Goal: Task Accomplishment & Management: Use online tool/utility

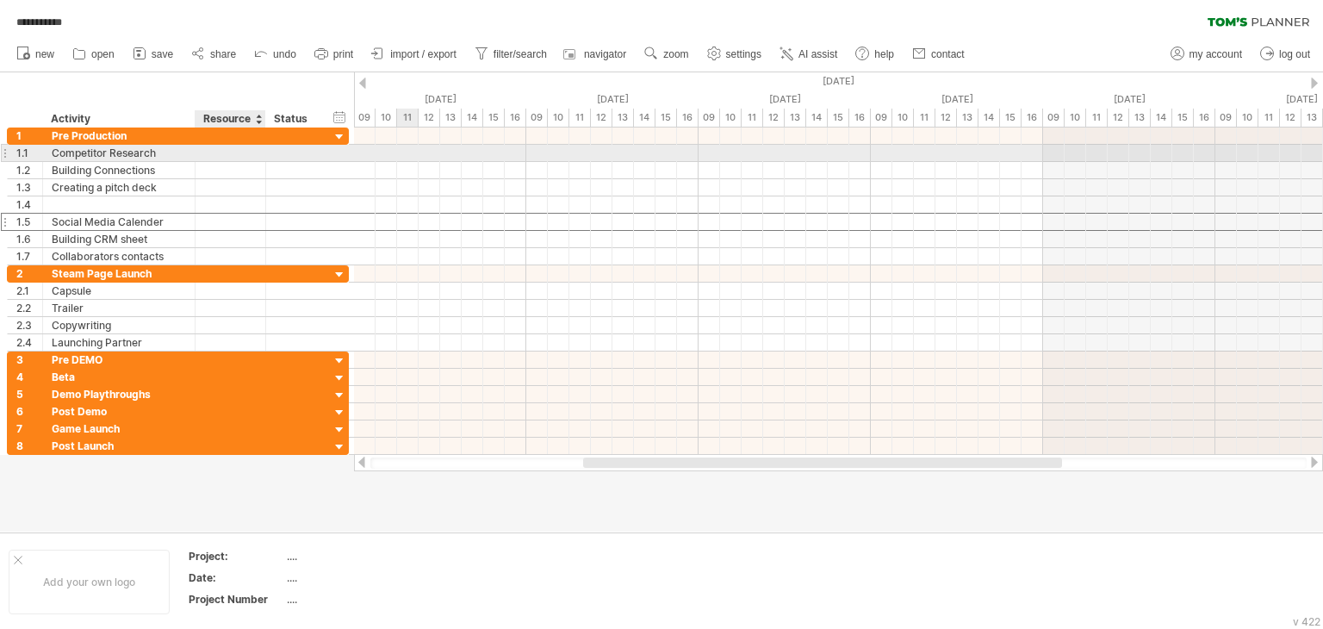
click at [220, 155] on div at bounding box center [230, 153] width 53 height 16
click at [291, 158] on div at bounding box center [294, 153] width 38 height 16
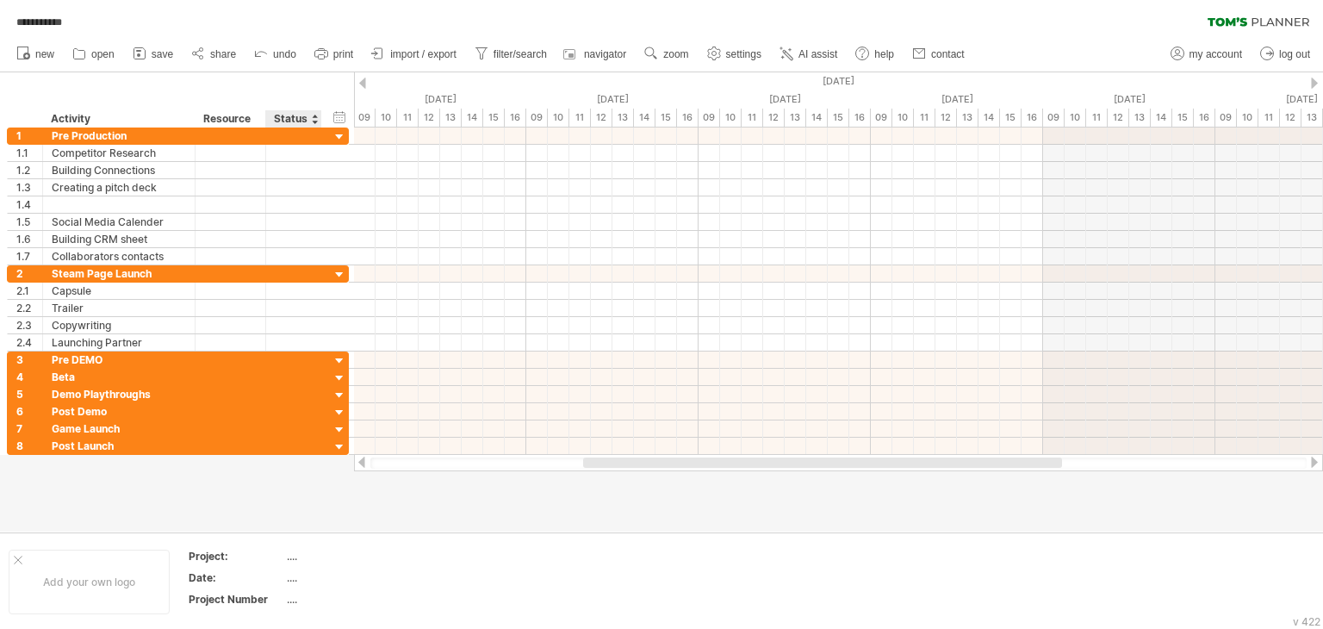
click at [300, 120] on div "Status" at bounding box center [293, 118] width 38 height 17
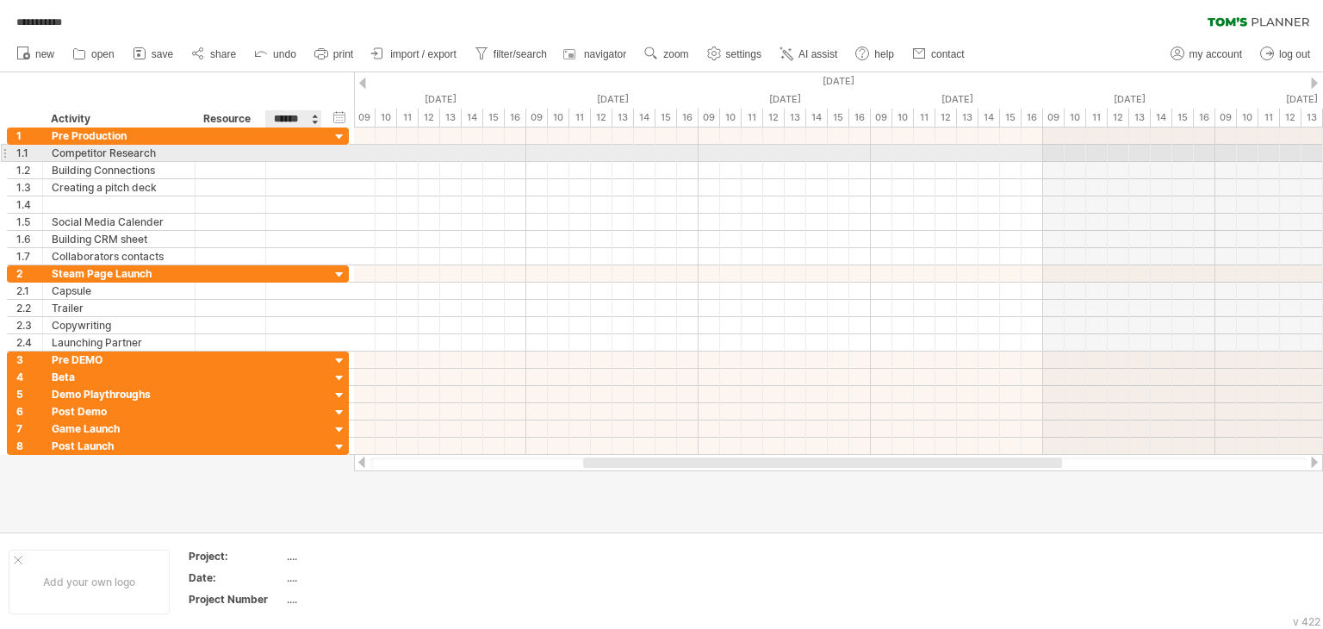
click at [283, 146] on div at bounding box center [294, 153] width 38 height 16
click at [239, 117] on div "Resource" at bounding box center [229, 118] width 53 height 17
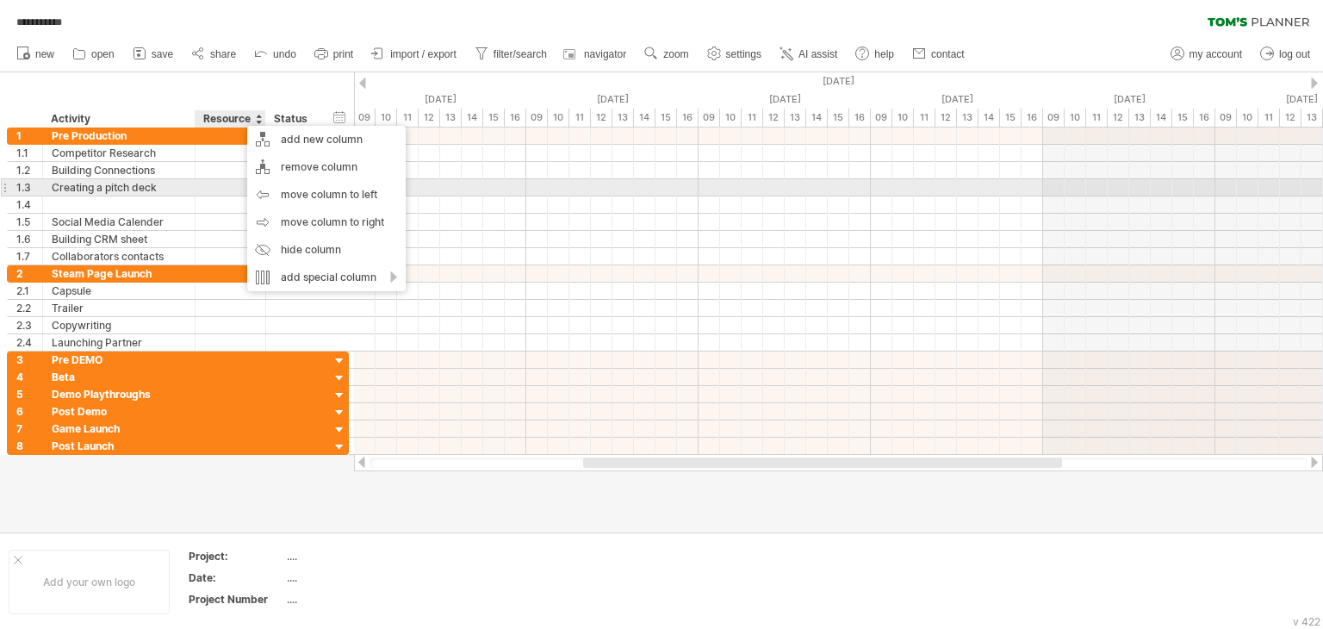
click at [219, 180] on div at bounding box center [230, 187] width 53 height 16
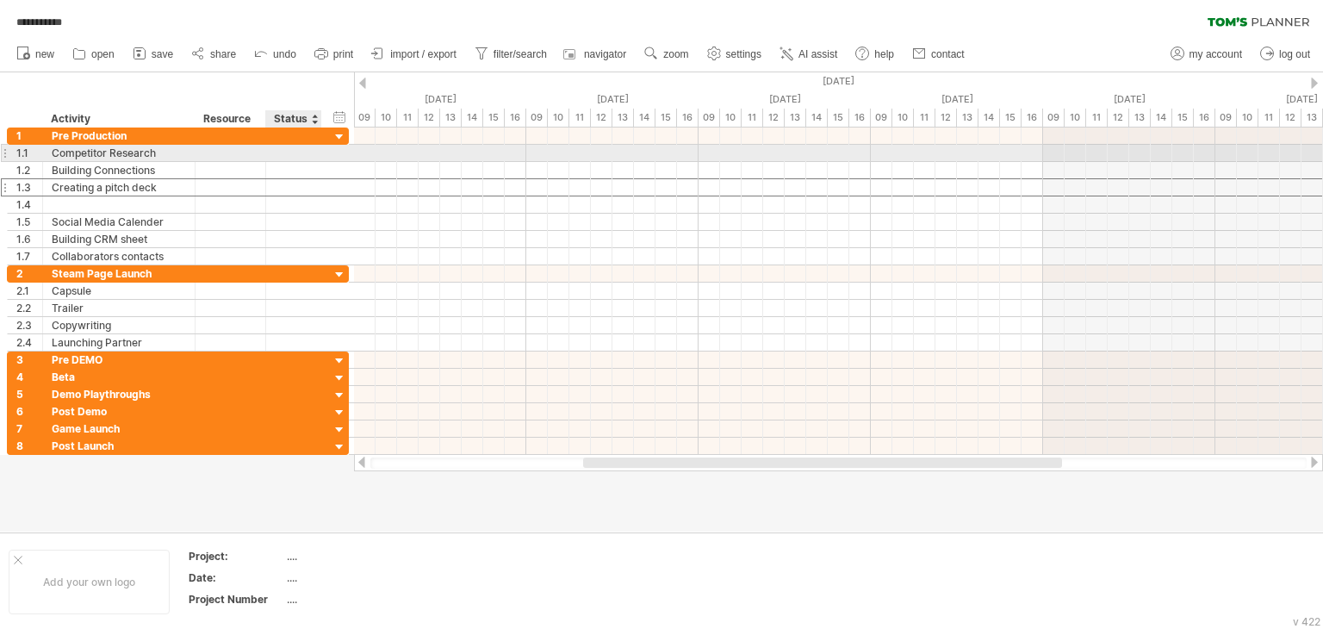
click at [296, 152] on div at bounding box center [294, 153] width 38 height 16
type input "*"
type input "*******"
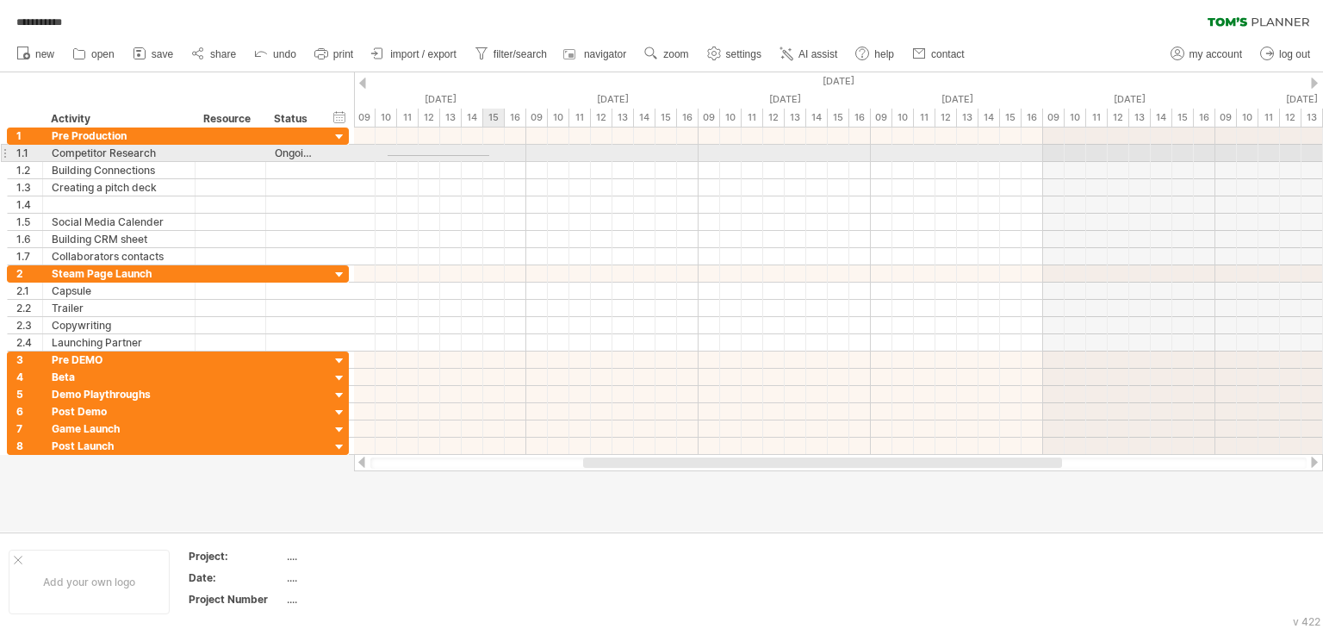
drag, startPoint x: 388, startPoint y: 155, endPoint x: 489, endPoint y: 156, distance: 101.6
click at [489, 156] on div at bounding box center [838, 153] width 969 height 17
drag, startPoint x: 419, startPoint y: 140, endPoint x: 487, endPoint y: 159, distance: 70.6
click at [487, 159] on div at bounding box center [838, 196] width 969 height 138
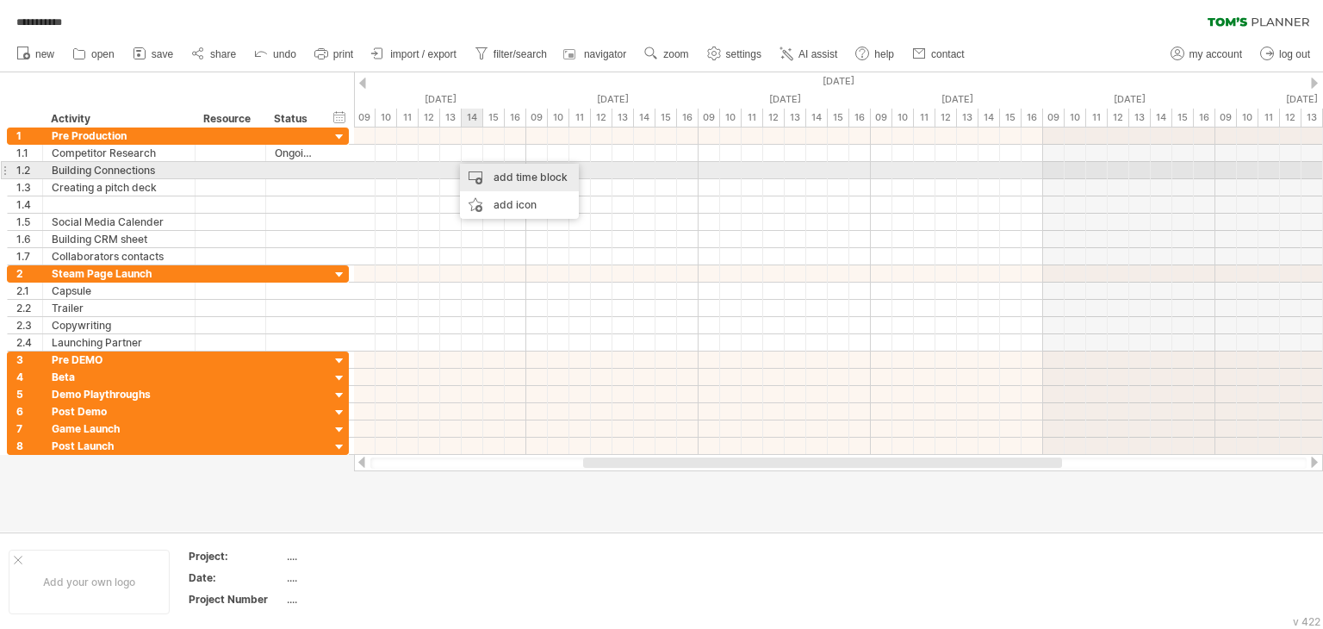
click at [503, 177] on div "add time block" at bounding box center [519, 178] width 119 height 28
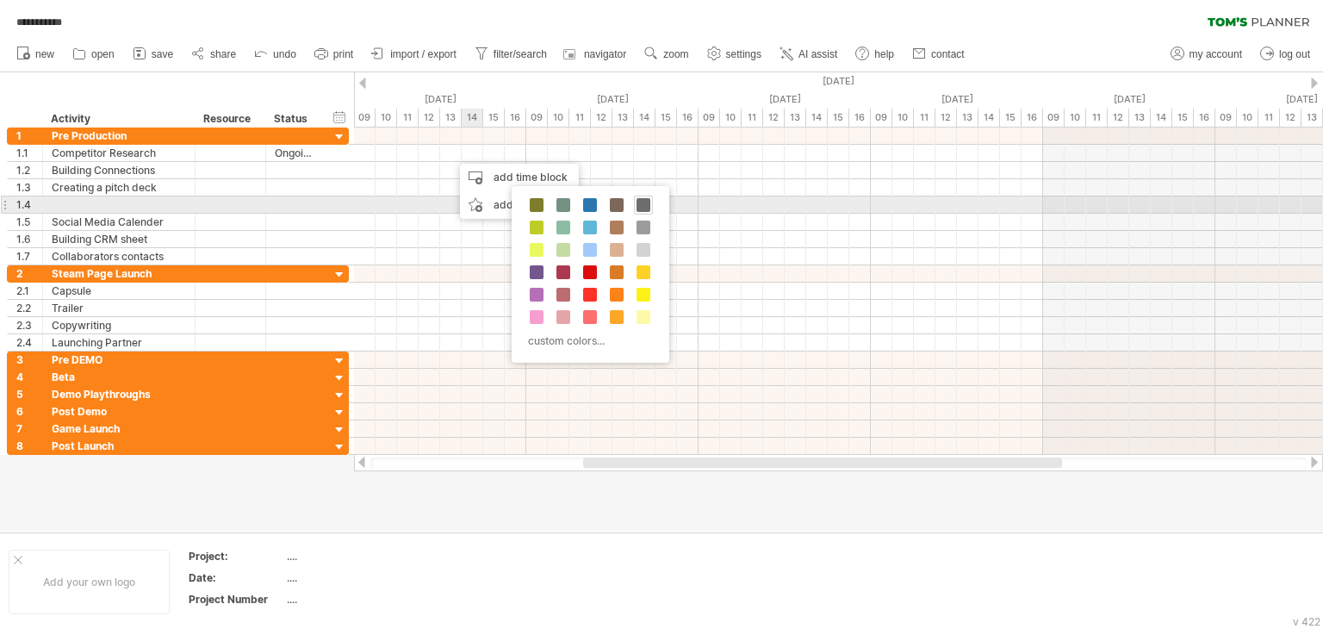
click at [641, 205] on span at bounding box center [643, 205] width 14 height 14
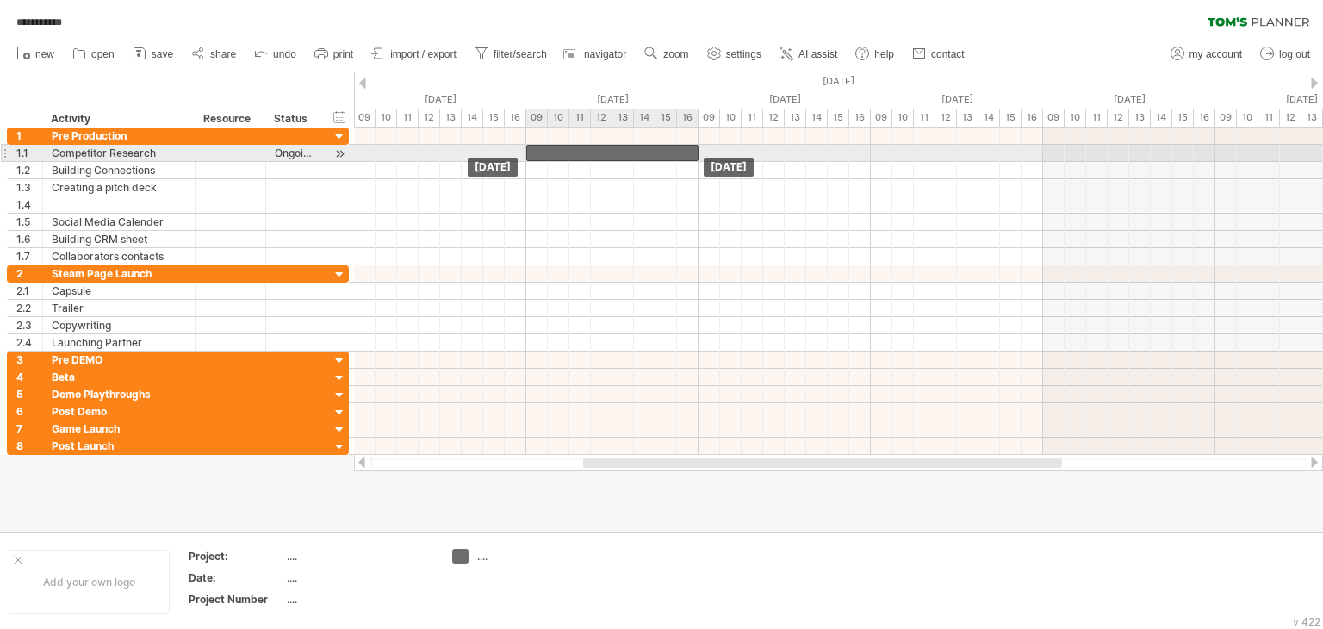
drag, startPoint x: 572, startPoint y: 150, endPoint x: 621, endPoint y: 146, distance: 49.3
click at [621, 146] on div at bounding box center [612, 153] width 172 height 16
drag, startPoint x: 529, startPoint y: 152, endPoint x: 499, endPoint y: 153, distance: 30.2
click at [499, 153] on div "[DATE] [DATE] - 1.0 days" at bounding box center [838, 290] width 969 height 327
drag, startPoint x: 527, startPoint y: 154, endPoint x: 476, endPoint y: 149, distance: 51.1
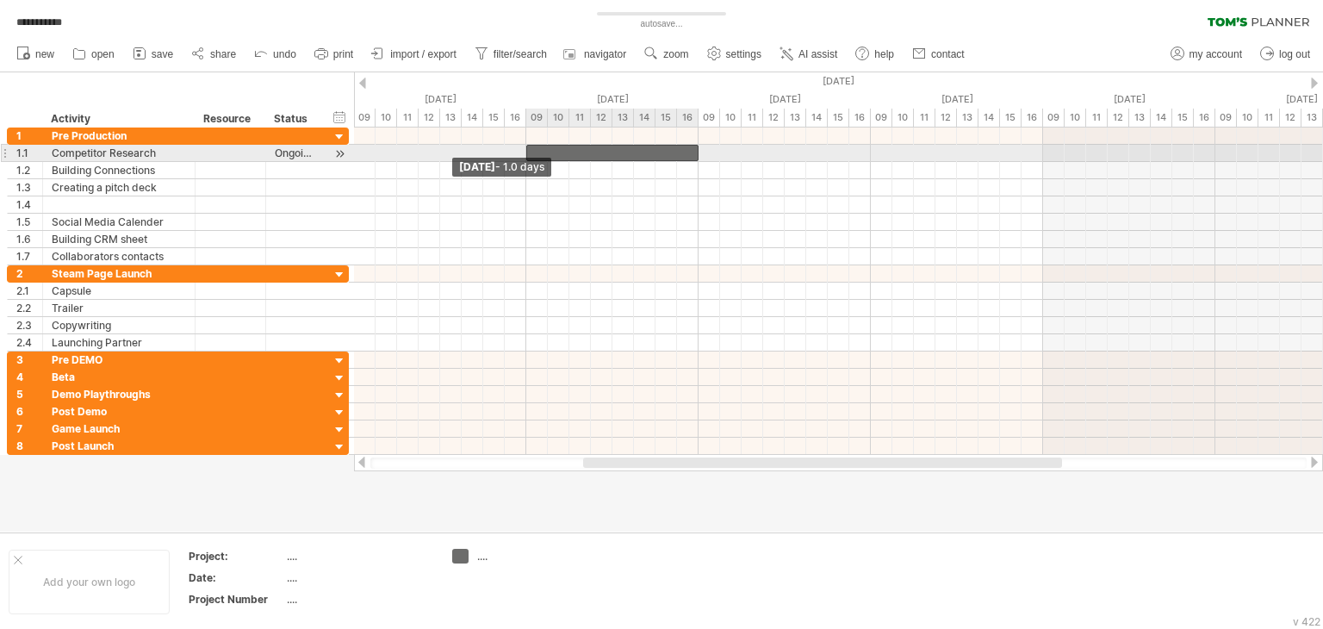
click at [526, 149] on div at bounding box center [612, 153] width 172 height 16
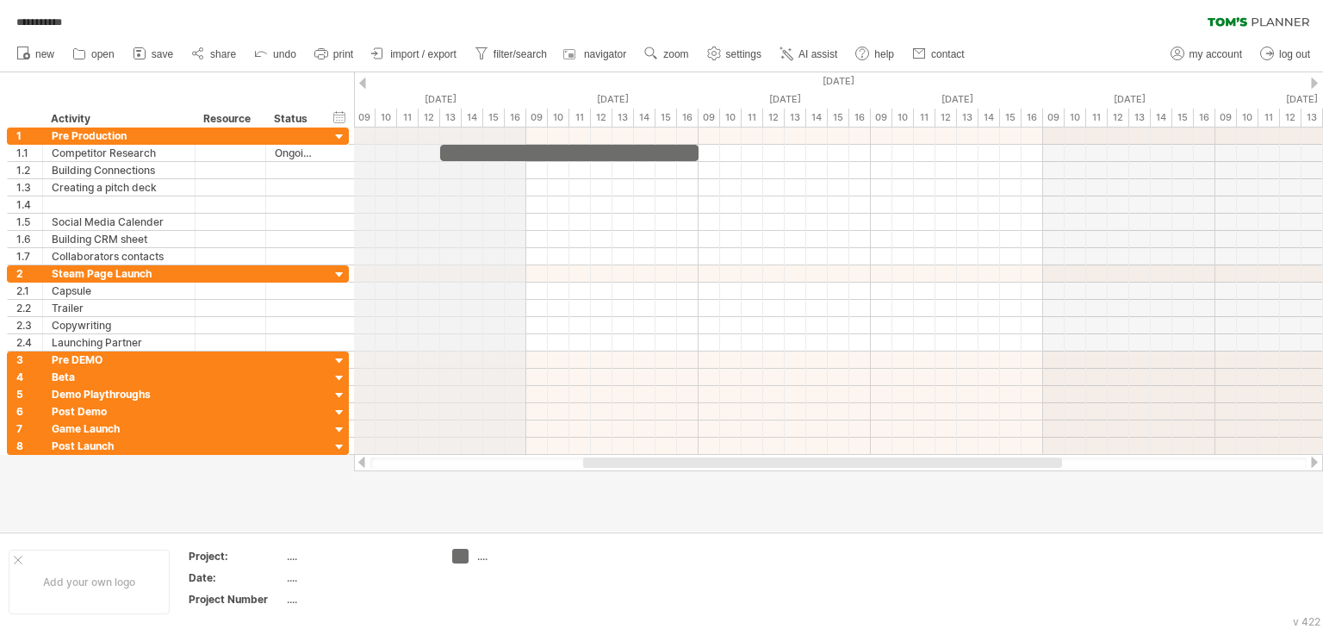
click at [493, 118] on div "15" at bounding box center [494, 118] width 22 height 18
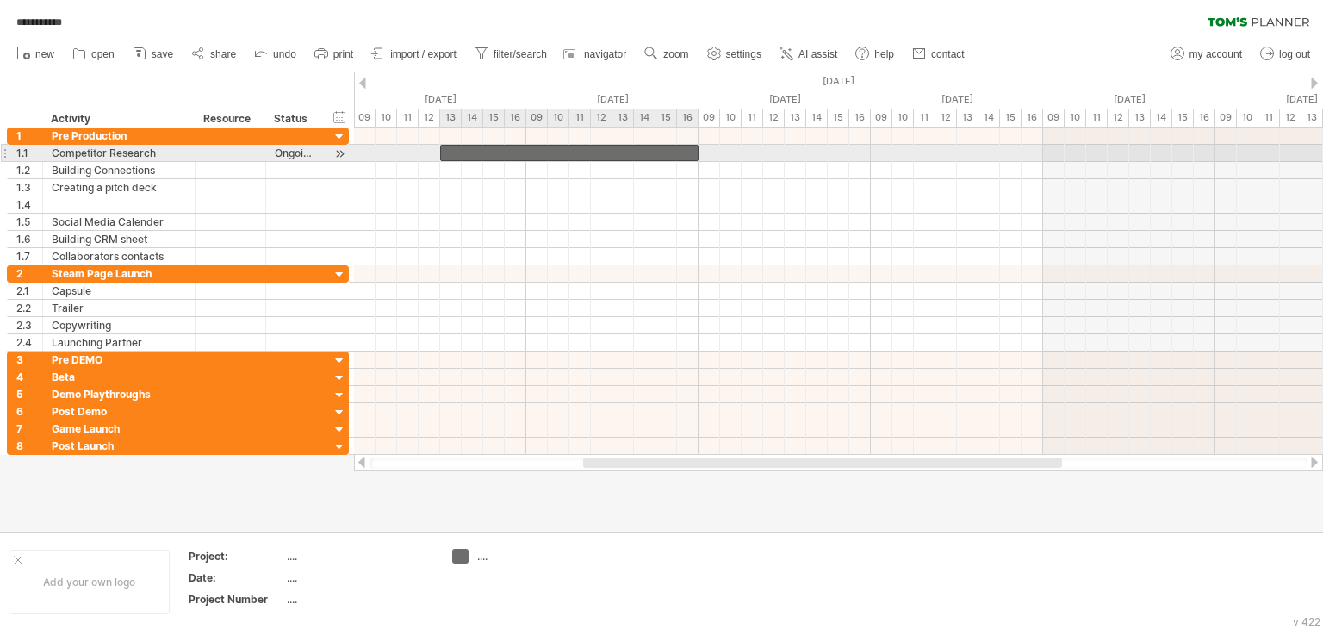
click at [487, 152] on div at bounding box center [569, 153] width 258 height 16
drag, startPoint x: 458, startPoint y: 149, endPoint x: 516, endPoint y: 153, distance: 57.9
click at [516, 153] on div "[DATE] [DATE]" at bounding box center [838, 290] width 969 height 327
drag, startPoint x: 558, startPoint y: 153, endPoint x: 517, endPoint y: 148, distance: 41.7
click at [517, 148] on div "[DATE] [DATE]" at bounding box center [838, 290] width 969 height 327
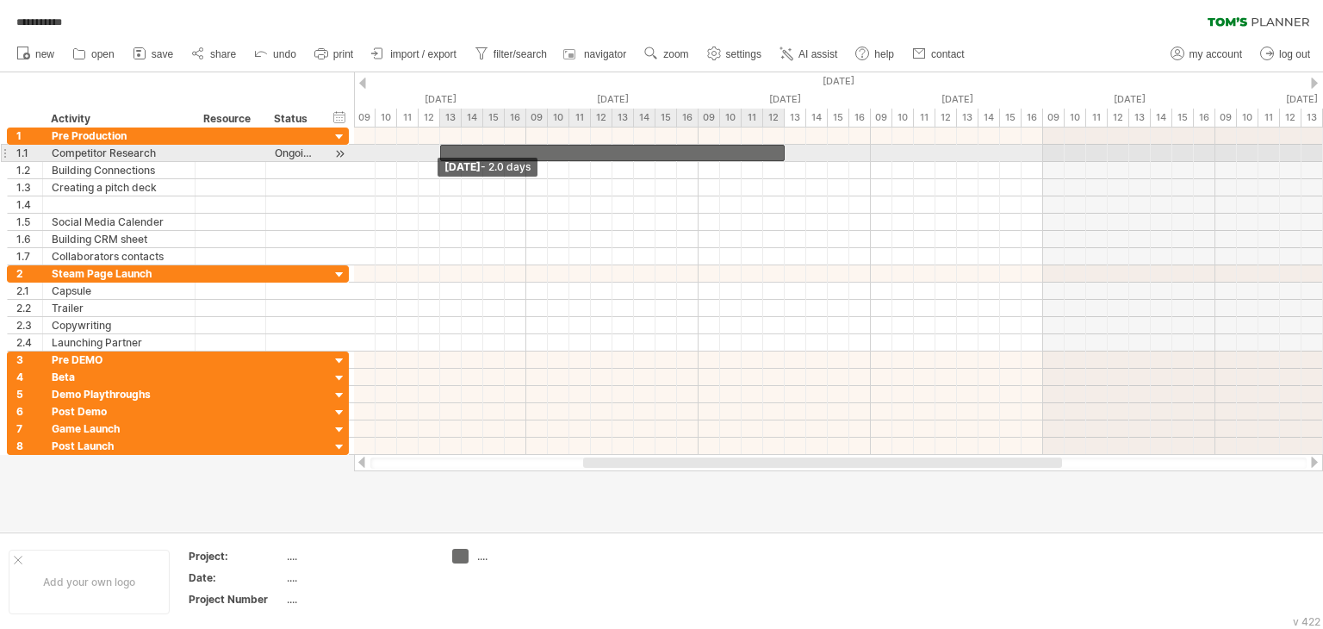
drag, startPoint x: 528, startPoint y: 152, endPoint x: 473, endPoint y: 152, distance: 55.1
click at [473, 152] on div at bounding box center [612, 153] width 344 height 16
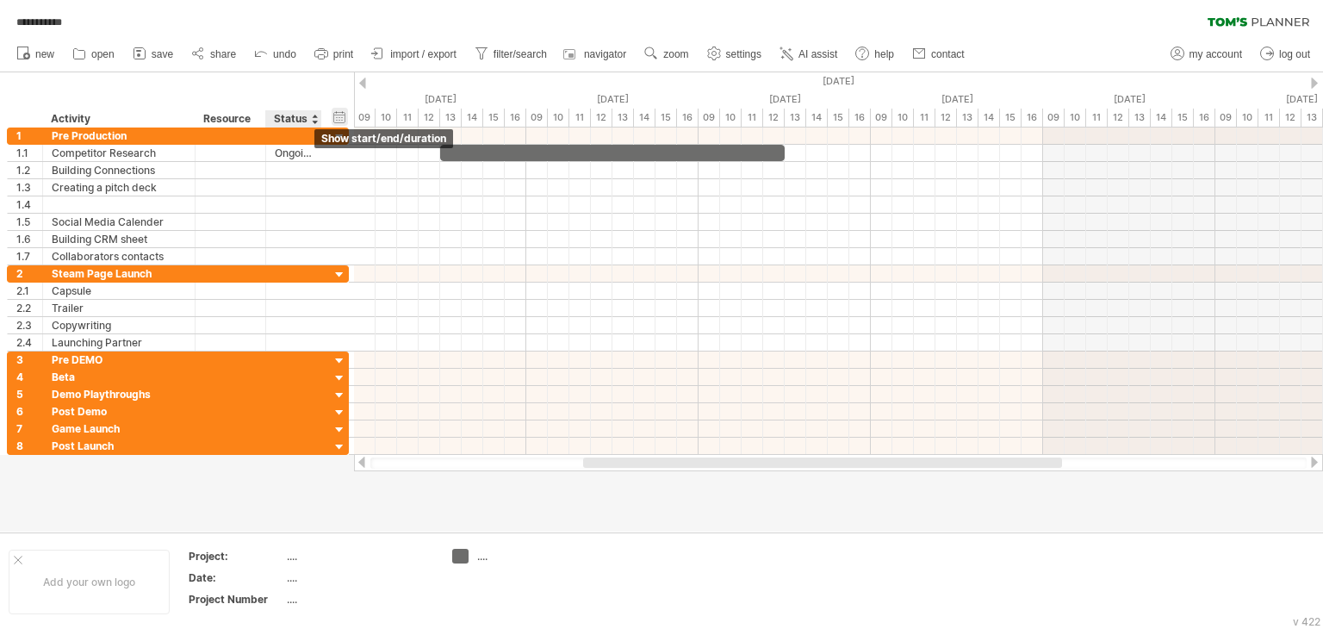
click at [335, 119] on div "hide start/end/duration show start/end/duration" at bounding box center [340, 117] width 16 height 18
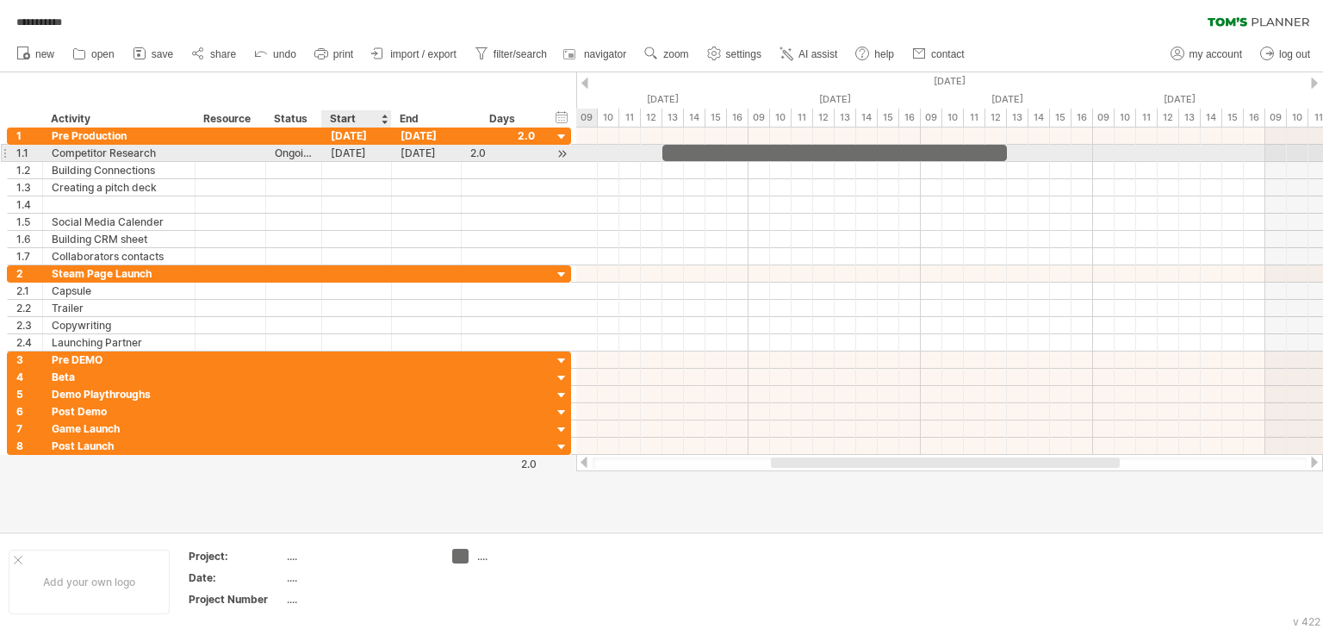
click at [369, 152] on div "[DATE]" at bounding box center [357, 153] width 70 height 16
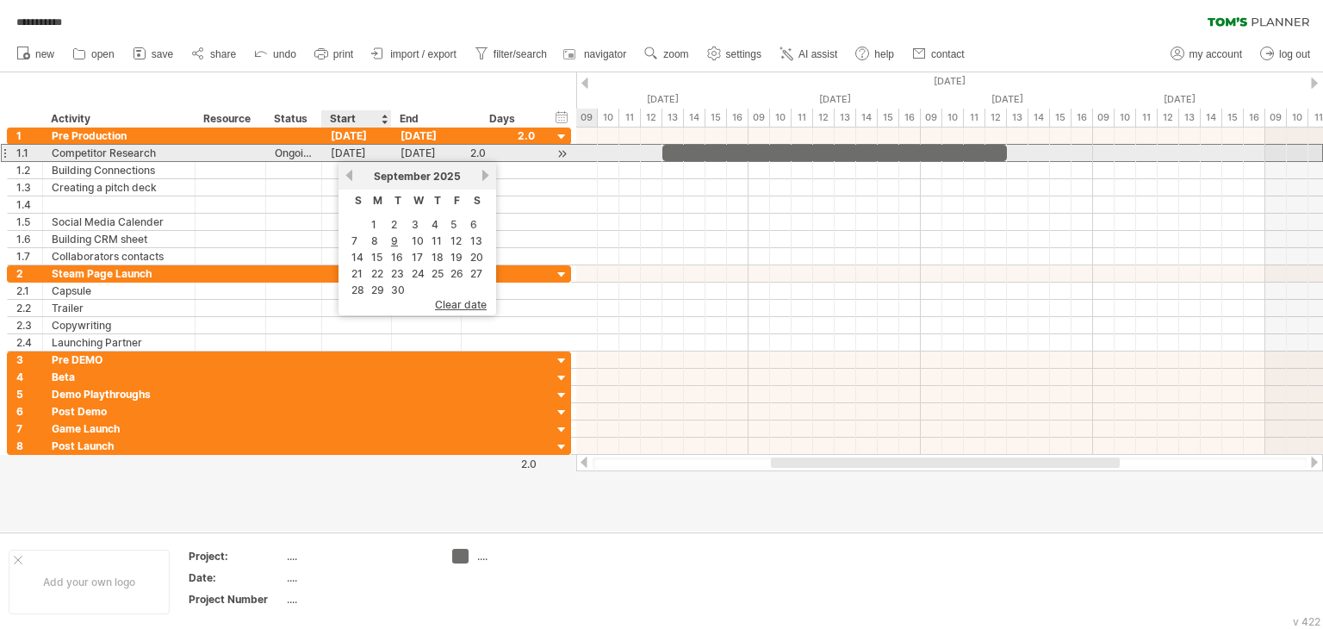
click at [369, 152] on div "[DATE]" at bounding box center [357, 153] width 70 height 16
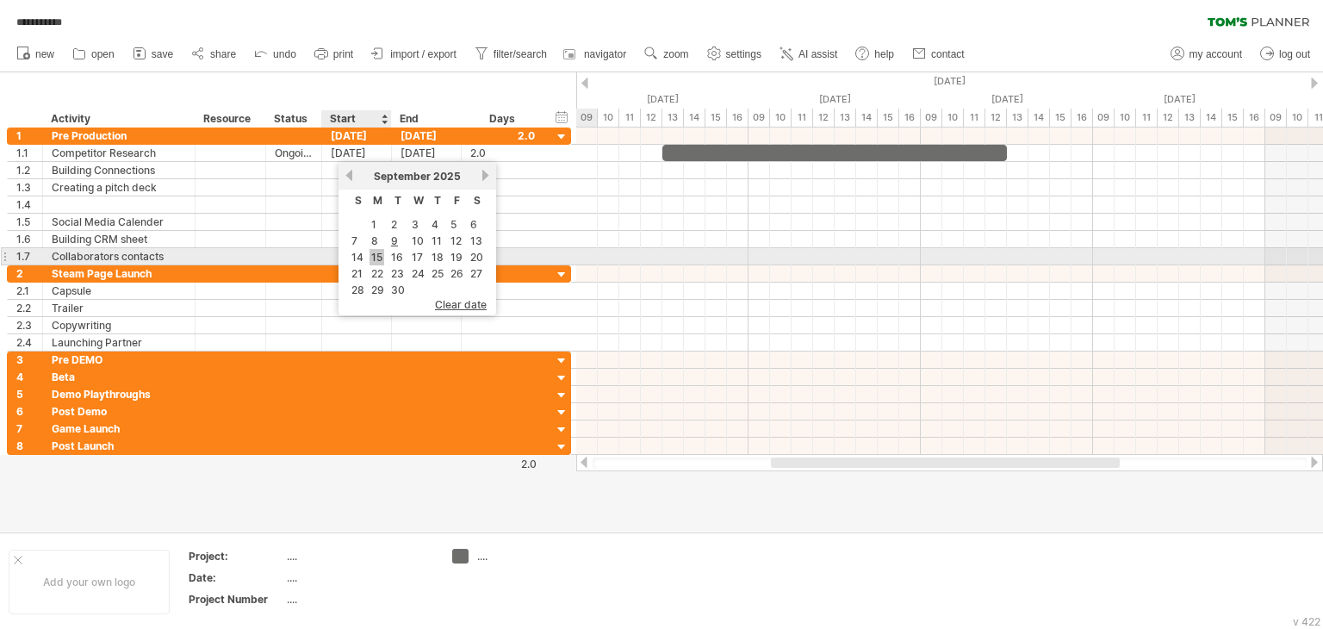
click at [379, 255] on link "15" at bounding box center [376, 257] width 15 height 16
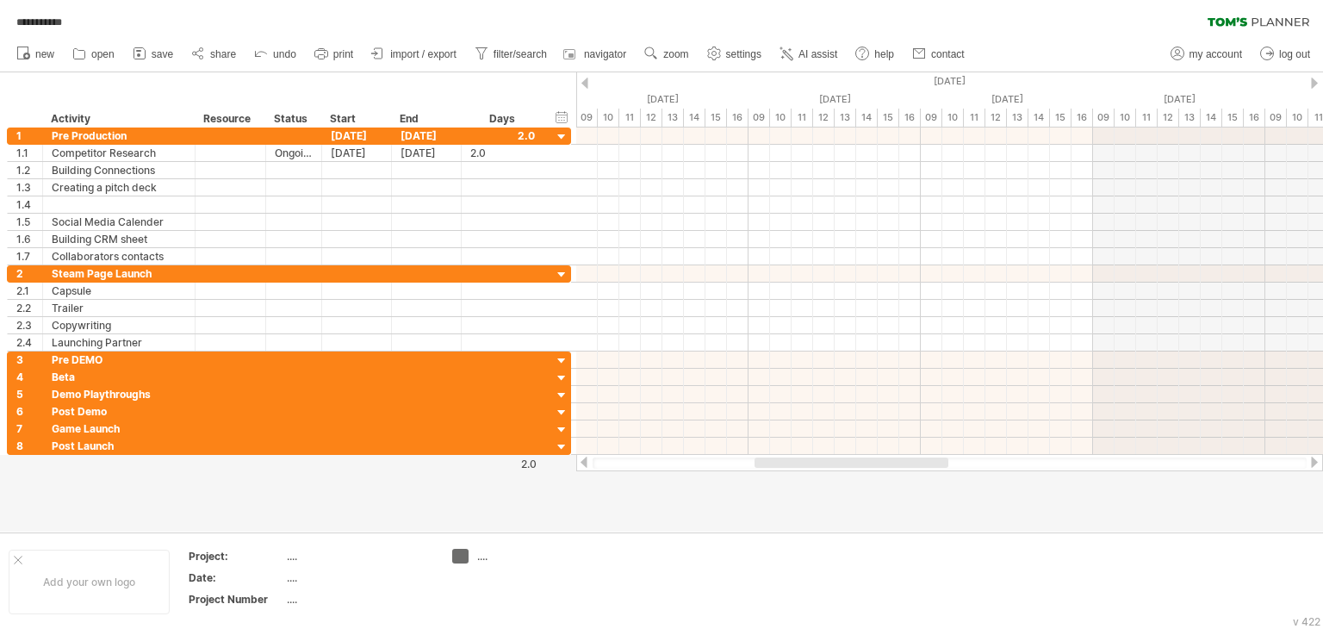
drag, startPoint x: 777, startPoint y: 462, endPoint x: 847, endPoint y: 462, distance: 70.6
click at [849, 466] on div at bounding box center [851, 462] width 194 height 10
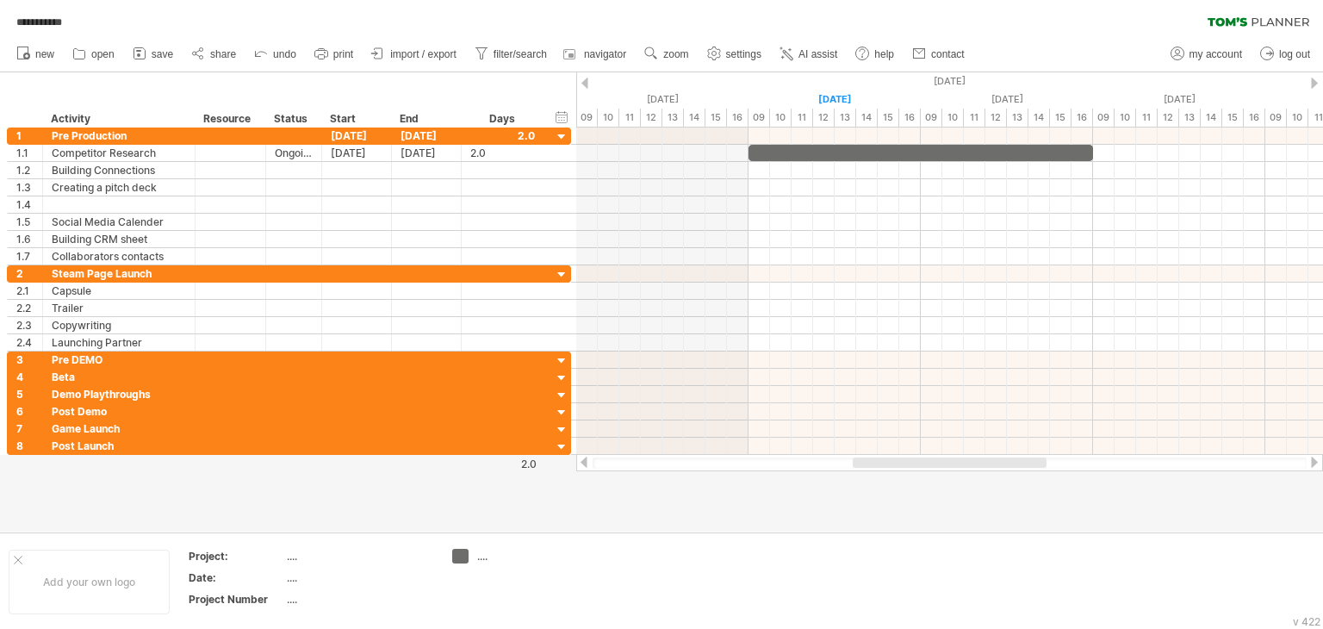
drag, startPoint x: 781, startPoint y: 464, endPoint x: 914, endPoint y: 466, distance: 132.6
click at [914, 466] on div at bounding box center [950, 462] width 194 height 10
click at [560, 118] on div "hide start/end/duration show start/end/duration" at bounding box center [562, 117] width 16 height 18
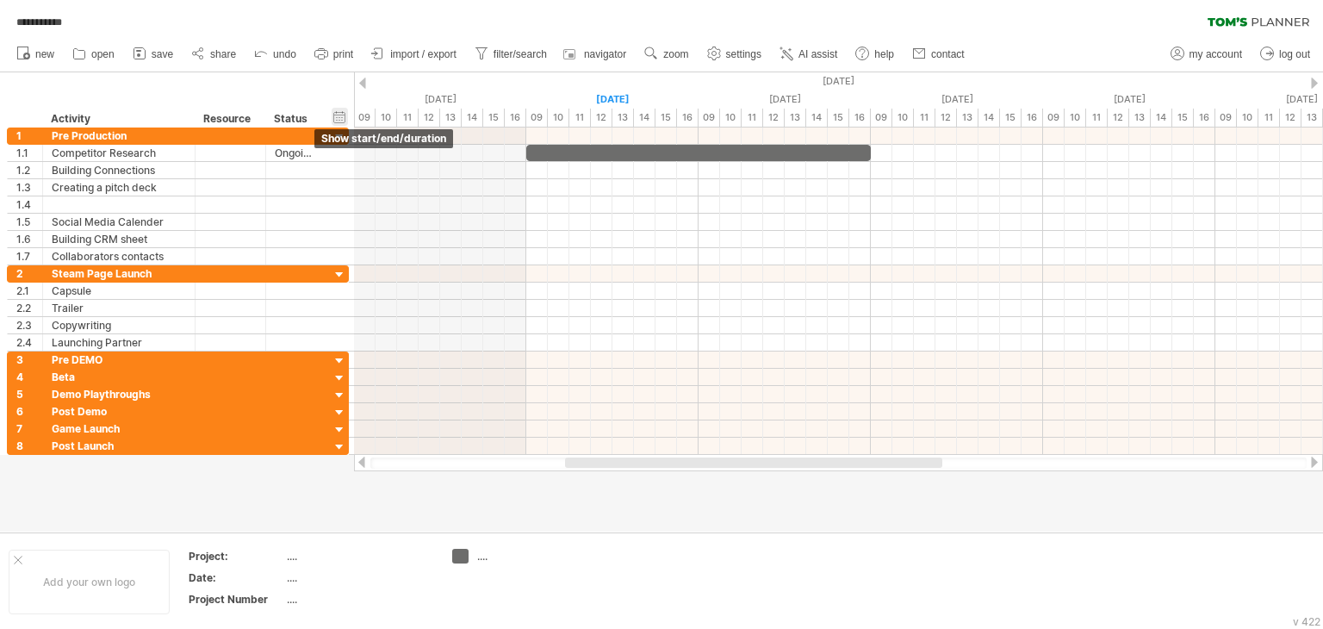
click at [337, 115] on div "hide start/end/duration show start/end/duration" at bounding box center [340, 117] width 16 height 18
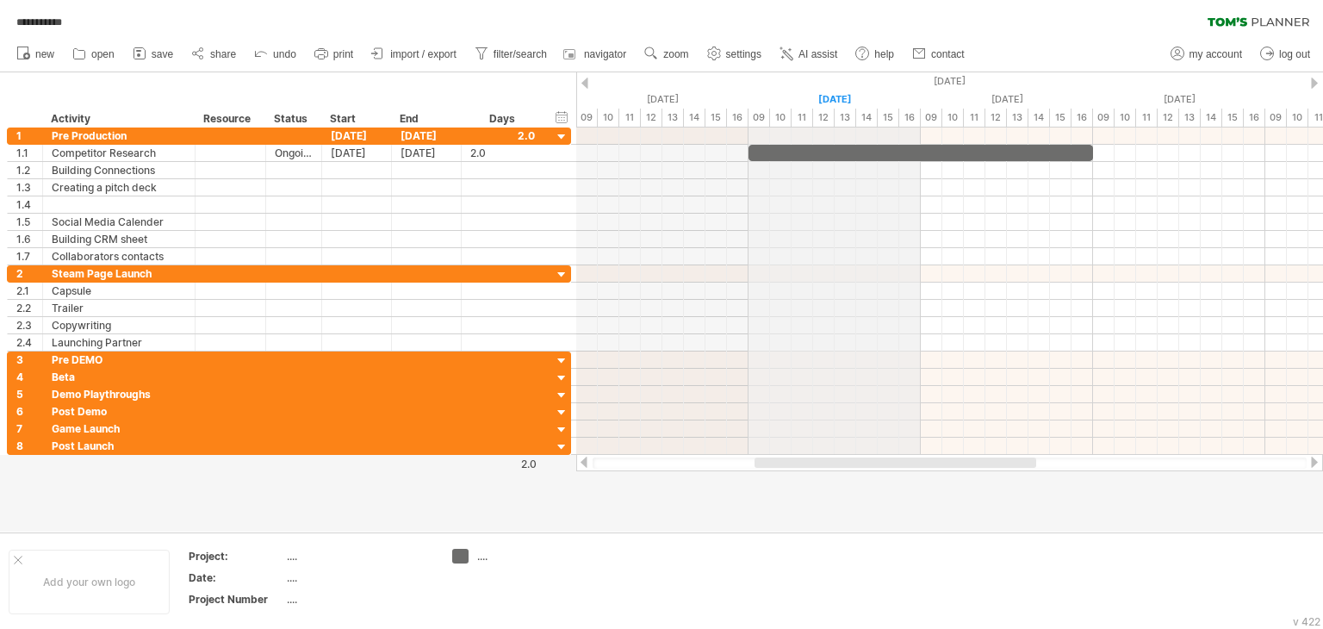
click at [813, 100] on div "[DATE]" at bounding box center [834, 99] width 172 height 18
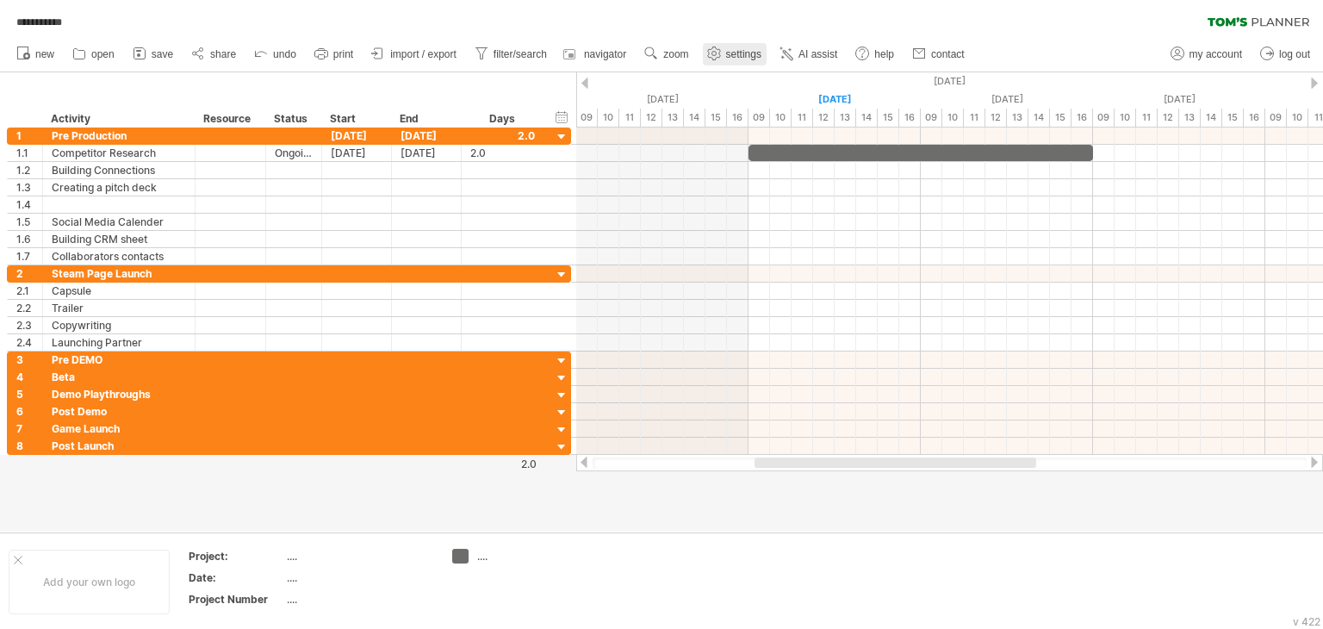
click at [726, 54] on link "settings" at bounding box center [735, 54] width 64 height 22
select select "*"
select select "**"
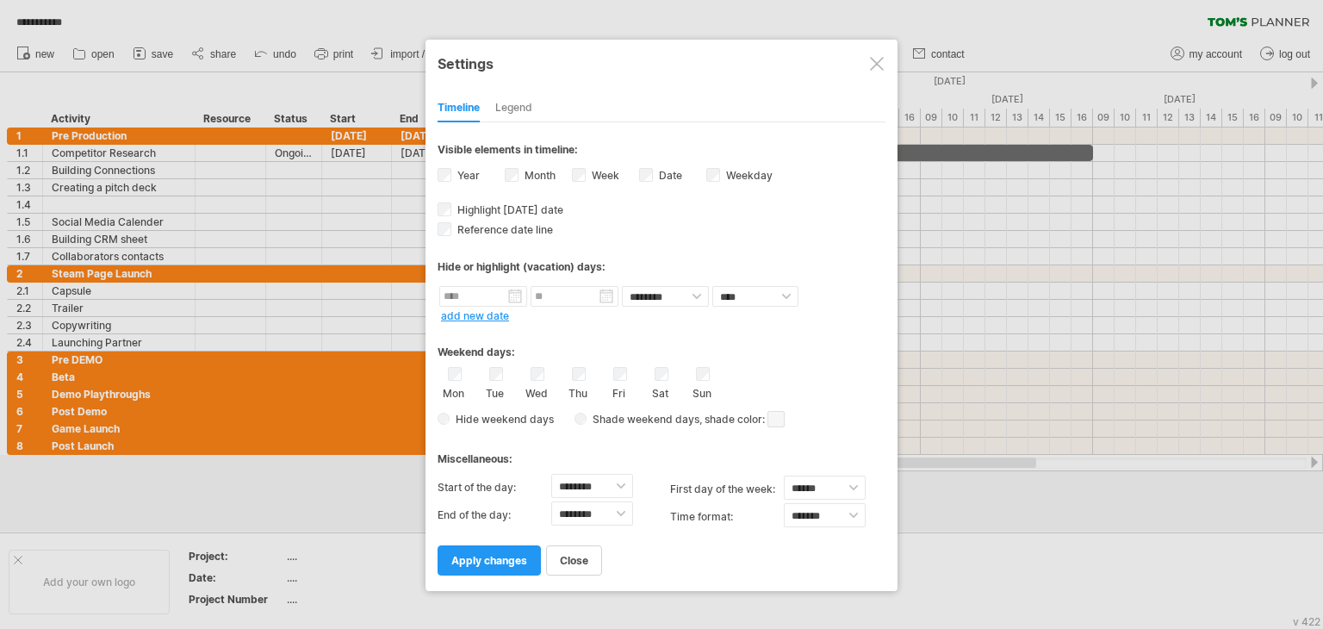
click at [877, 64] on div at bounding box center [877, 64] width 14 height 14
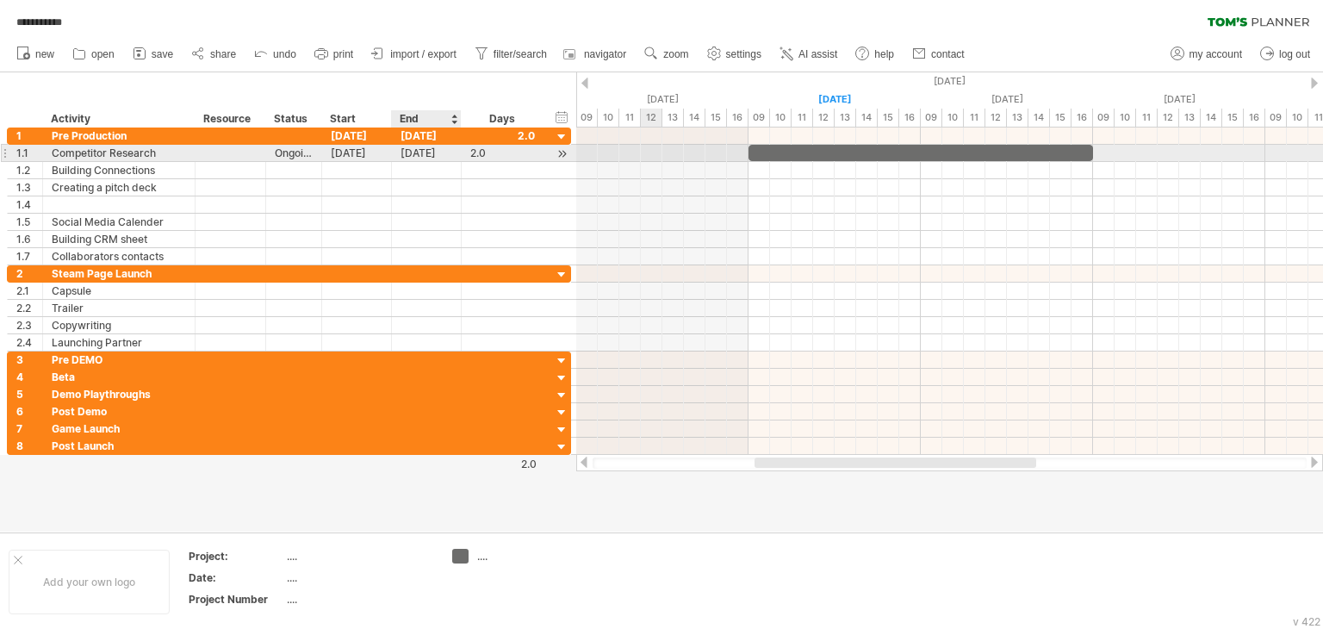
click at [419, 152] on div "[DATE]" at bounding box center [427, 153] width 70 height 16
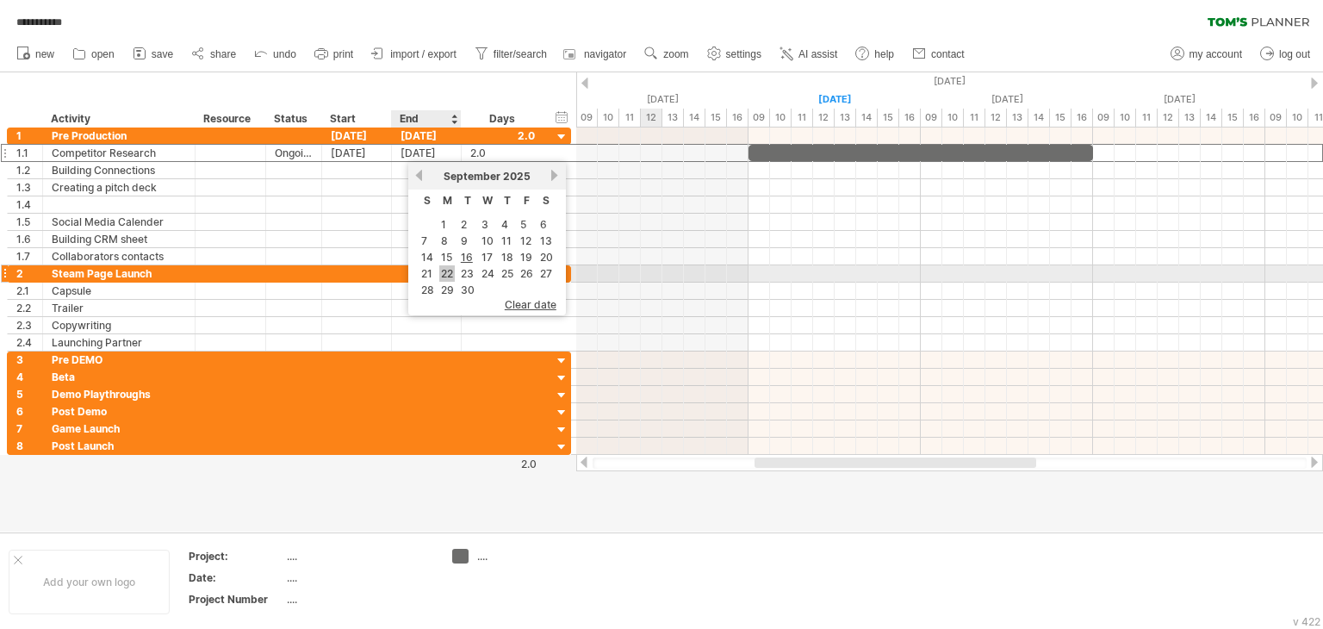
click at [443, 276] on link "22" at bounding box center [447, 273] width 16 height 16
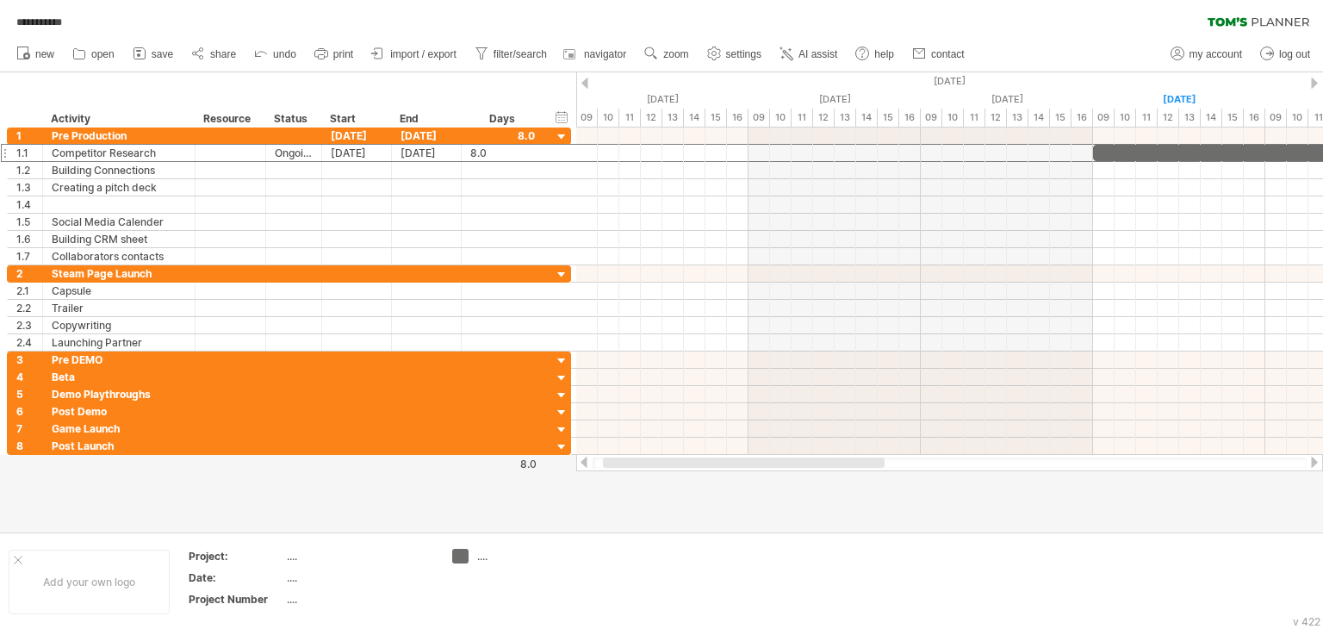
drag, startPoint x: 768, startPoint y: 464, endPoint x: 616, endPoint y: 473, distance: 152.7
click at [616, 473] on div "**********" at bounding box center [661, 314] width 1323 height 629
click at [741, 53] on span "settings" at bounding box center [743, 54] width 35 height 12
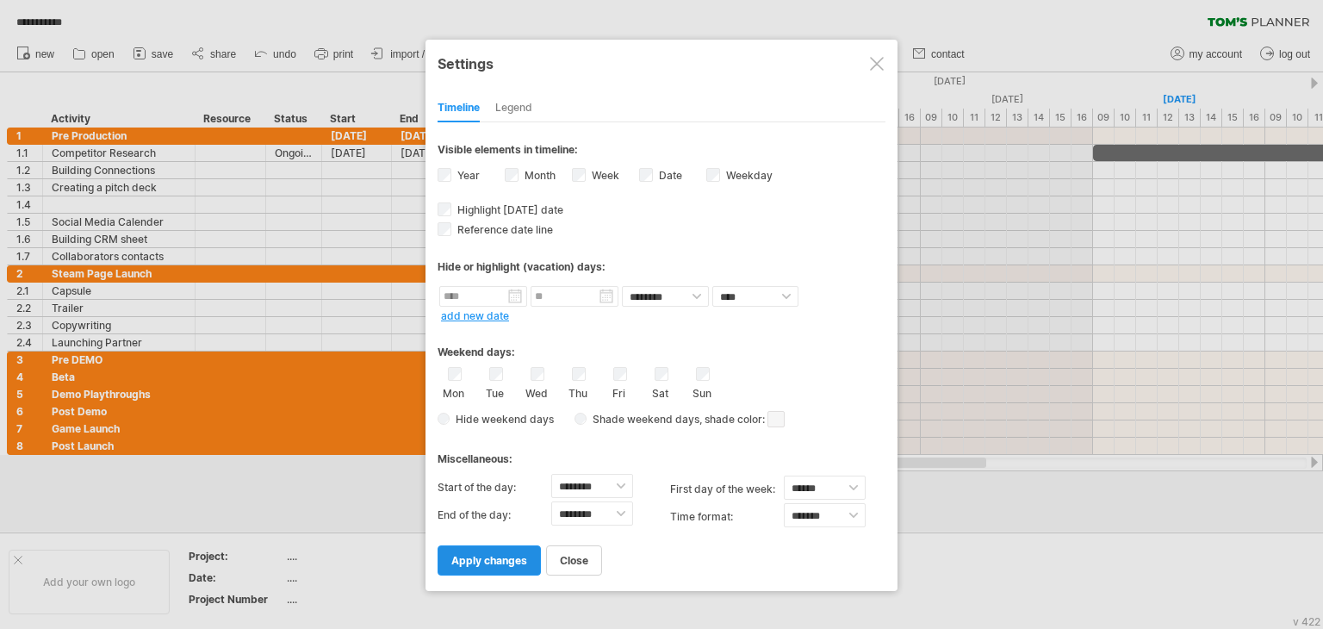
click at [489, 559] on span "apply changes" at bounding box center [489, 560] width 76 height 13
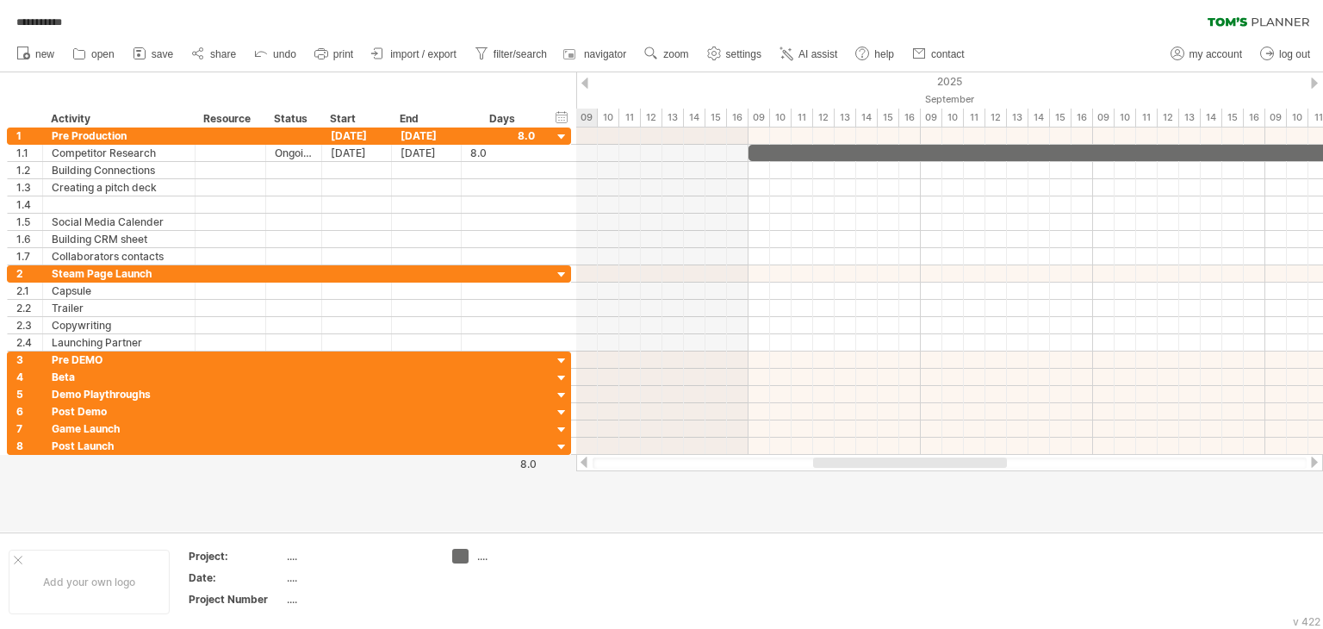
drag, startPoint x: 801, startPoint y: 466, endPoint x: 909, endPoint y: 469, distance: 108.6
click at [909, 469] on div at bounding box center [949, 462] width 747 height 17
click at [741, 59] on span "settings" at bounding box center [743, 54] width 35 height 12
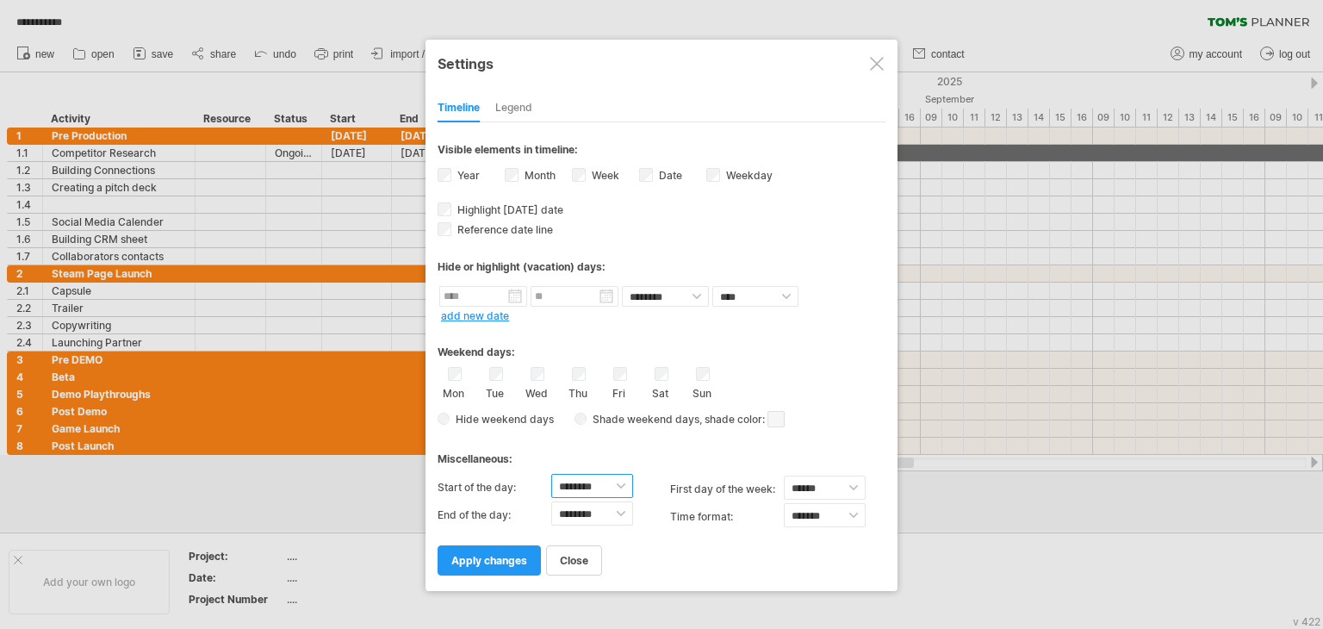
click at [629, 487] on select "******** ******** ******** ******** ******** ******** ******** ******** *******…" at bounding box center [592, 486] width 82 height 24
click at [475, 557] on span "apply changes" at bounding box center [489, 560] width 76 height 13
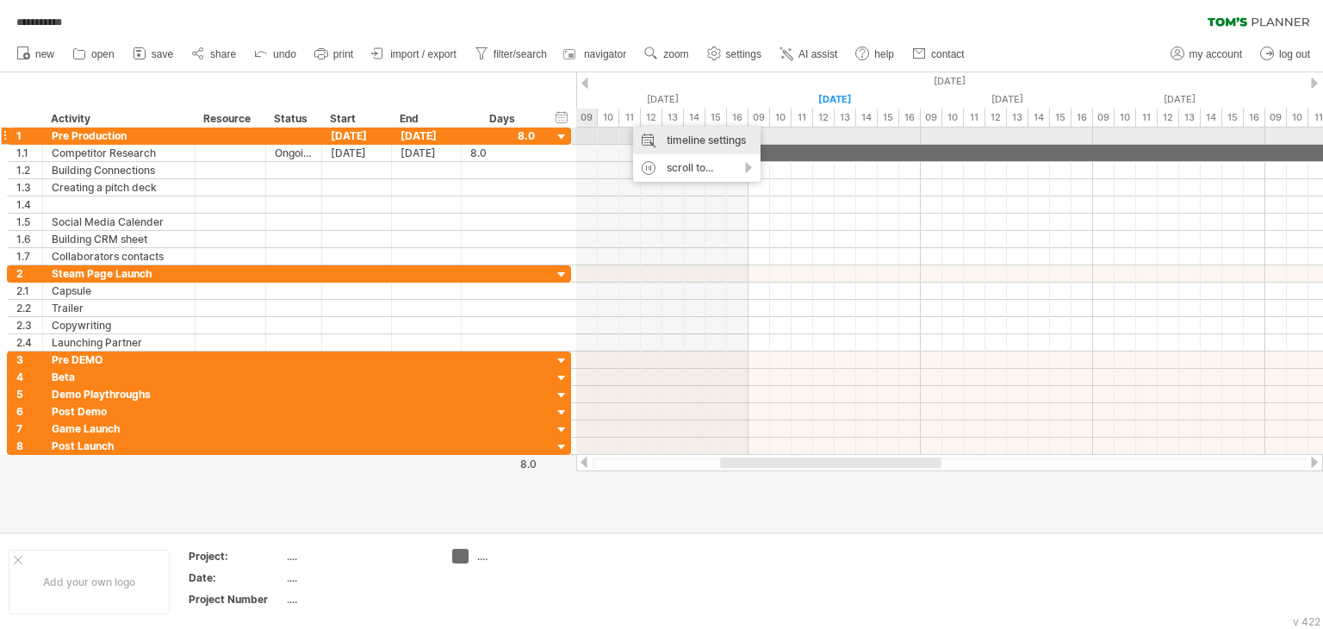
click at [705, 139] on div "timeline settings" at bounding box center [696, 141] width 127 height 28
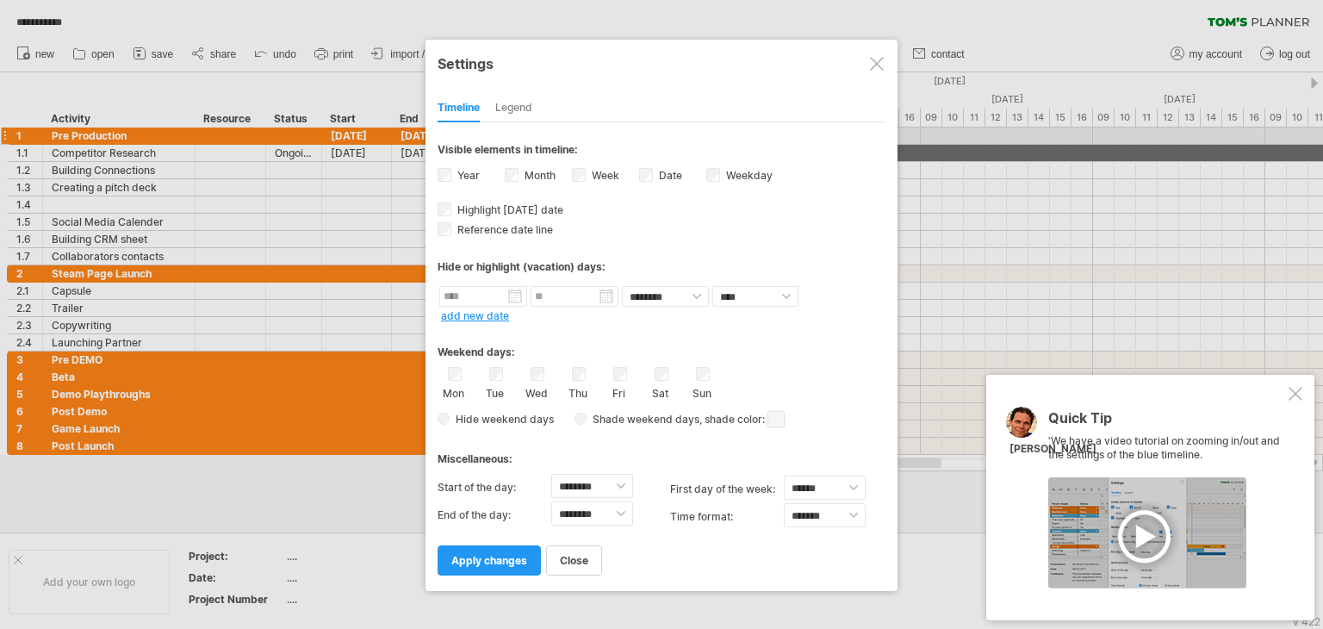
click at [874, 63] on div at bounding box center [877, 64] width 14 height 14
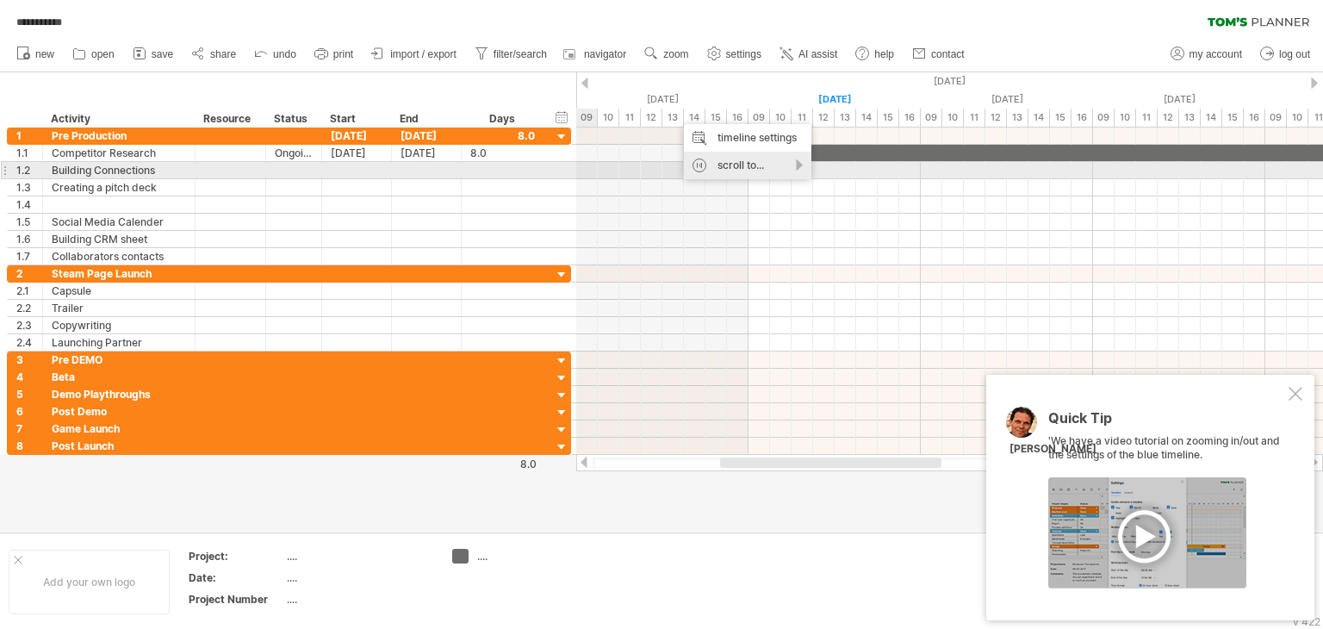
click at [719, 165] on div "scroll to..." at bounding box center [747, 166] width 127 height 28
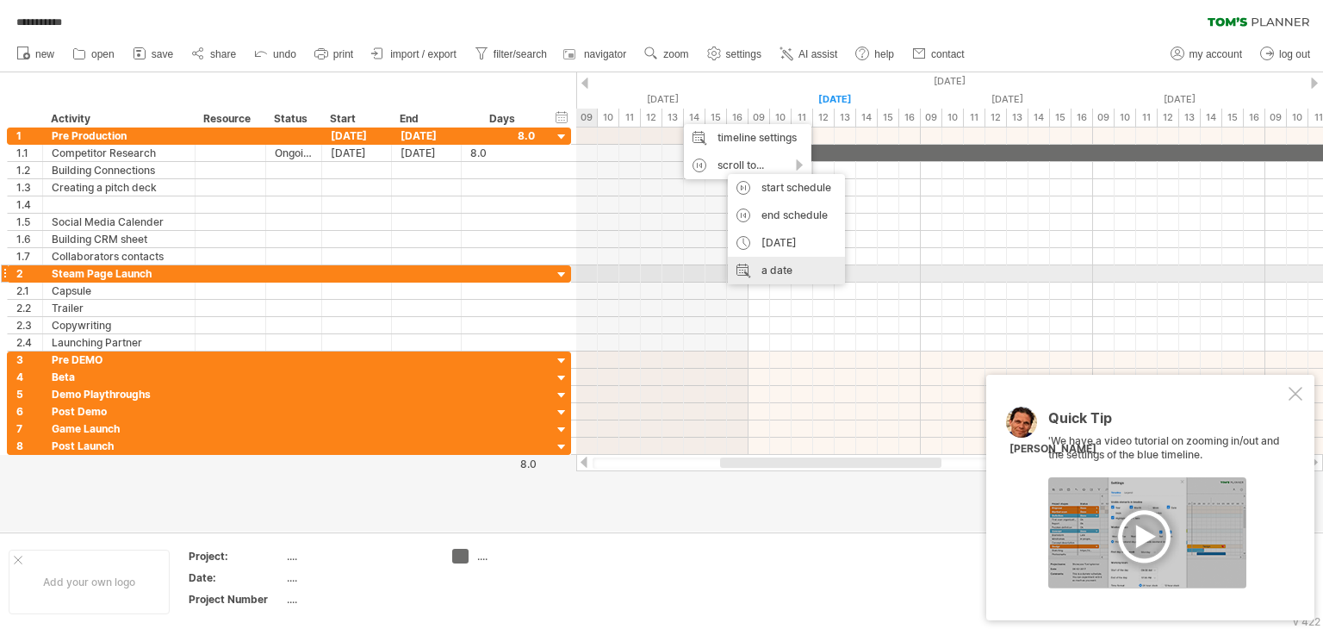
click at [784, 278] on div "a date" at bounding box center [786, 271] width 117 height 28
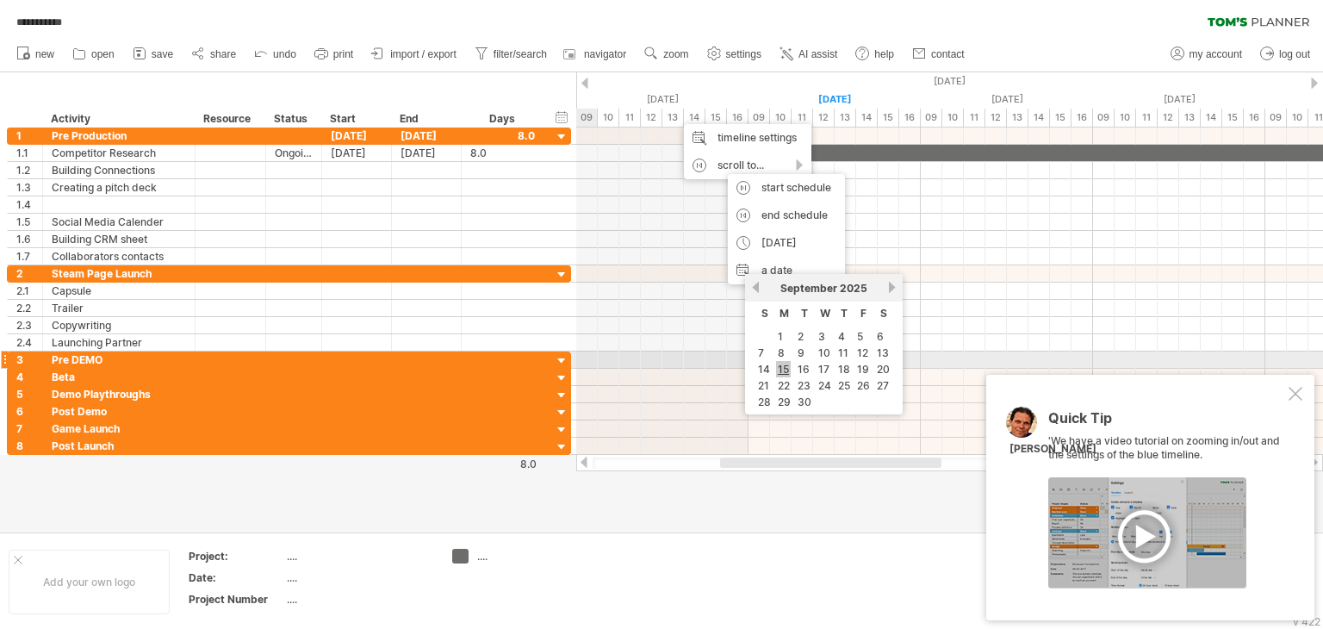
click at [780, 368] on link "15" at bounding box center [783, 369] width 15 height 16
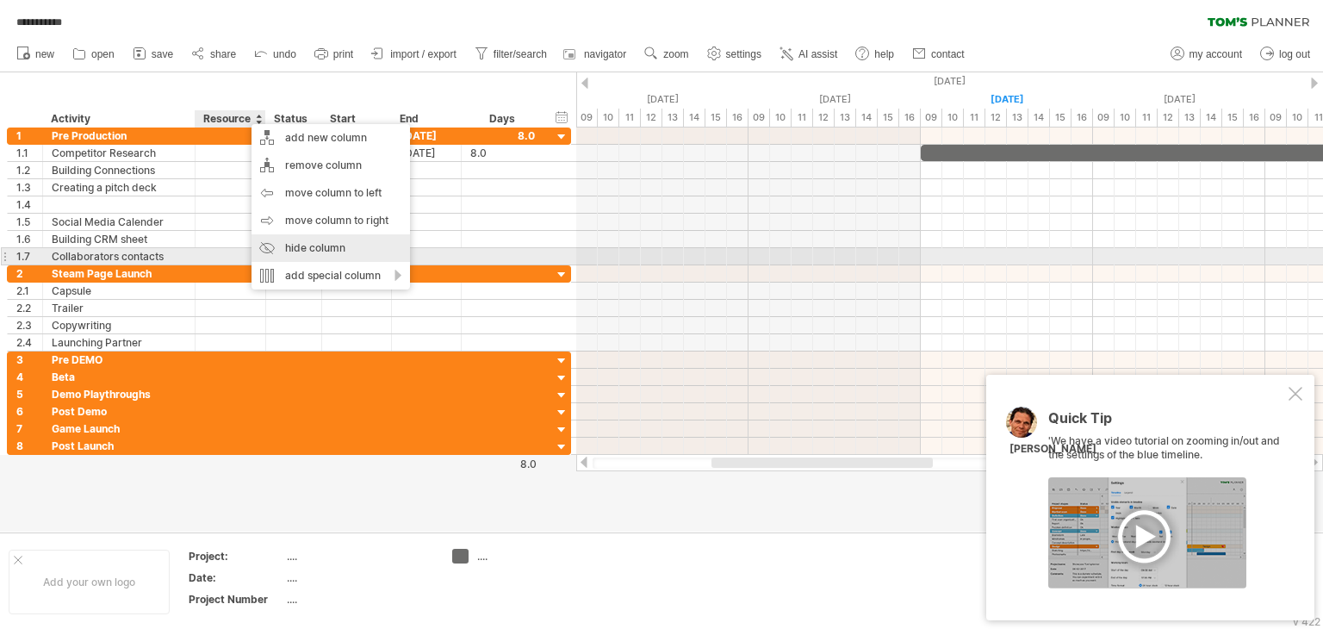
click at [323, 251] on div "hide column" at bounding box center [330, 248] width 158 height 28
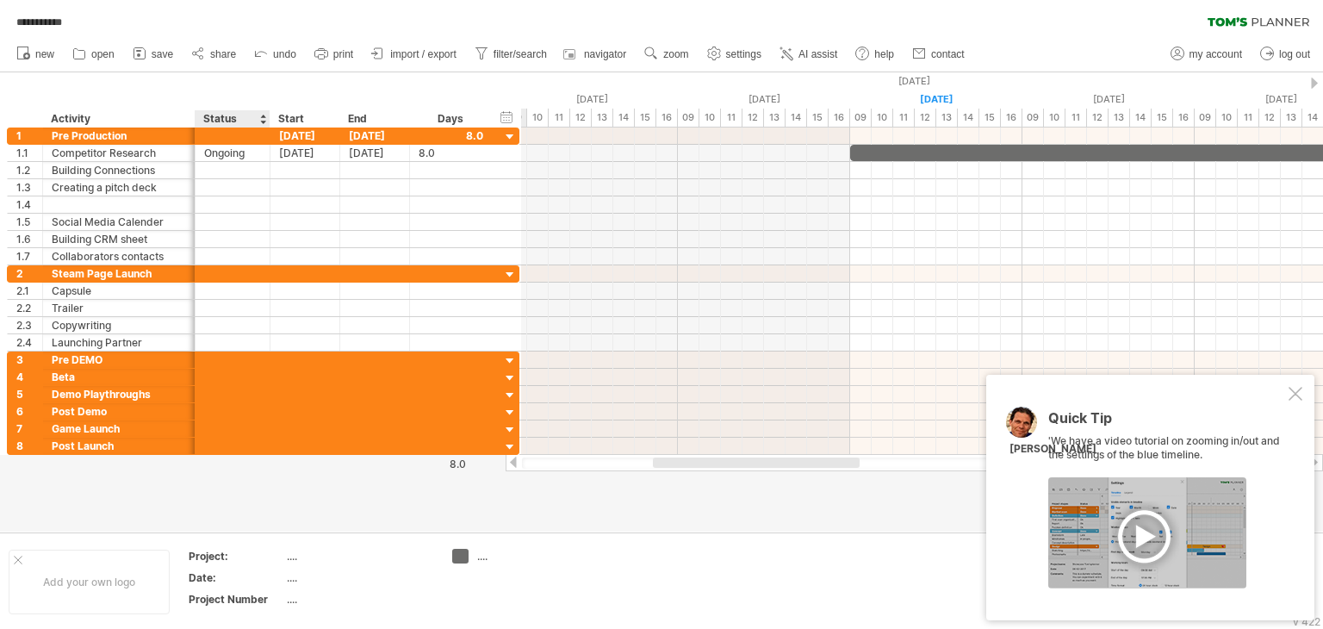
drag, startPoint x: 248, startPoint y: 115, endPoint x: 267, endPoint y: 118, distance: 19.3
click at [267, 118] on div at bounding box center [269, 118] width 6 height 17
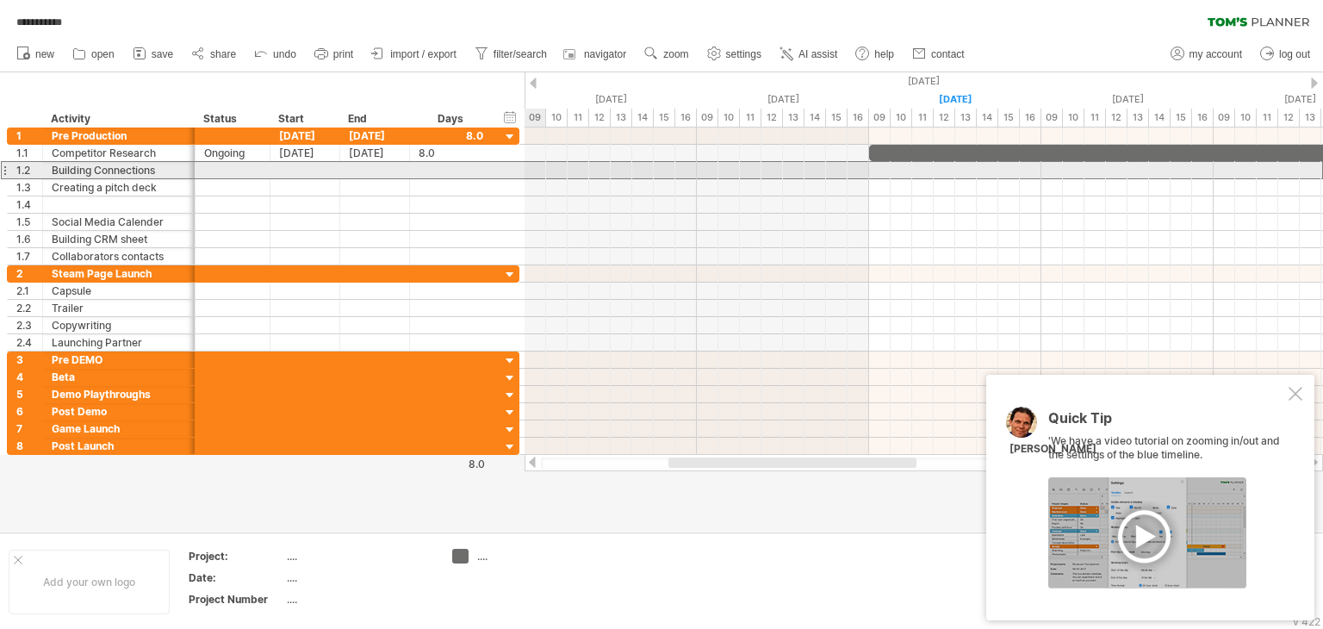
click at [244, 171] on div at bounding box center [232, 170] width 57 height 16
type input "********"
click at [298, 170] on div at bounding box center [305, 170] width 70 height 16
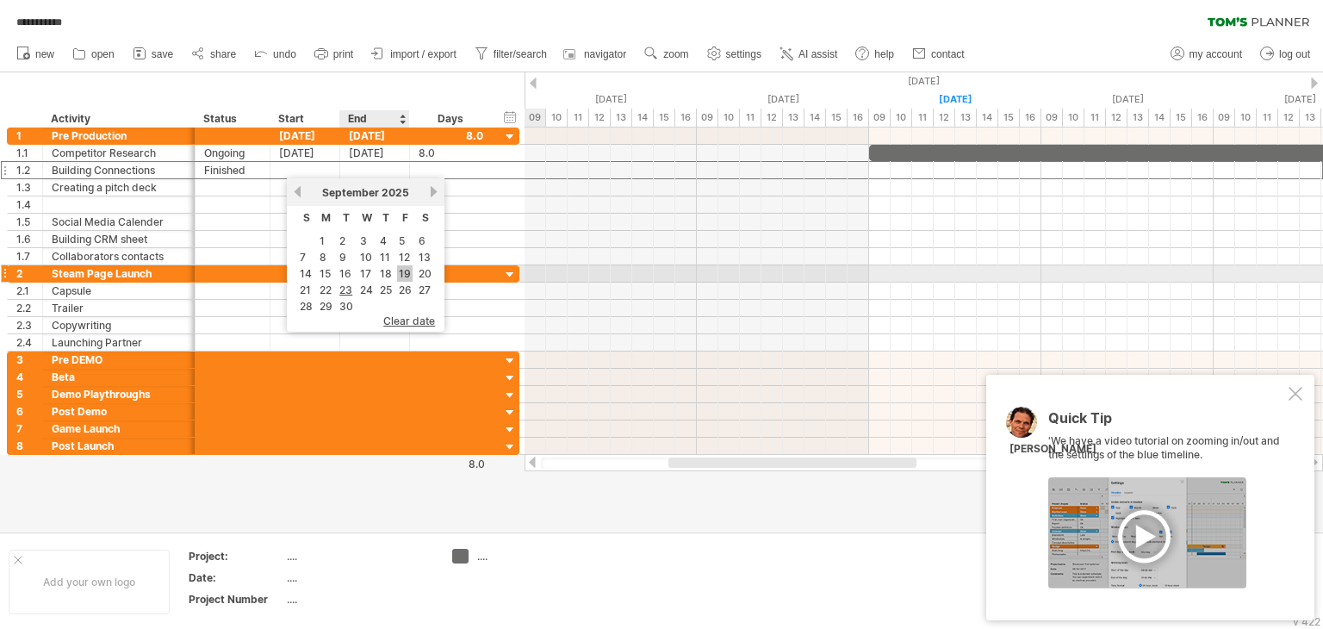
click at [400, 272] on link "19" at bounding box center [405, 273] width 16 height 16
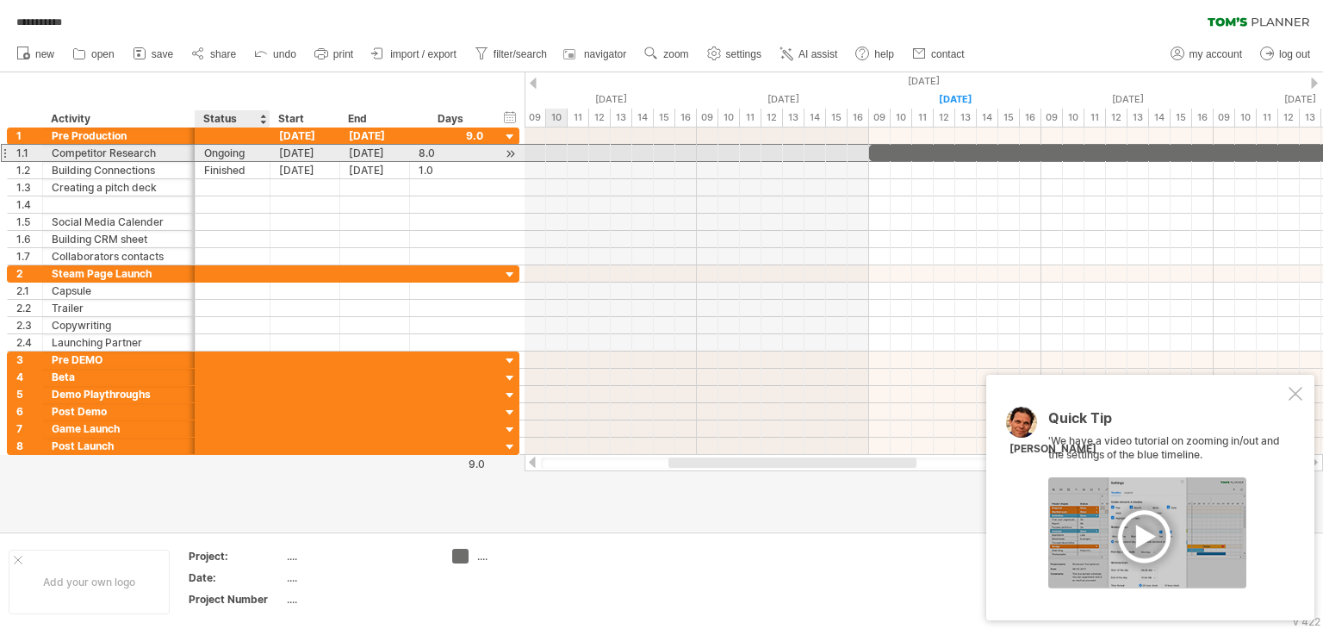
click at [240, 151] on div "Ongoing" at bounding box center [232, 153] width 57 height 16
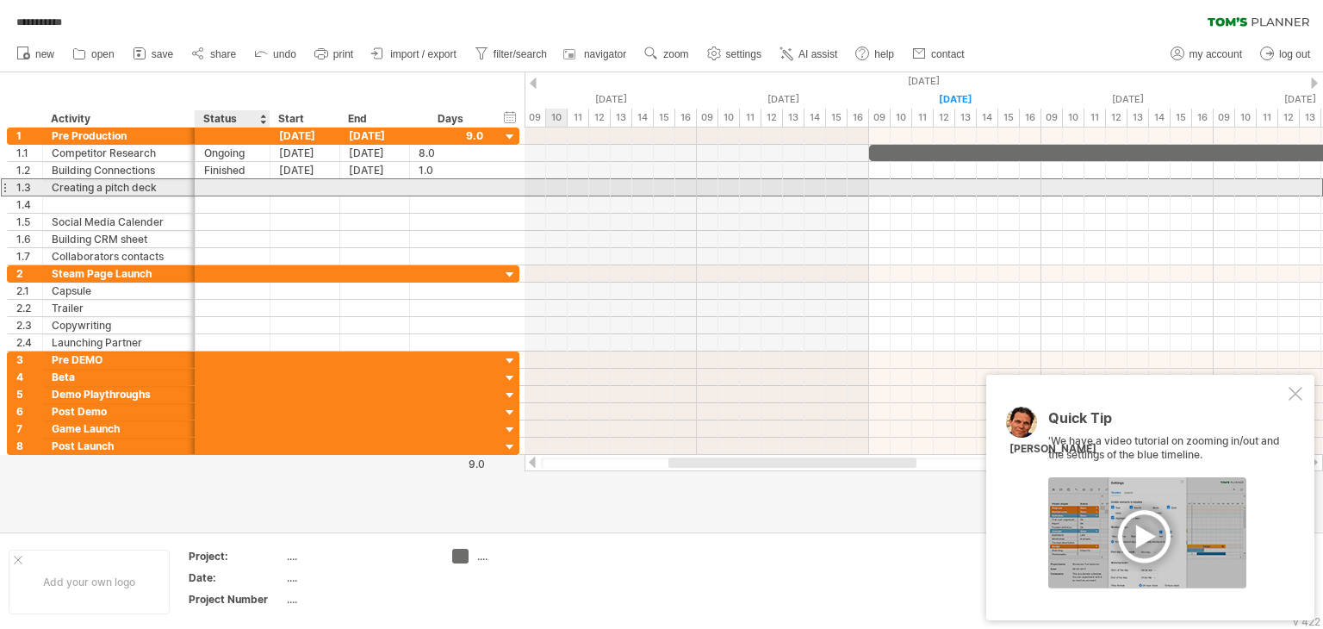
click at [233, 184] on div at bounding box center [232, 187] width 57 height 16
click at [233, 184] on input "text" at bounding box center [232, 187] width 57 height 16
type input "*******"
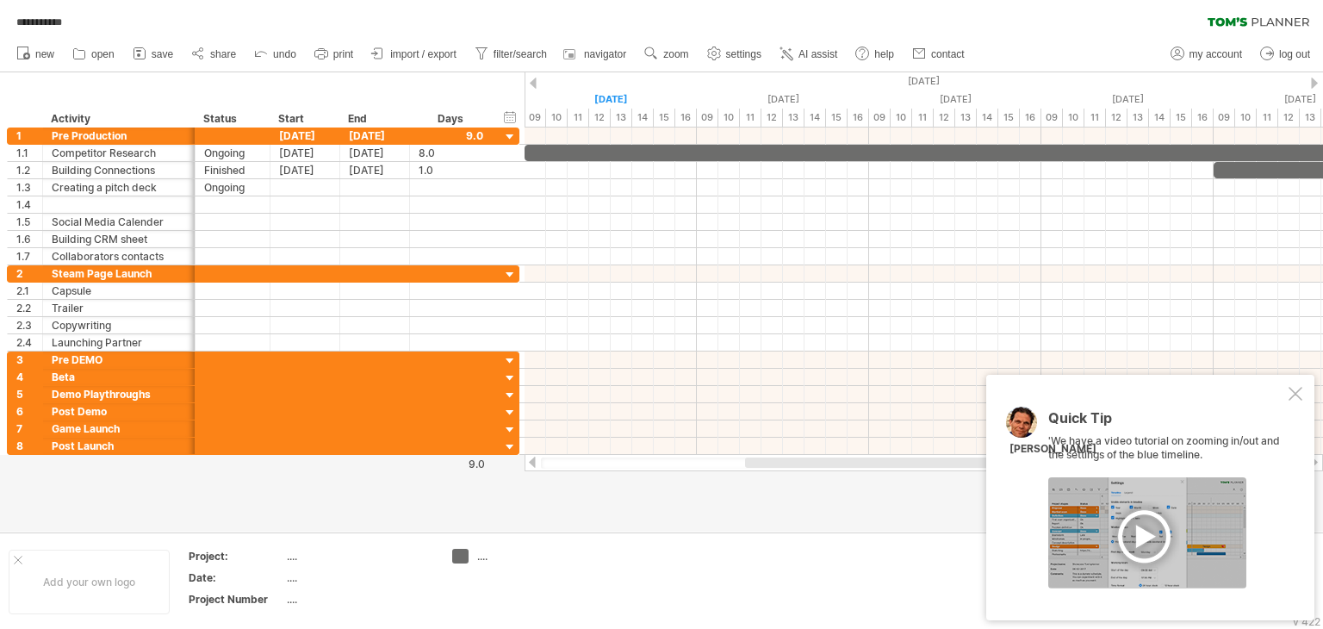
drag, startPoint x: 754, startPoint y: 466, endPoint x: 831, endPoint y: 469, distance: 76.7
click at [831, 469] on div at bounding box center [923, 462] width 798 height 17
click at [461, 561] on div "**********" at bounding box center [661, 314] width 1323 height 629
click at [526, 560] on div "...." at bounding box center [524, 556] width 94 height 15
click at [1295, 400] on div "Quick Tip 'We have a video tutorial on zooming in/out and the settings of the b…" at bounding box center [1150, 497] width 328 height 245
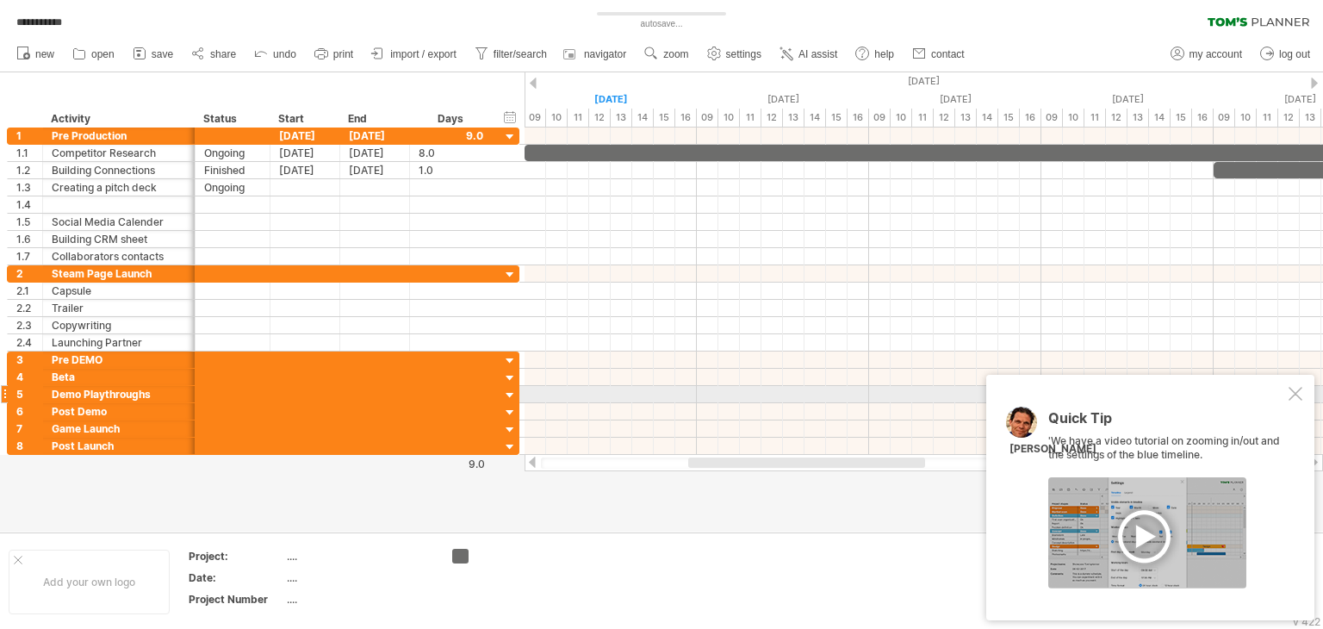
click at [1292, 394] on div at bounding box center [1295, 394] width 14 height 14
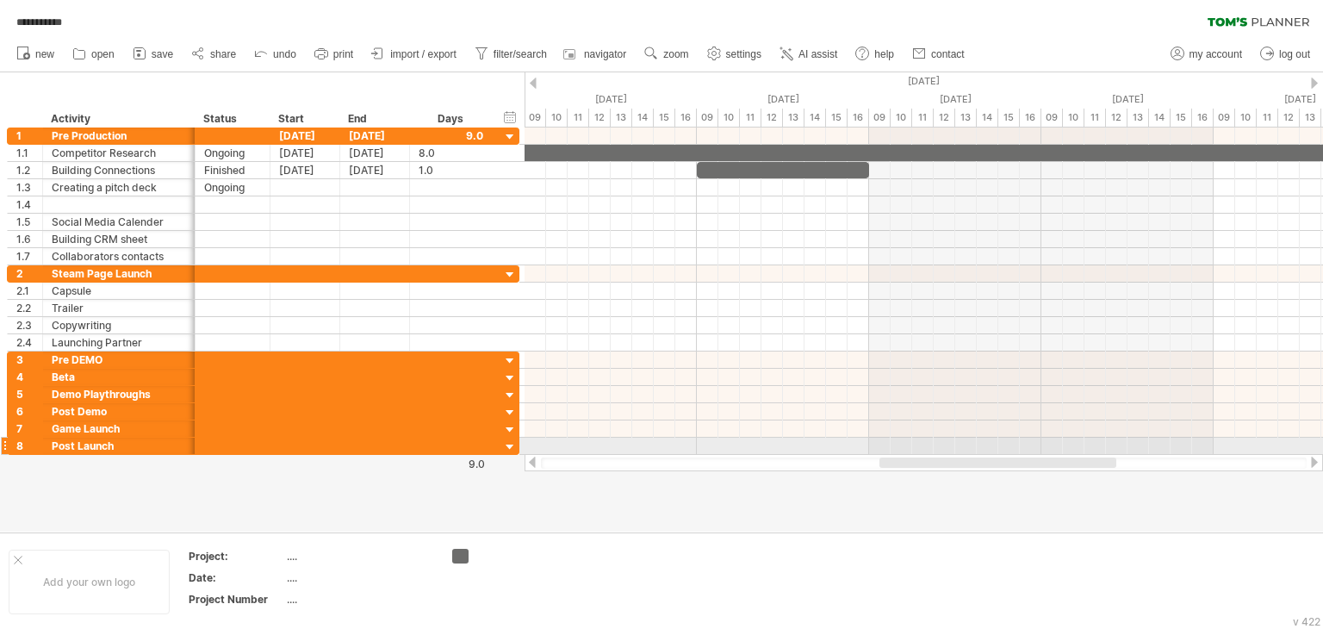
drag, startPoint x: 846, startPoint y: 462, endPoint x: 1038, endPoint y: 455, distance: 191.3
click at [1038, 455] on div at bounding box center [923, 462] width 798 height 17
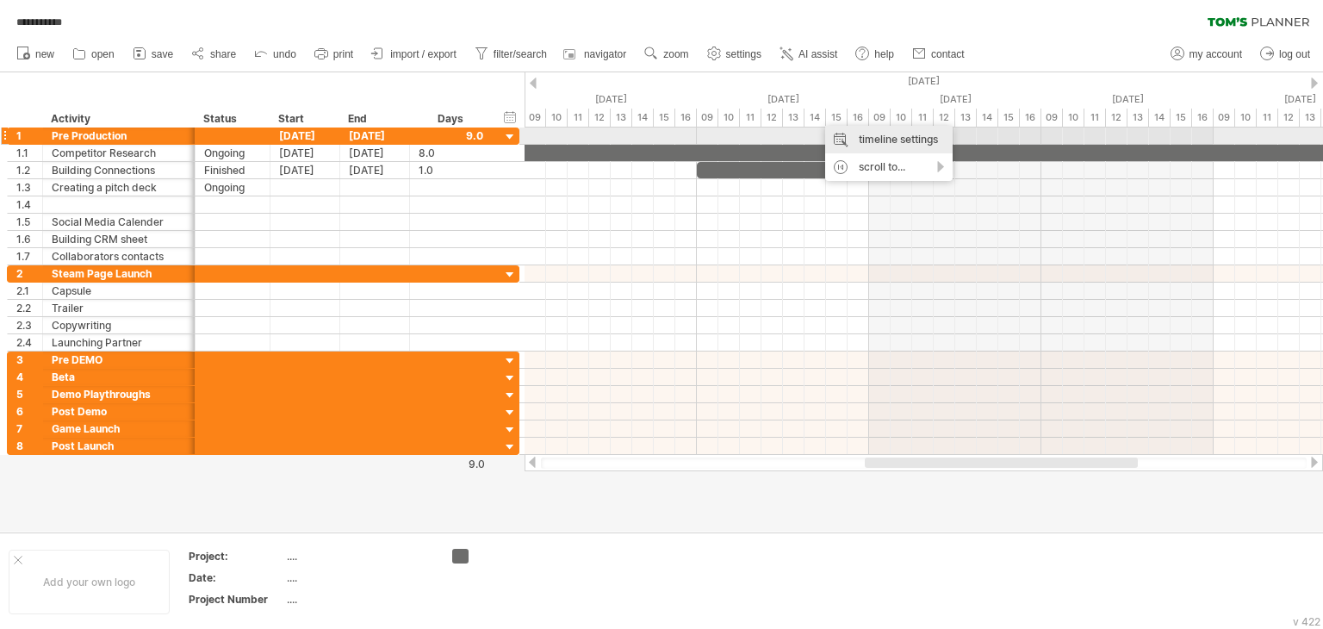
click at [876, 140] on div "timeline settings" at bounding box center [888, 140] width 127 height 28
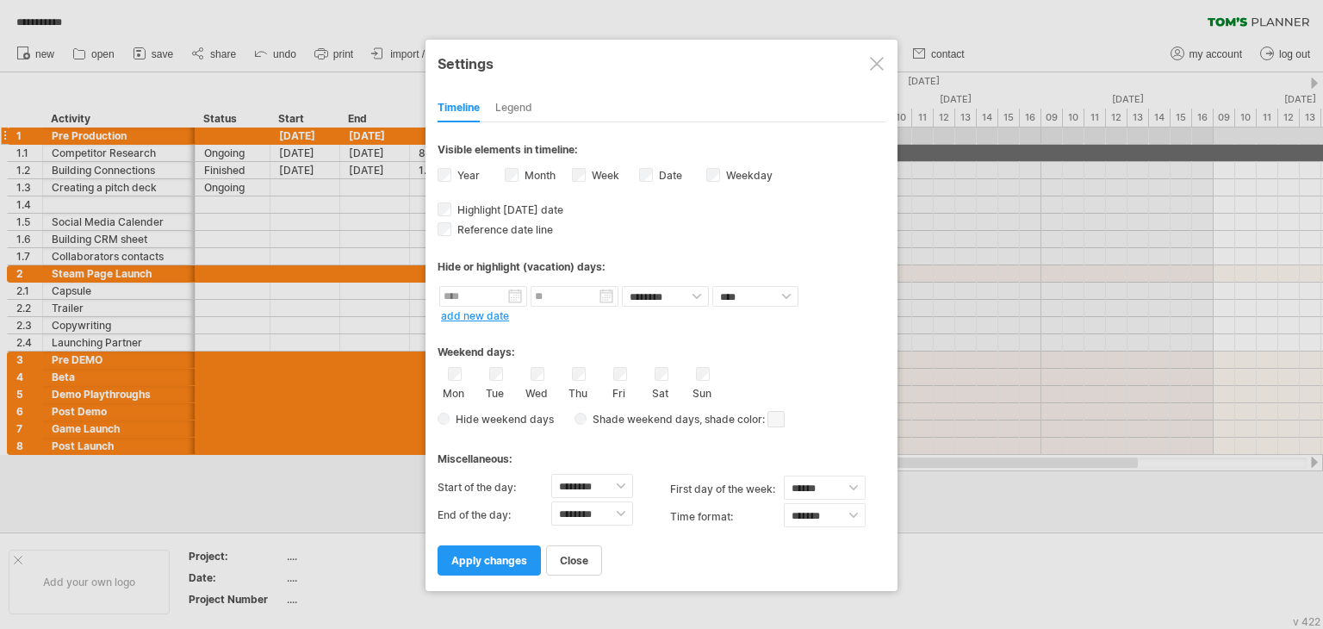
click at [505, 109] on div "Legend" at bounding box center [513, 109] width 37 height 28
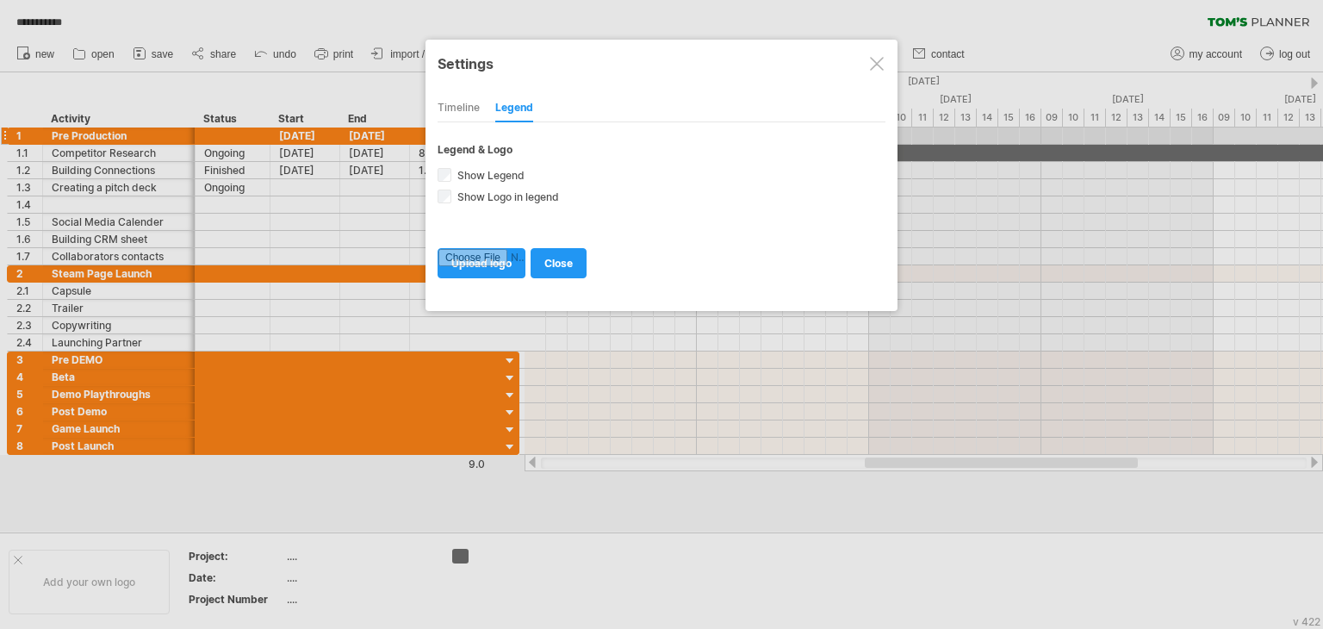
click at [474, 109] on div "Timeline" at bounding box center [458, 109] width 42 height 28
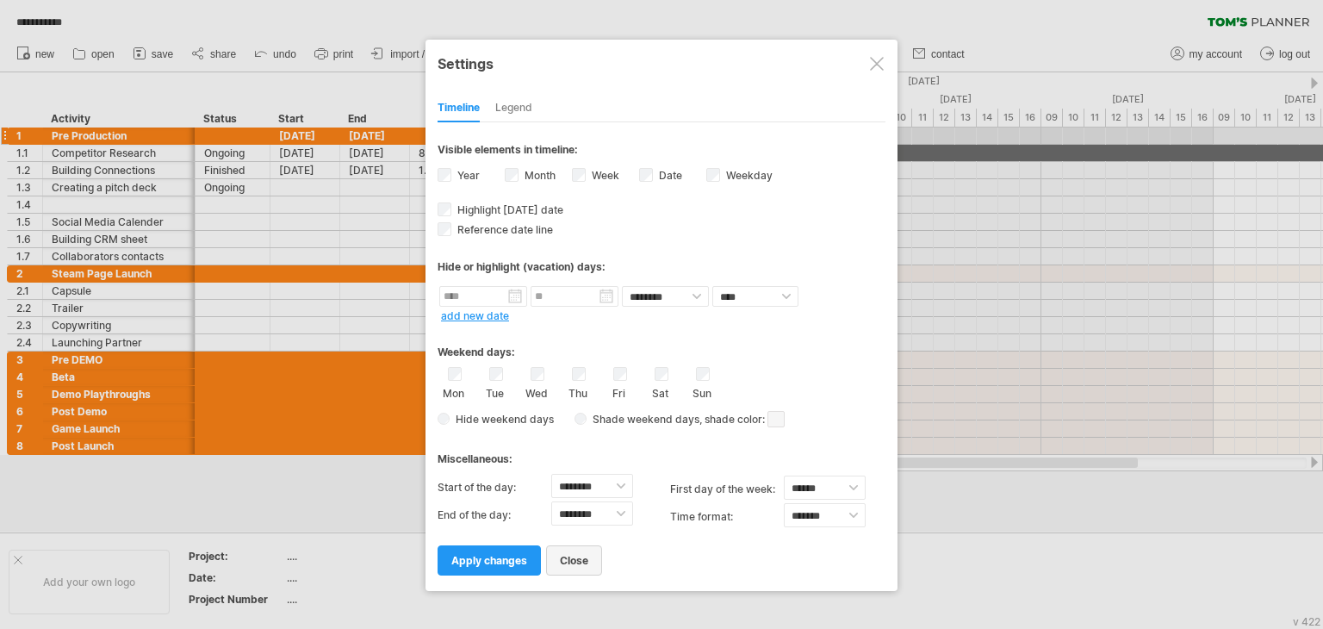
click at [568, 573] on link "close" at bounding box center [574, 560] width 56 height 30
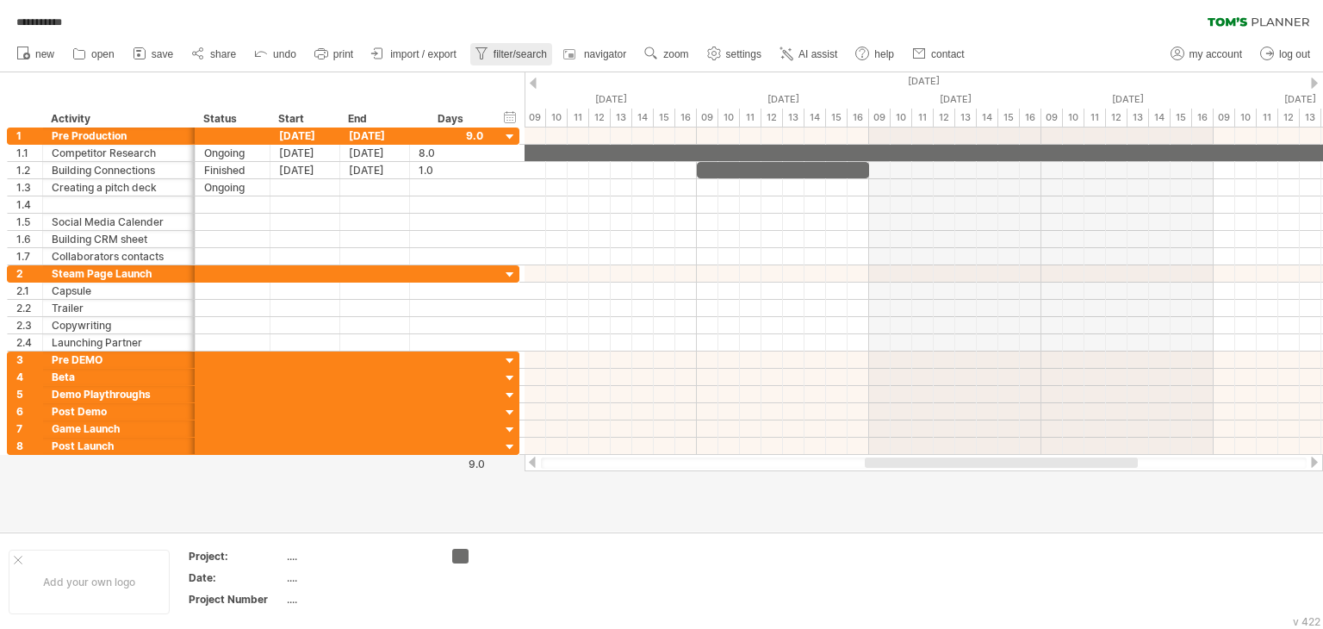
click at [524, 50] on span "filter/search" at bounding box center [519, 54] width 53 height 12
type input "**********"
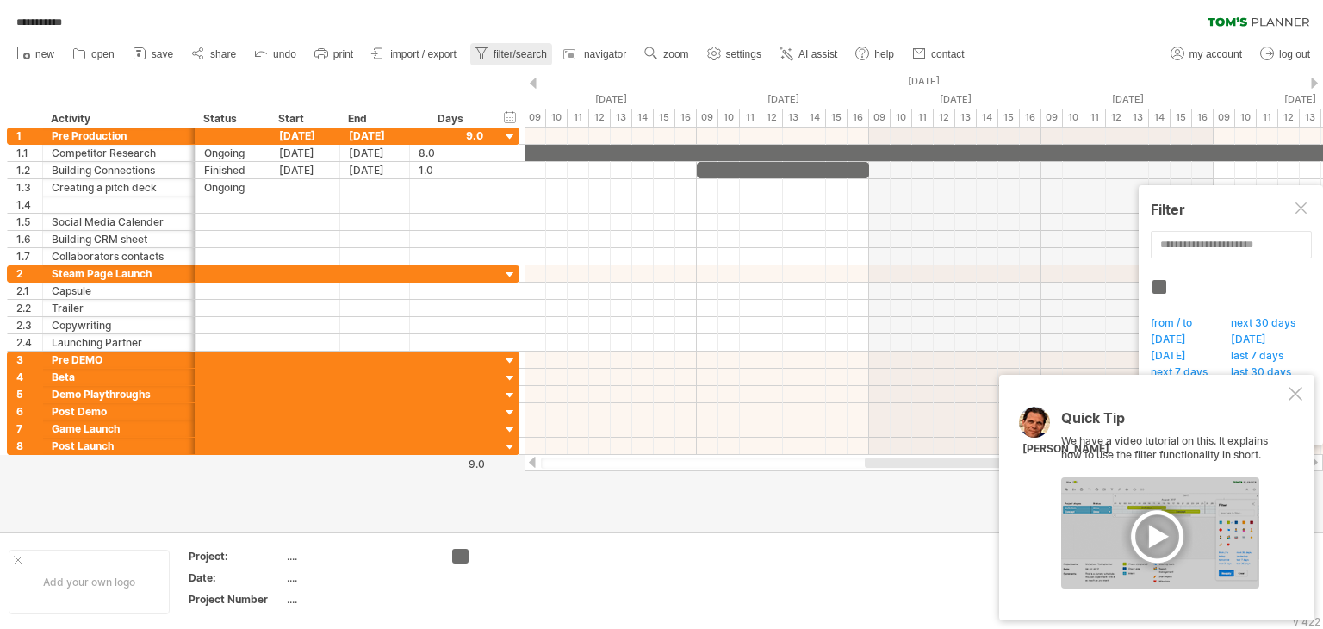
click at [524, 50] on span "filter/search" at bounding box center [519, 54] width 53 height 12
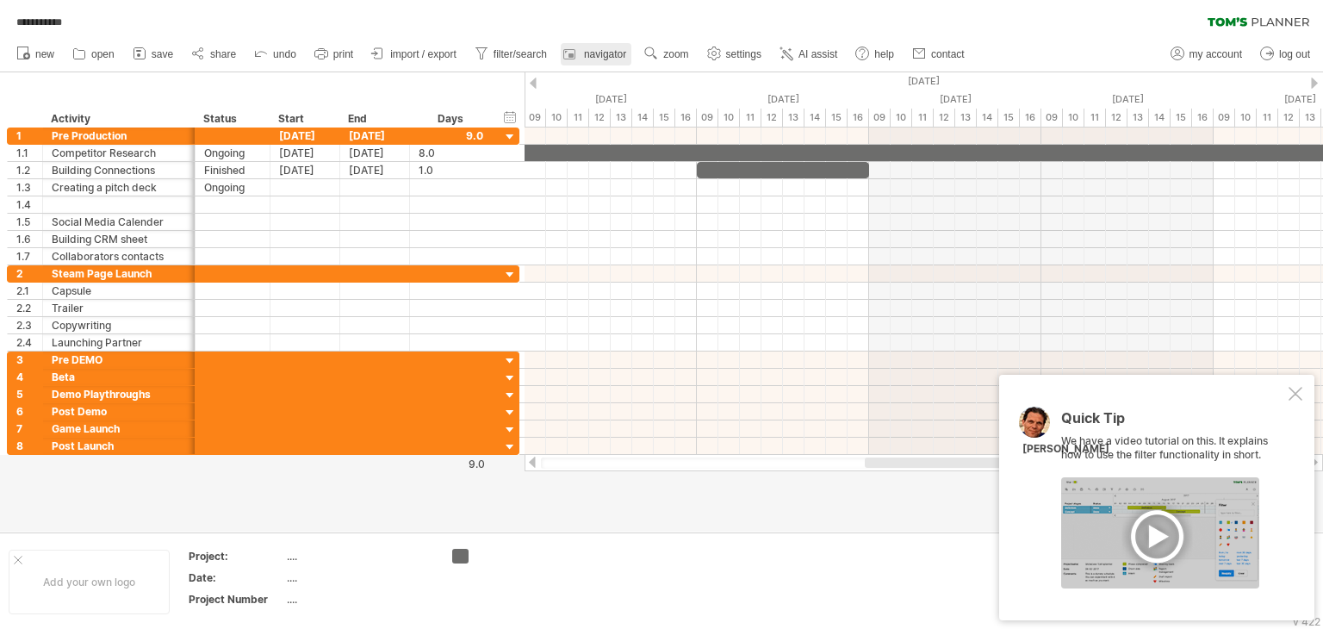
click at [623, 53] on span "navigator" at bounding box center [605, 54] width 42 height 12
click at [717, 51] on use at bounding box center [713, 53] width 17 height 17
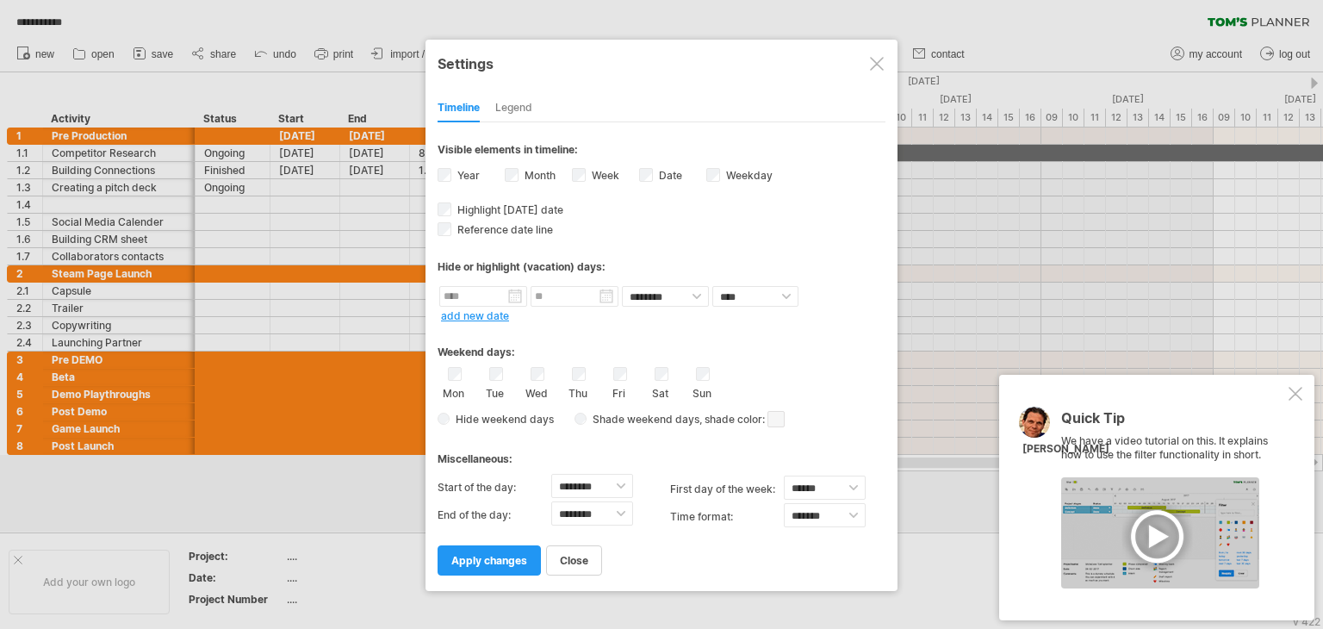
click at [872, 57] on div at bounding box center [877, 64] width 14 height 14
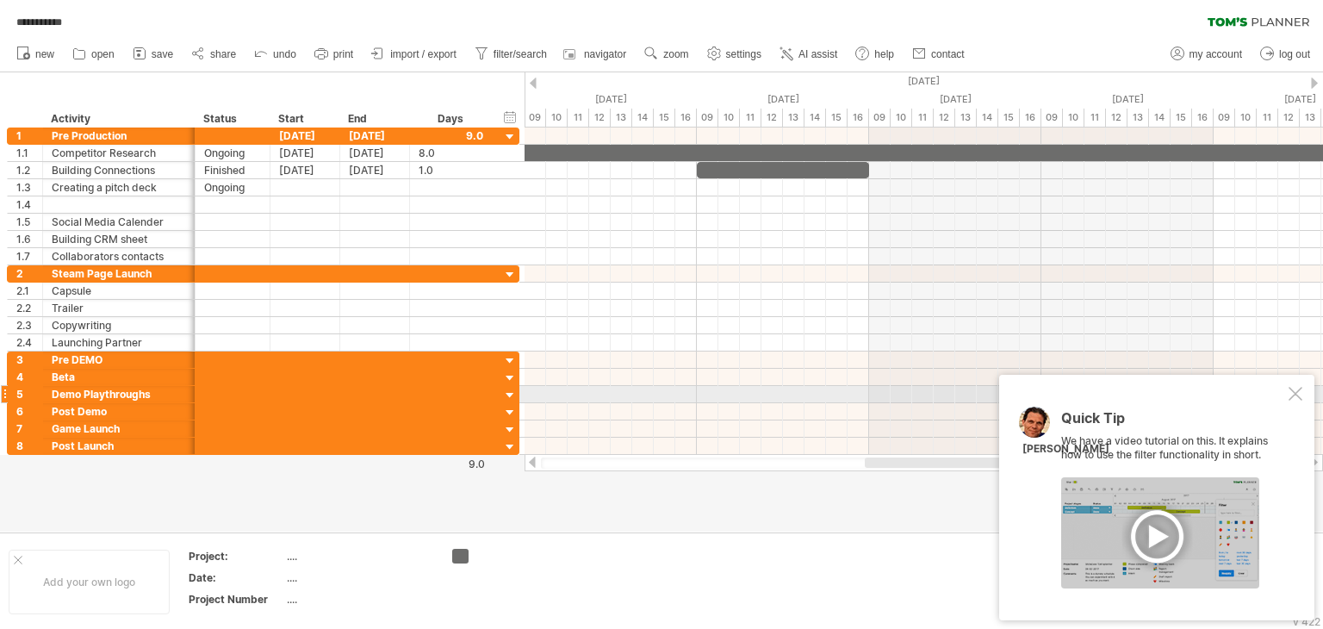
click at [1299, 397] on div at bounding box center [1295, 394] width 14 height 14
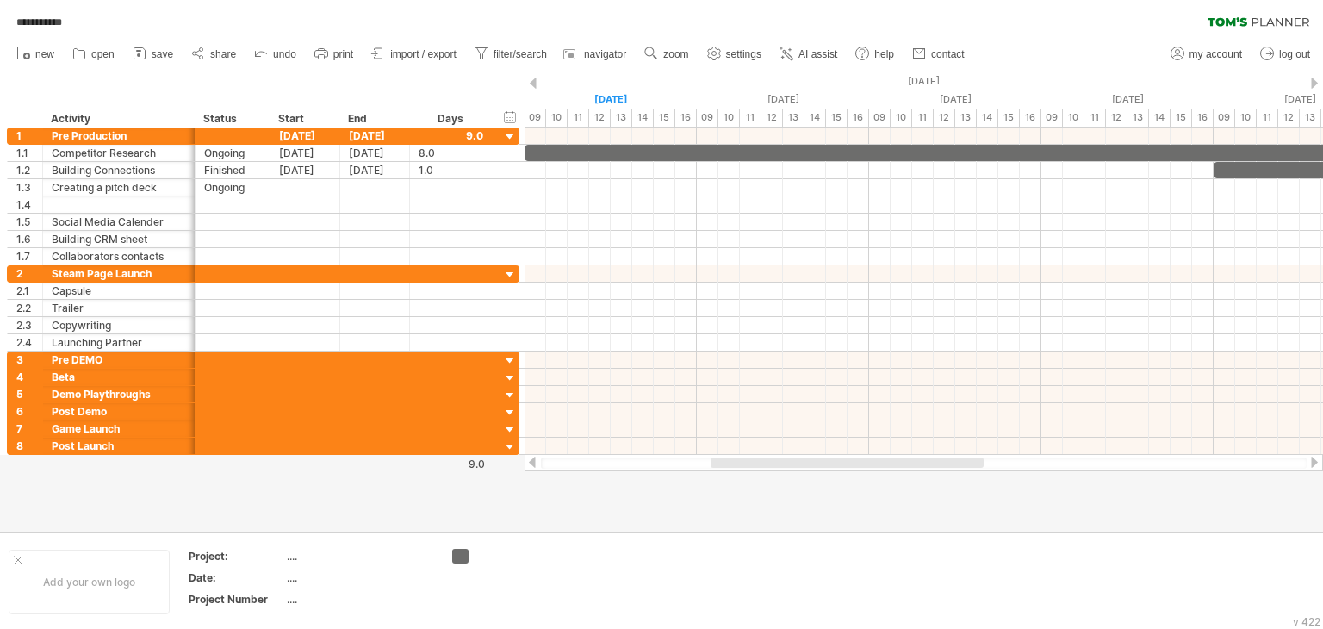
drag, startPoint x: 892, startPoint y: 462, endPoint x: 729, endPoint y: 461, distance: 162.8
click at [729, 461] on div at bounding box center [846, 462] width 273 height 10
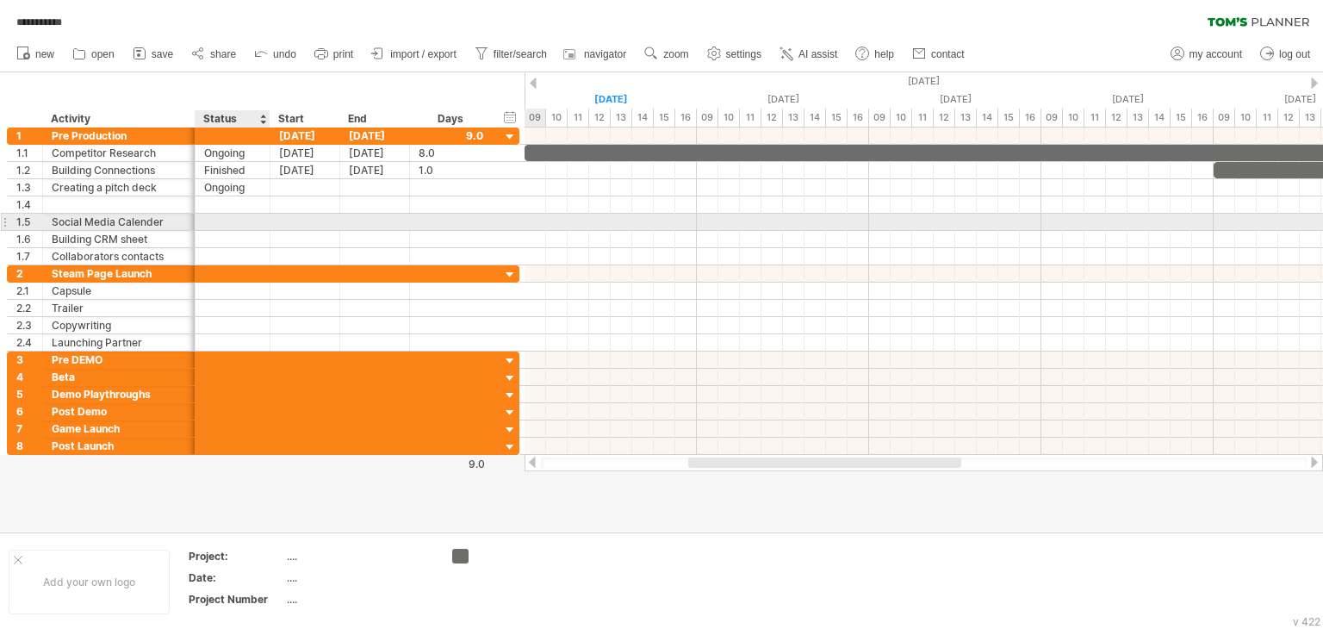
click at [221, 218] on div at bounding box center [232, 222] width 57 height 16
type input "*"
type input "*******"
click at [306, 233] on div at bounding box center [305, 239] width 70 height 16
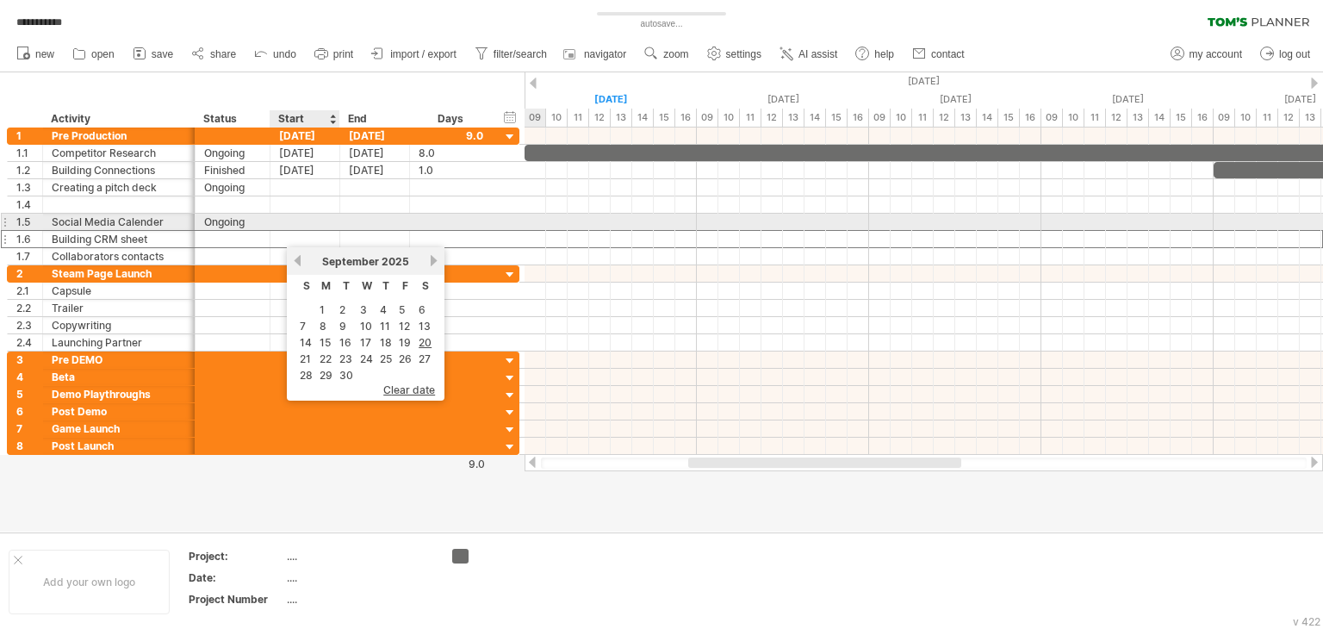
click at [297, 226] on div at bounding box center [305, 222] width 70 height 16
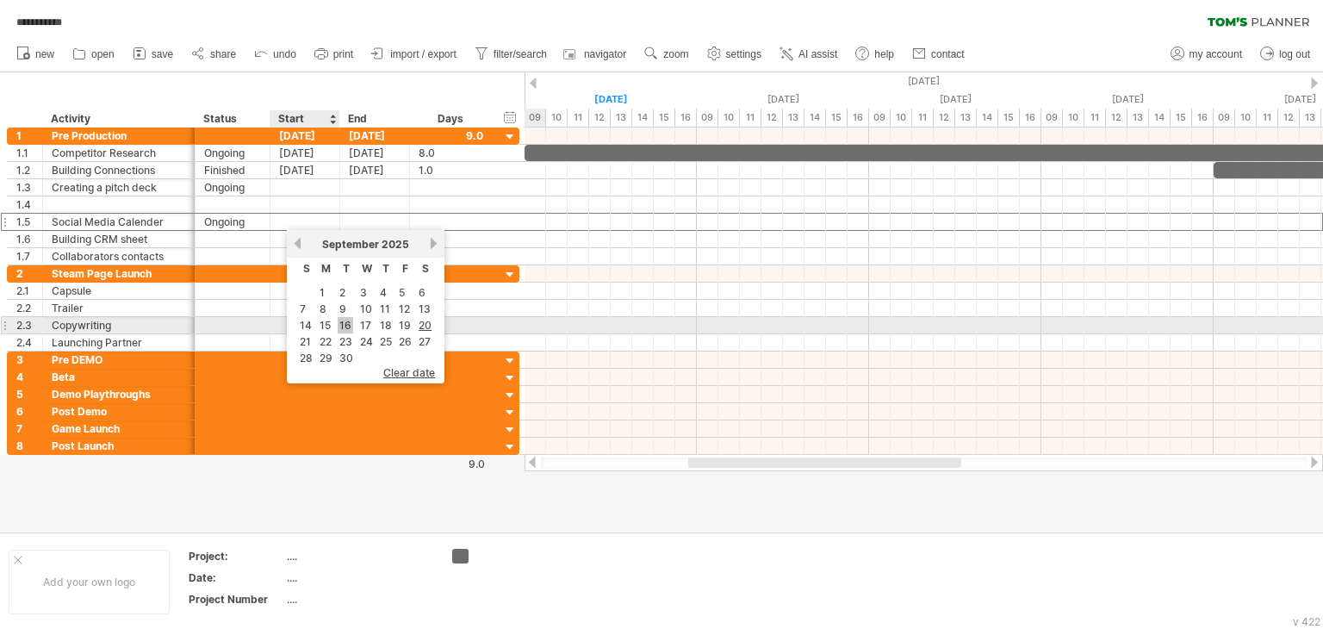
click at [345, 325] on link "16" at bounding box center [346, 325] width 16 height 16
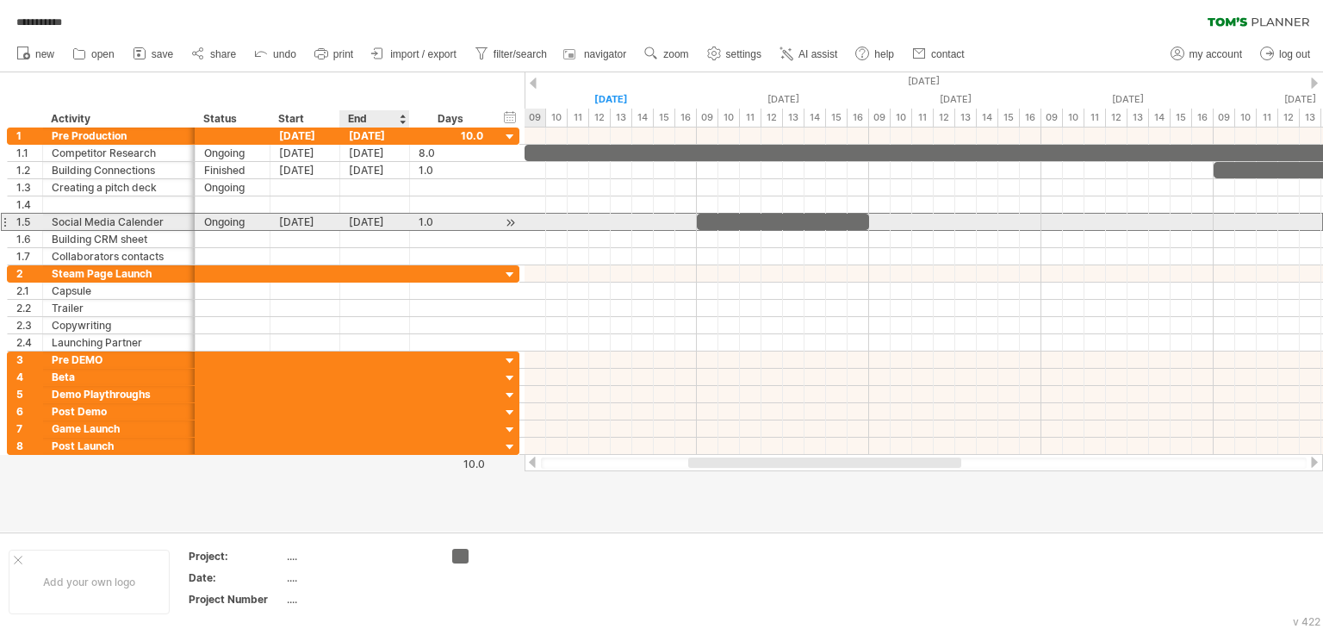
click at [375, 222] on div "[DATE]" at bounding box center [375, 222] width 70 height 16
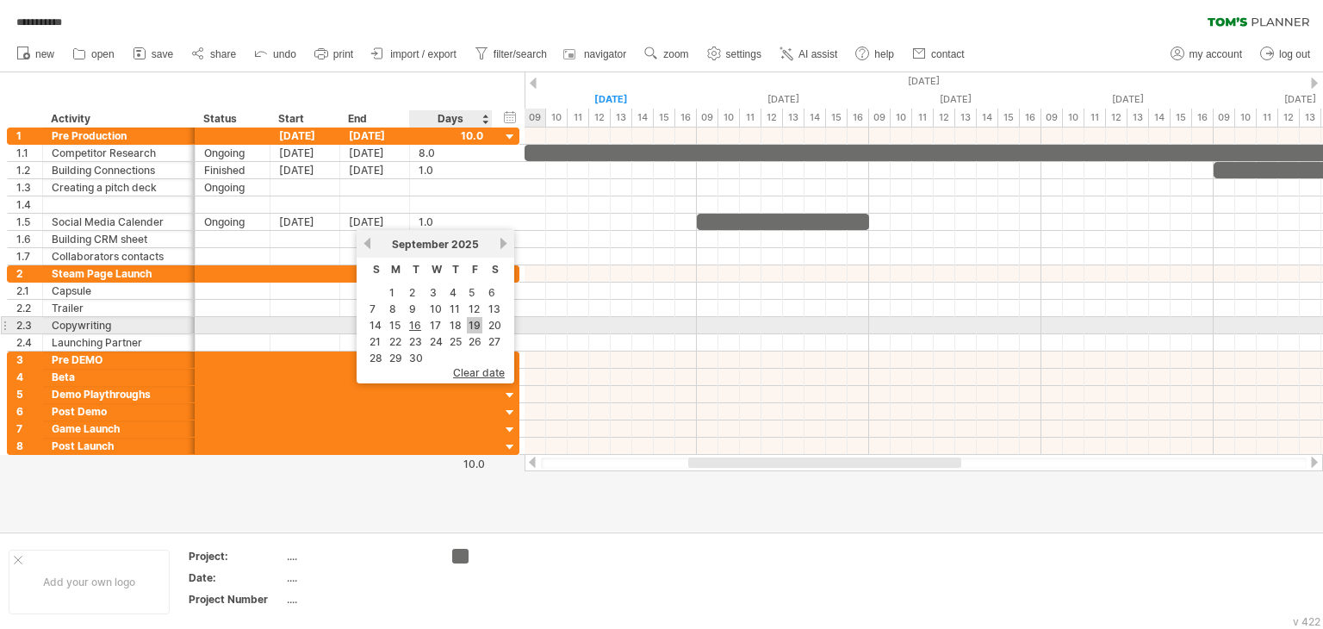
click at [469, 330] on link "19" at bounding box center [475, 325] width 16 height 16
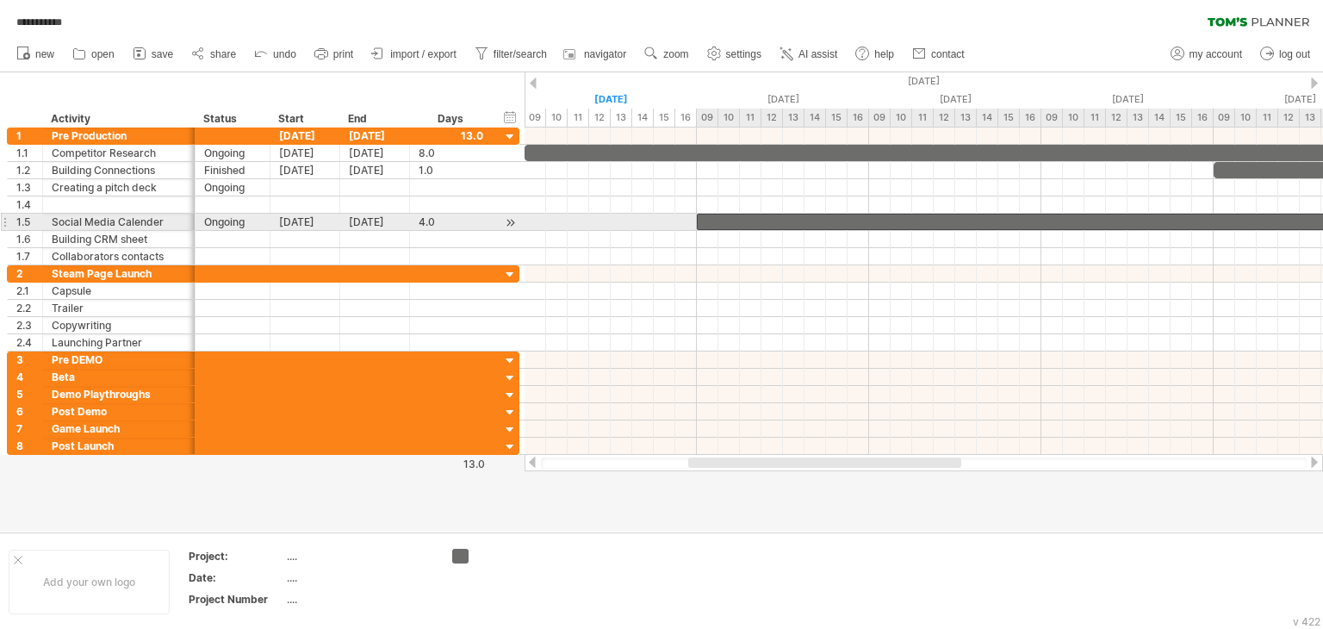
click at [772, 221] on div at bounding box center [1041, 222] width 689 height 16
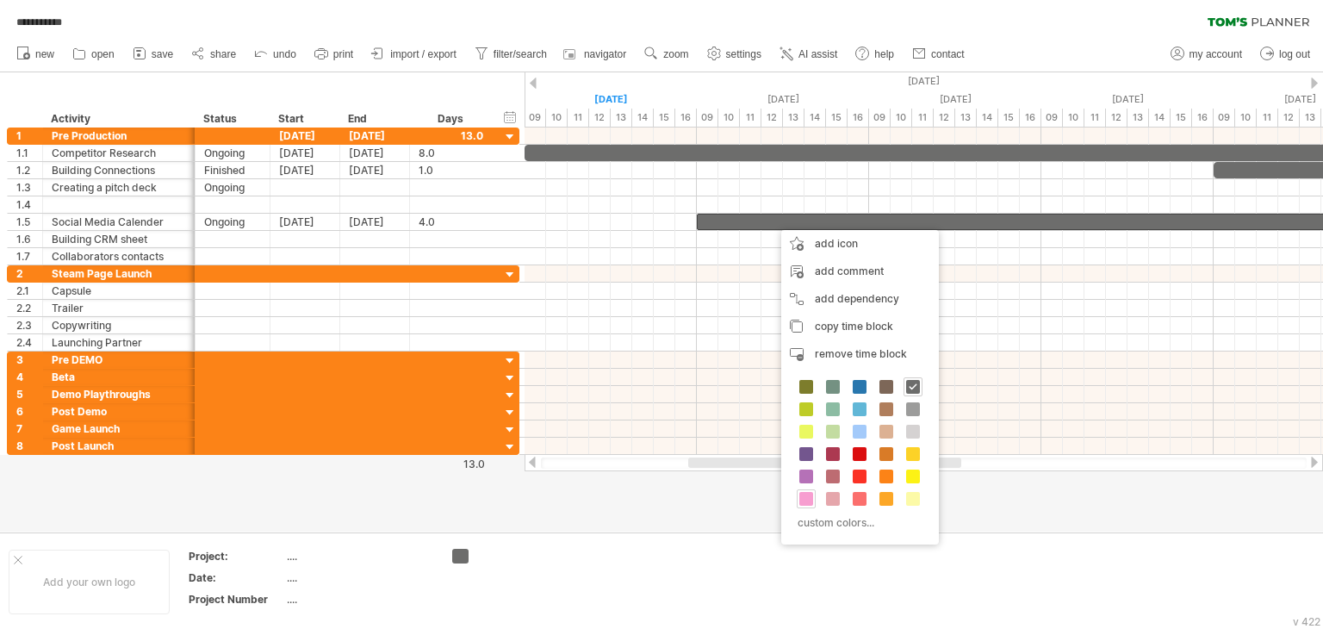
click at [805, 499] on span at bounding box center [806, 499] width 14 height 14
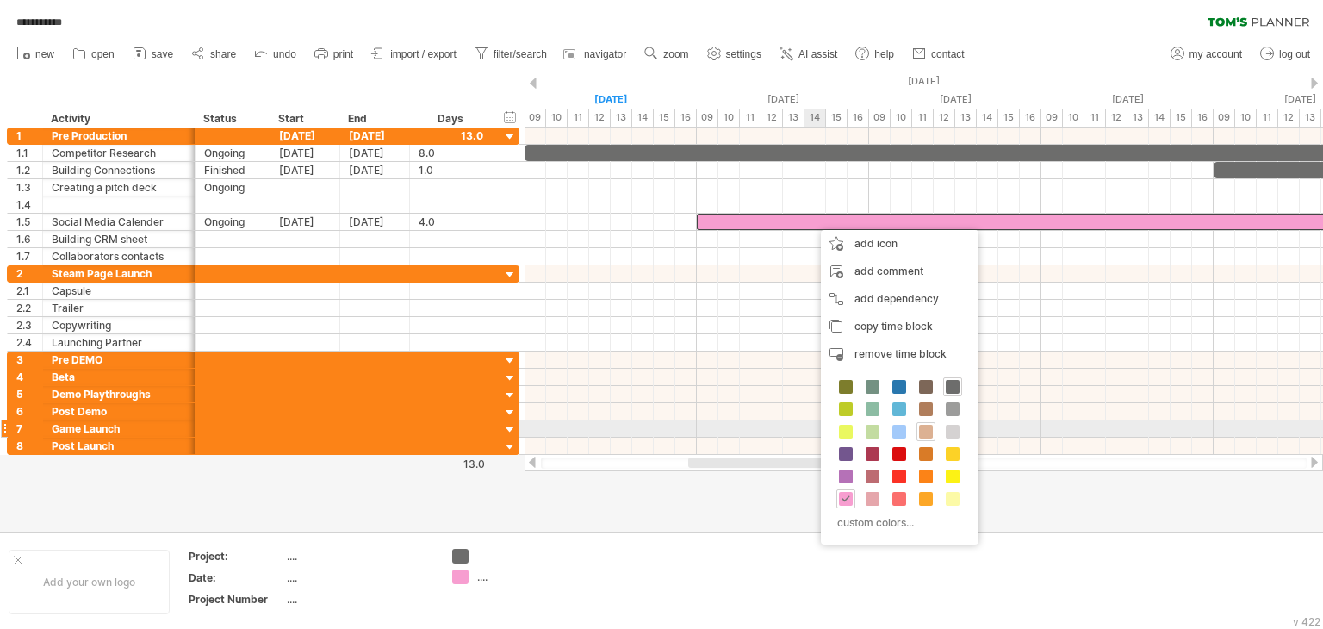
click at [925, 429] on span at bounding box center [926, 432] width 14 height 14
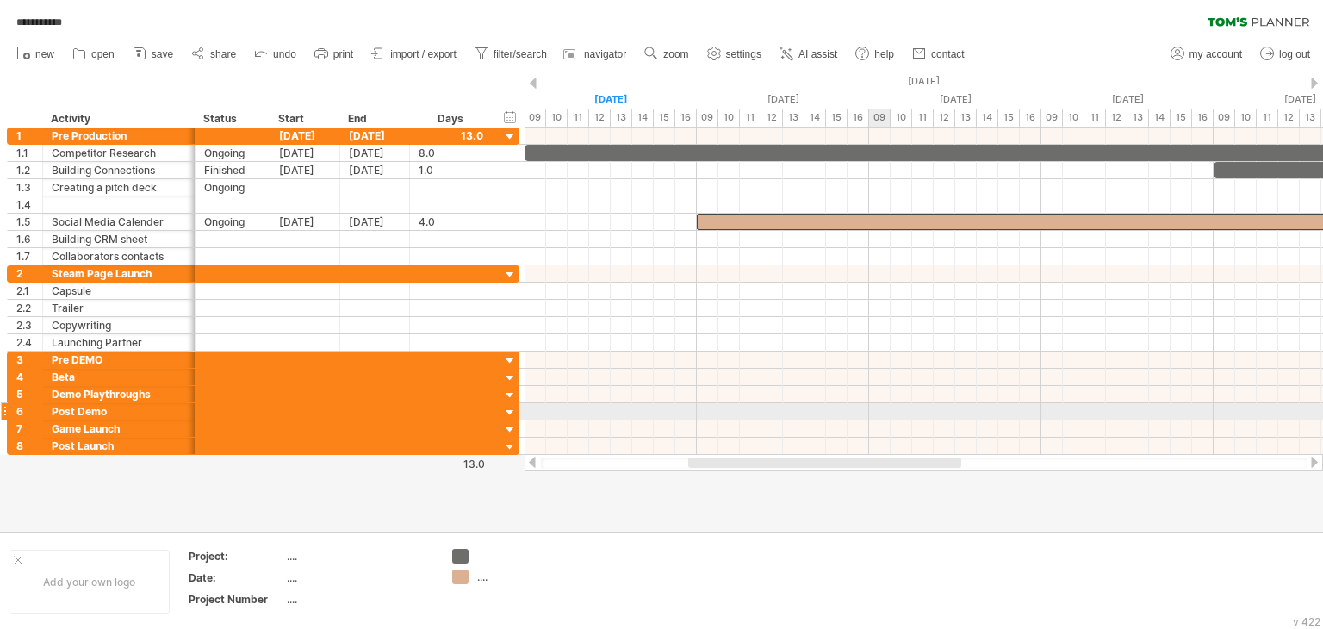
click at [884, 403] on div at bounding box center [923, 411] width 798 height 17
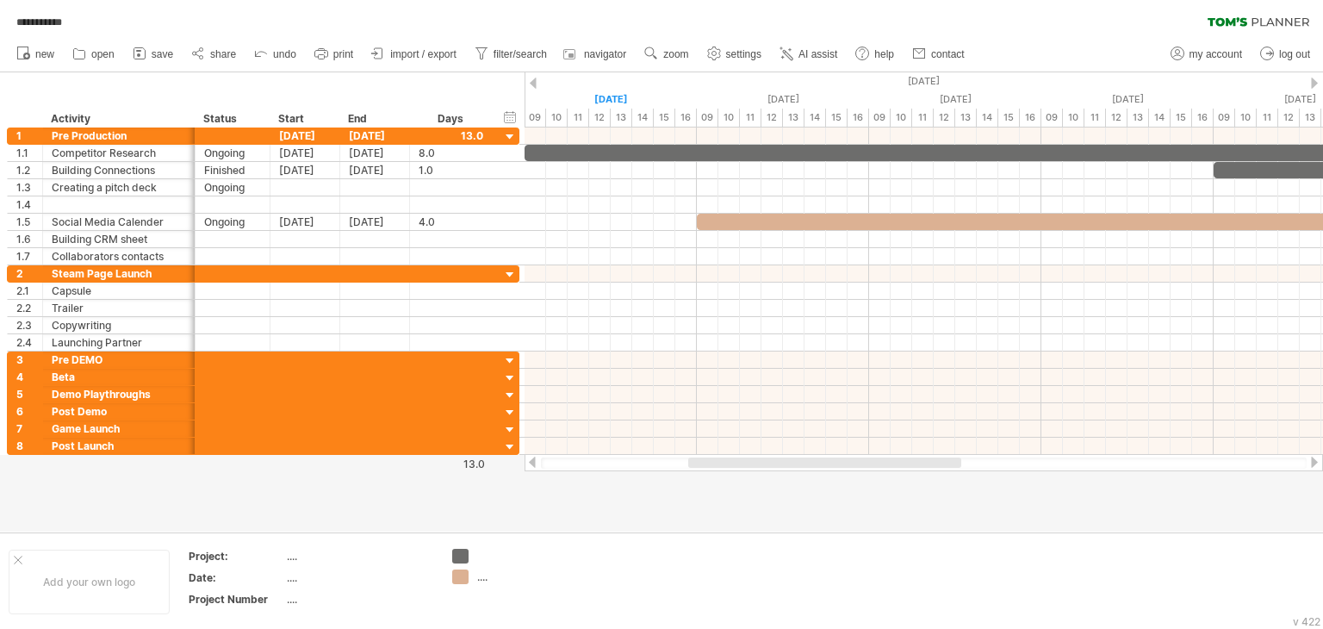
drag, startPoint x: 838, startPoint y: 468, endPoint x: 769, endPoint y: 462, distance: 69.2
click at [769, 462] on div at bounding box center [923, 462] width 798 height 17
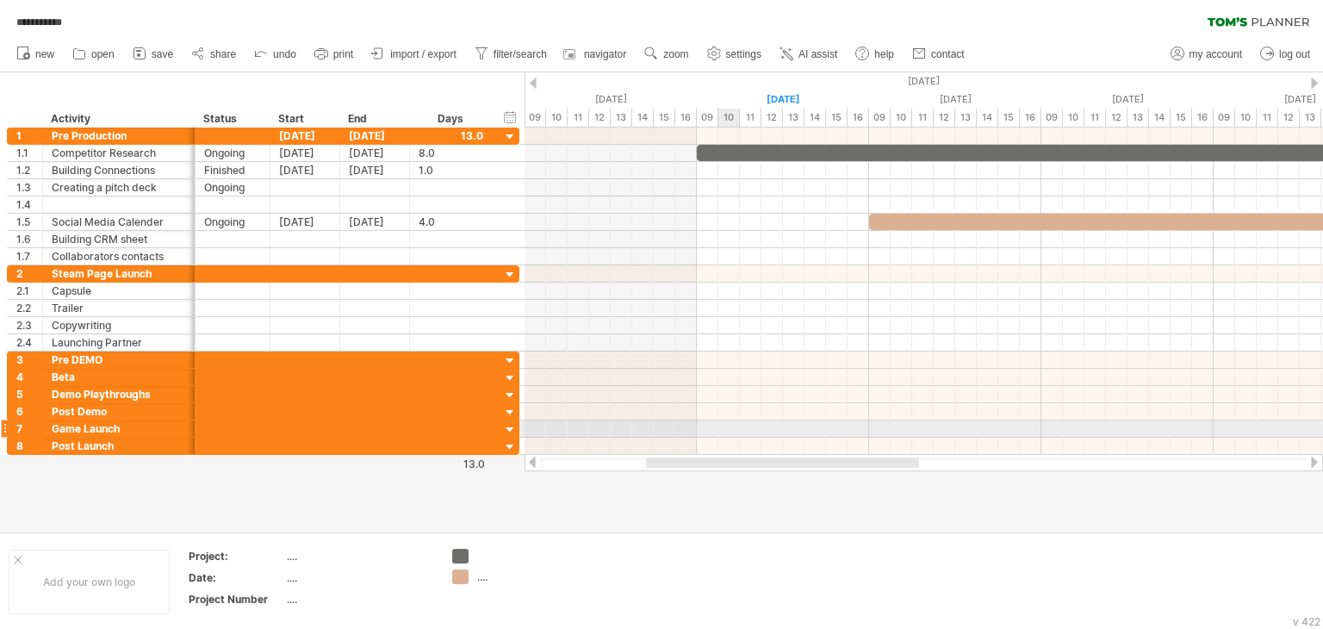
drag, startPoint x: 769, startPoint y: 462, endPoint x: 727, endPoint y: 432, distance: 51.9
click at [727, 432] on div "**********" at bounding box center [661, 314] width 1323 height 629
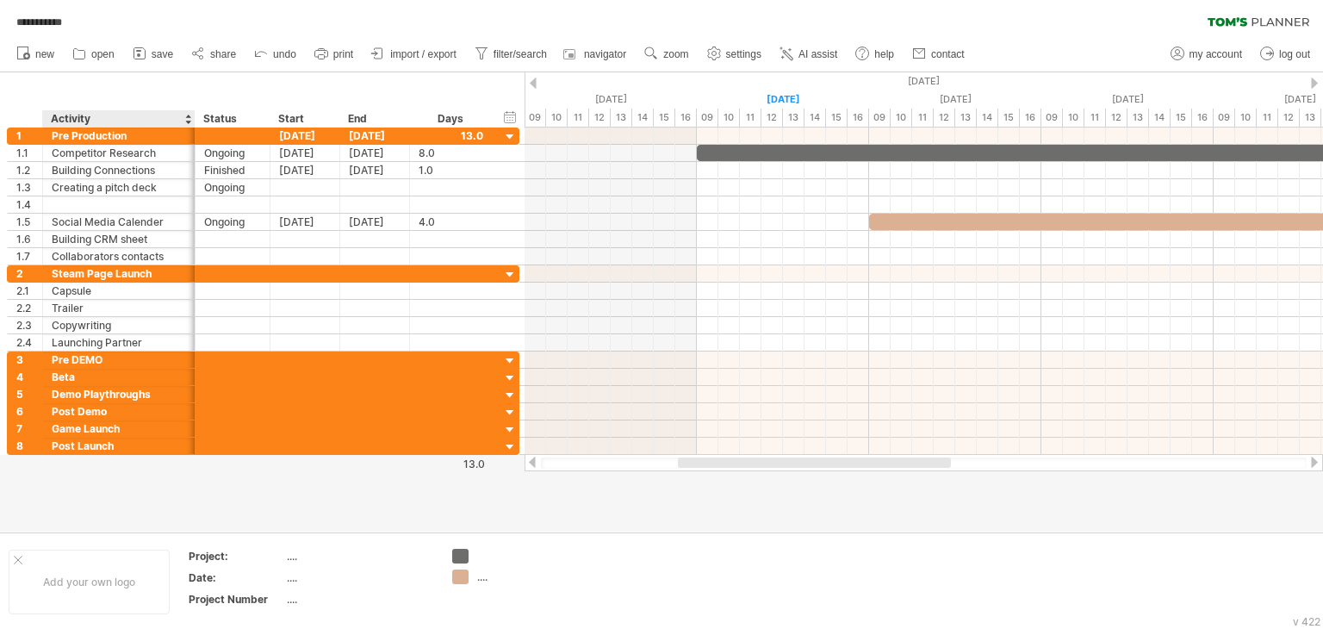
drag, startPoint x: 53, startPoint y: 56, endPoint x: 94, endPoint y: 87, distance: 51.7
click at [94, 87] on div "**********" at bounding box center [661, 314] width 1323 height 629
click at [167, 54] on span "save" at bounding box center [163, 54] width 22 height 12
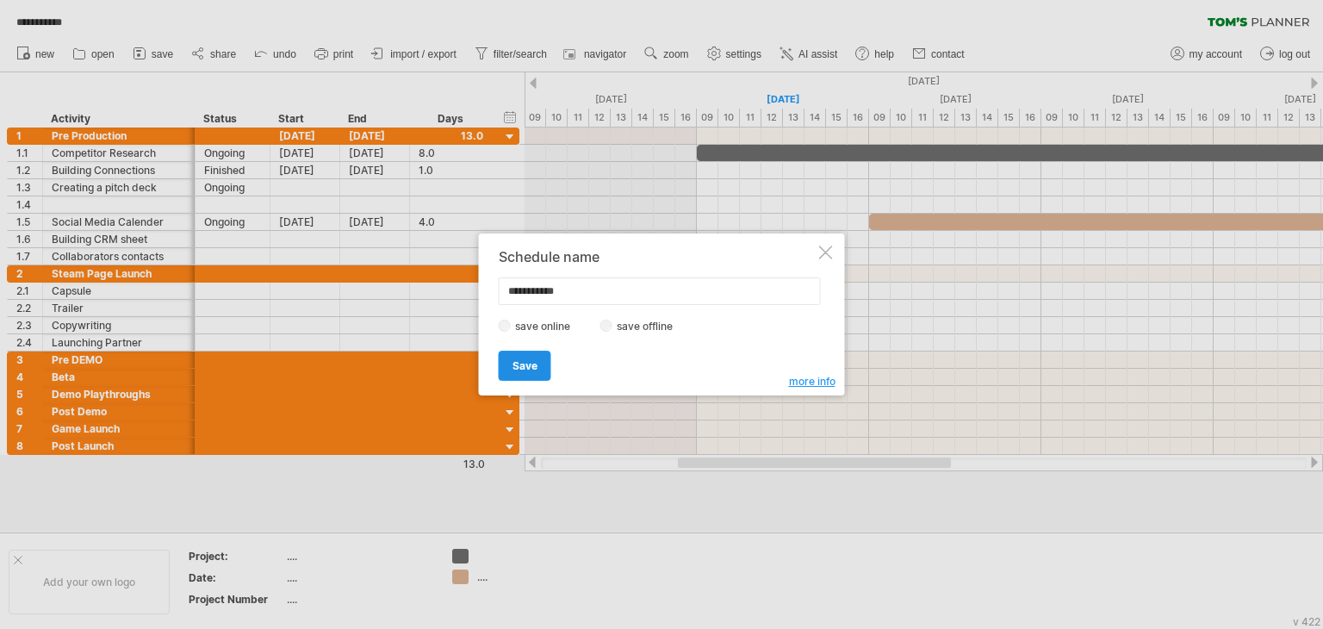
click at [534, 372] on link "Save" at bounding box center [525, 365] width 53 height 30
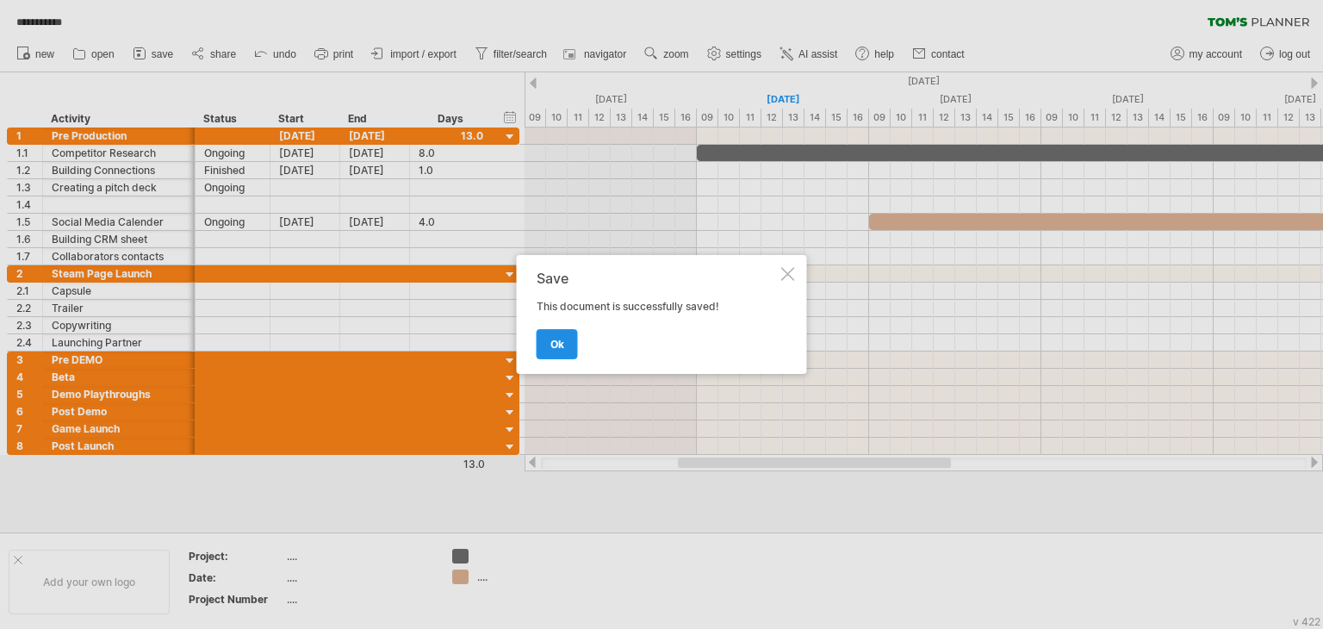
click at [546, 351] on link "ok" at bounding box center [556, 344] width 41 height 30
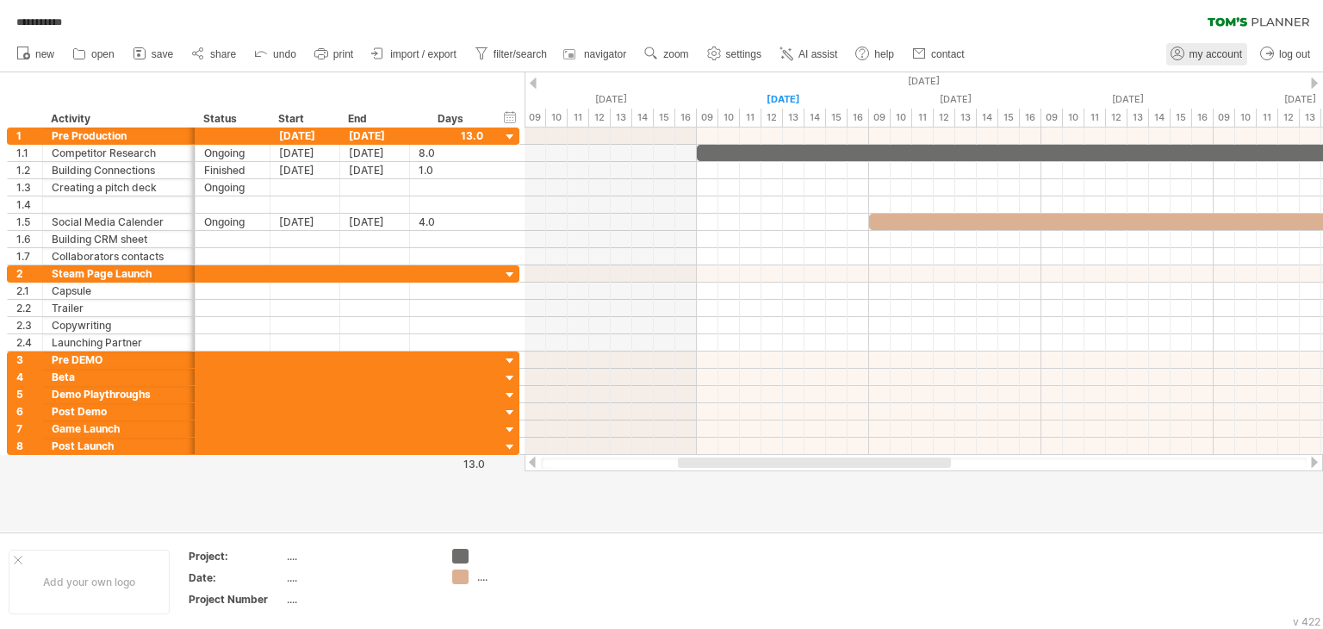
click at [1211, 50] on span "my account" at bounding box center [1215, 54] width 53 height 12
type input "**********"
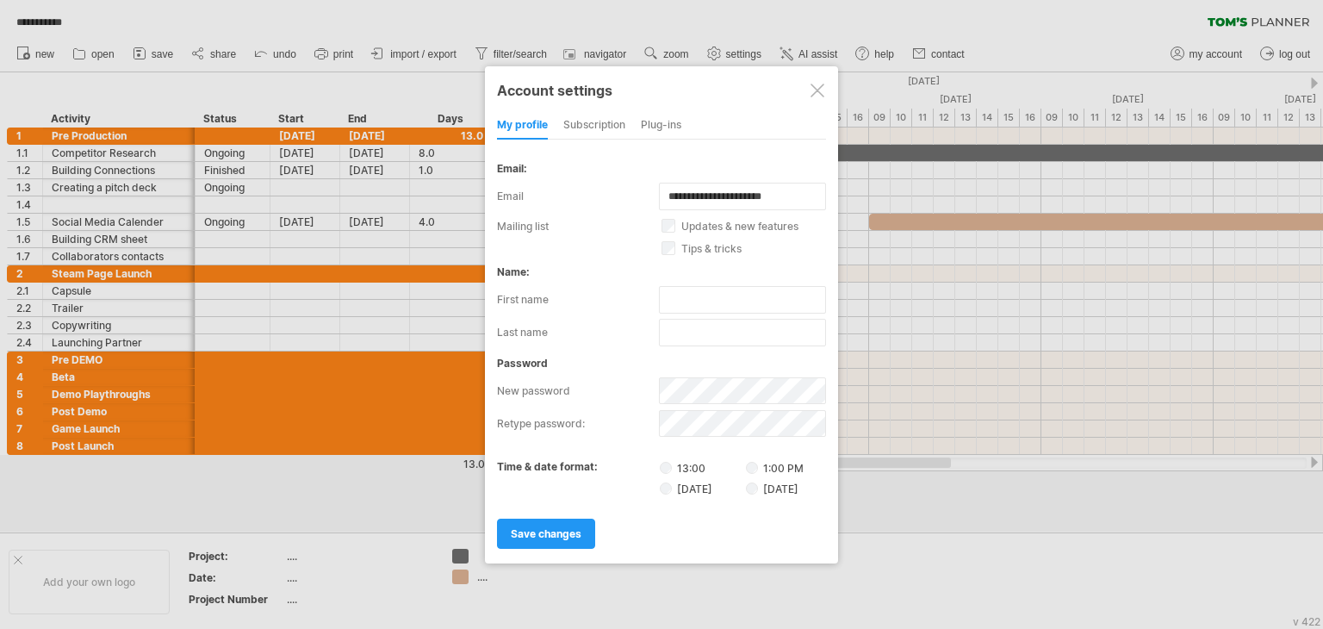
click at [662, 125] on div "Plug-ins" at bounding box center [661, 126] width 40 height 28
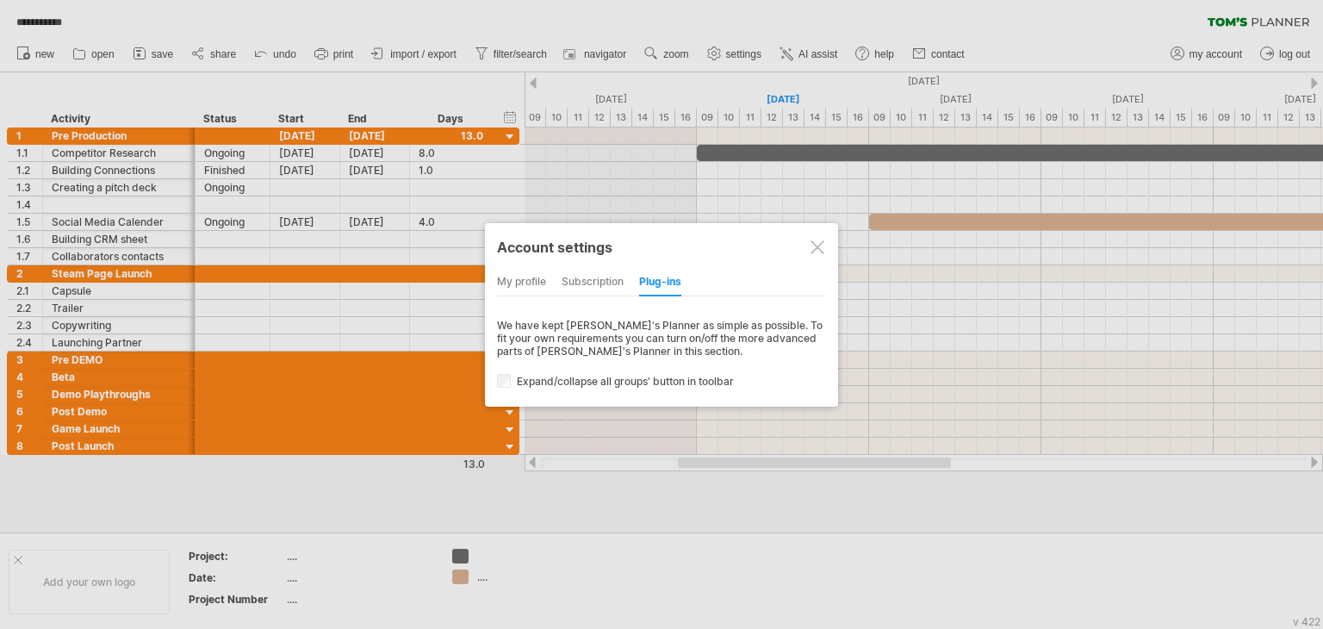
click at [524, 272] on div "my profile" at bounding box center [521, 283] width 49 height 28
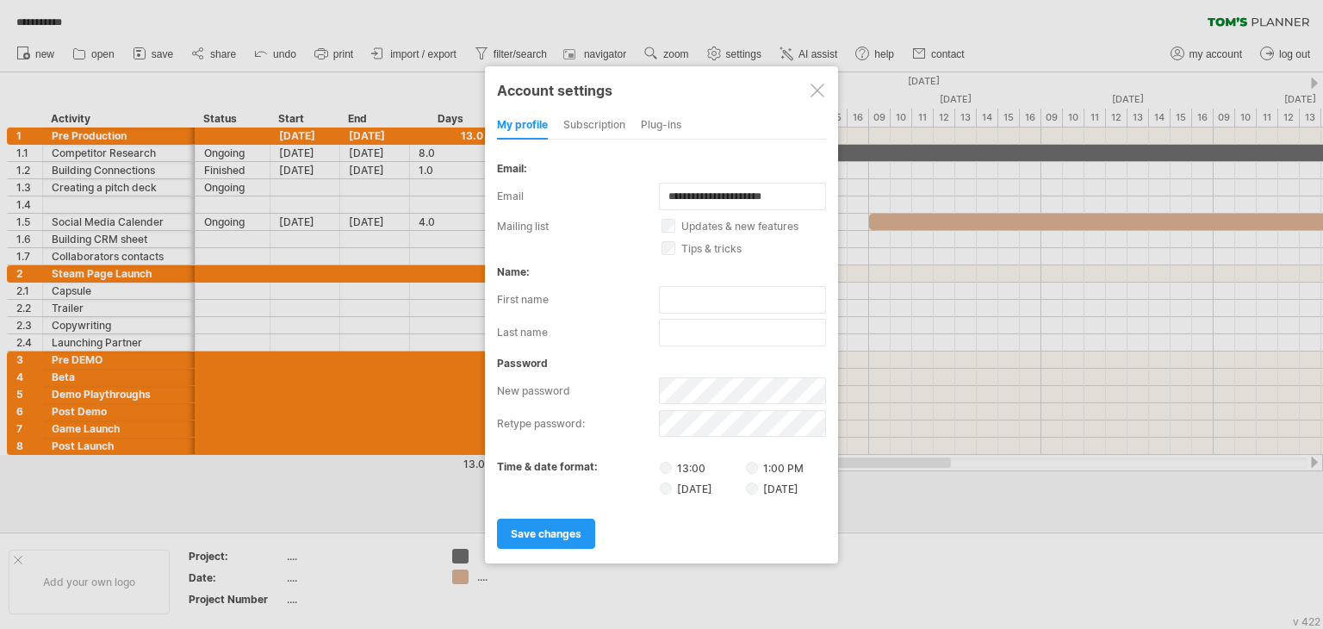
click at [815, 92] on div at bounding box center [817, 91] width 14 height 14
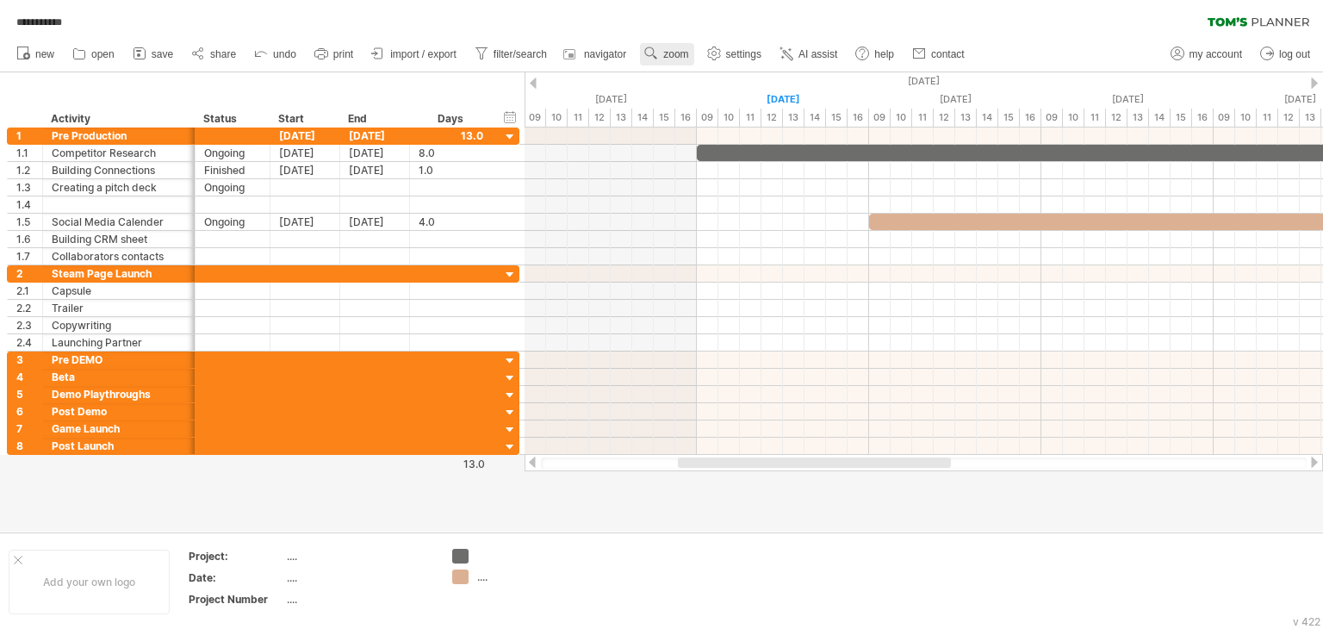
click at [675, 56] on span "zoom" at bounding box center [675, 54] width 25 height 12
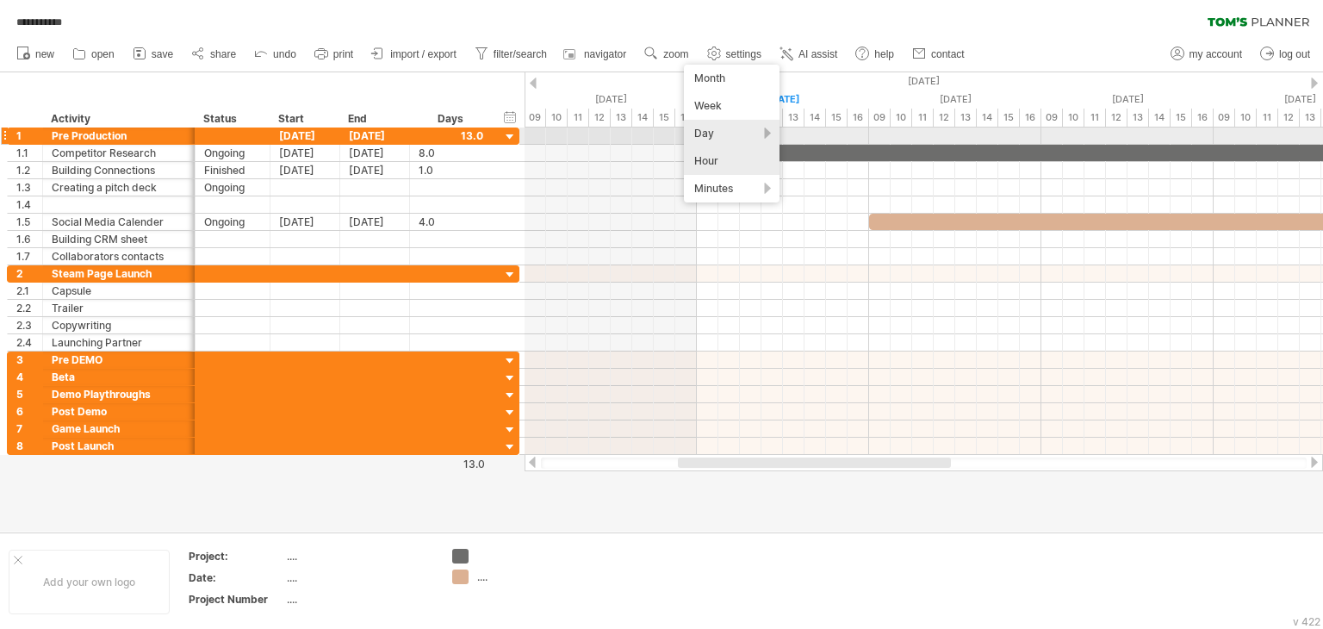
click at [731, 139] on div "Day" at bounding box center [732, 134] width 96 height 28
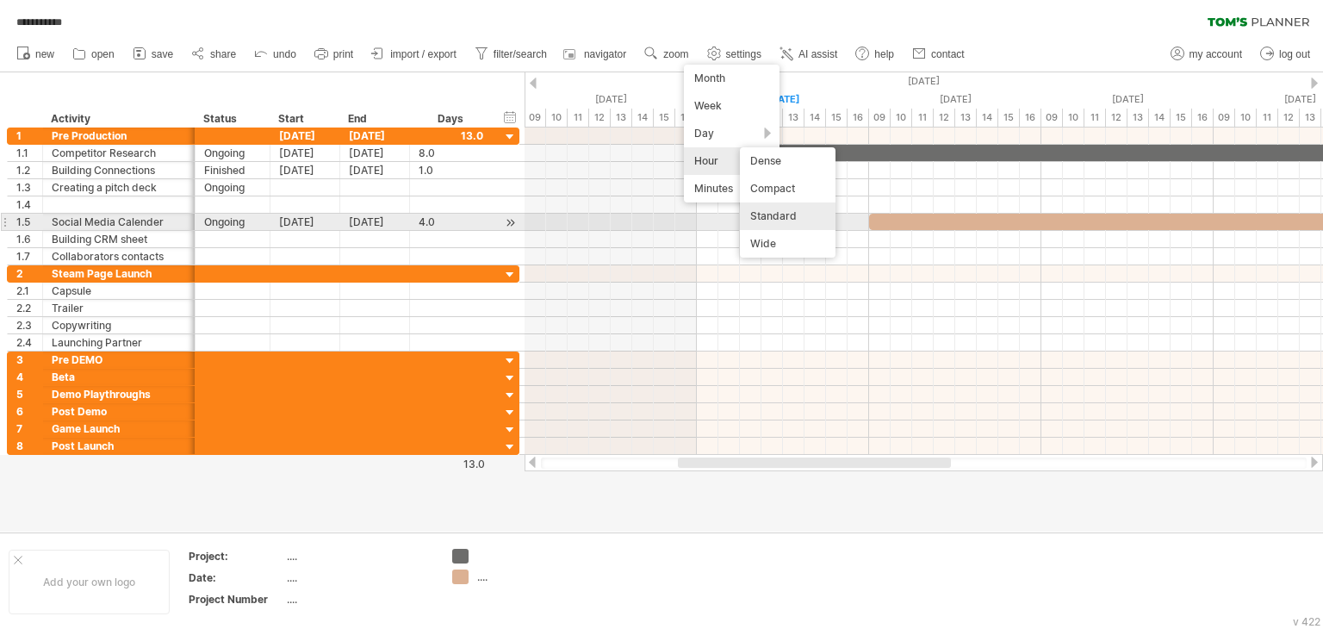
click at [797, 218] on div "Standard" at bounding box center [788, 216] width 96 height 28
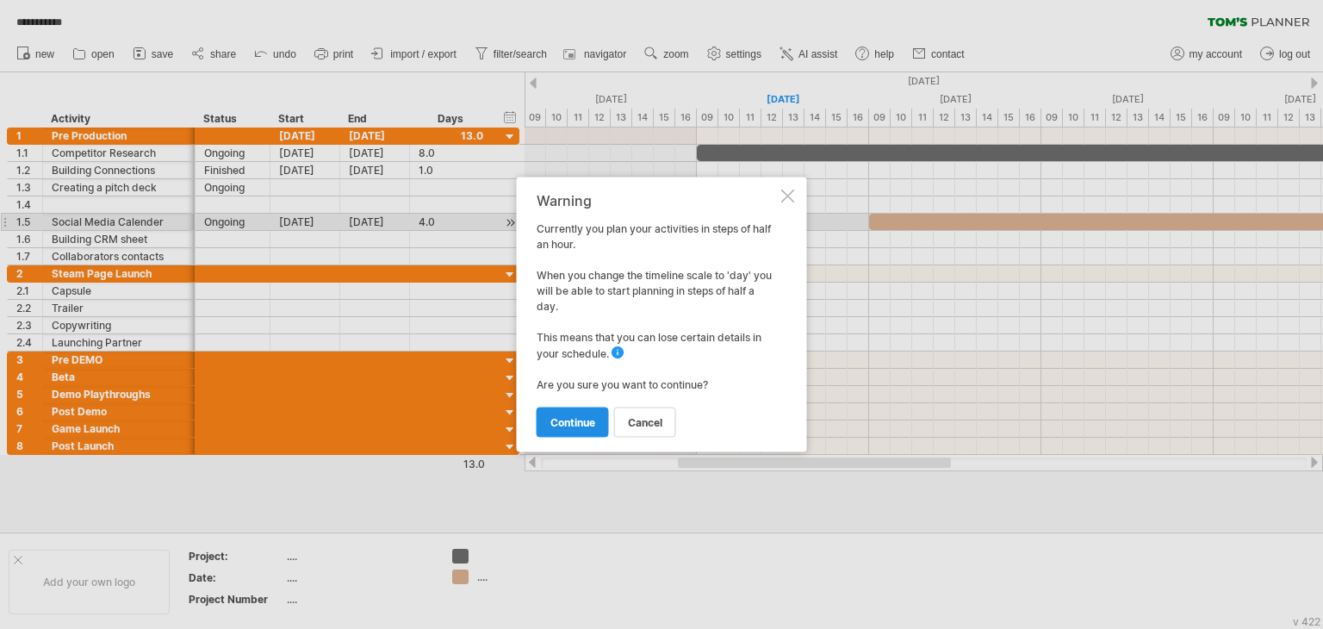
click at [568, 426] on span "continue" at bounding box center [572, 422] width 45 height 13
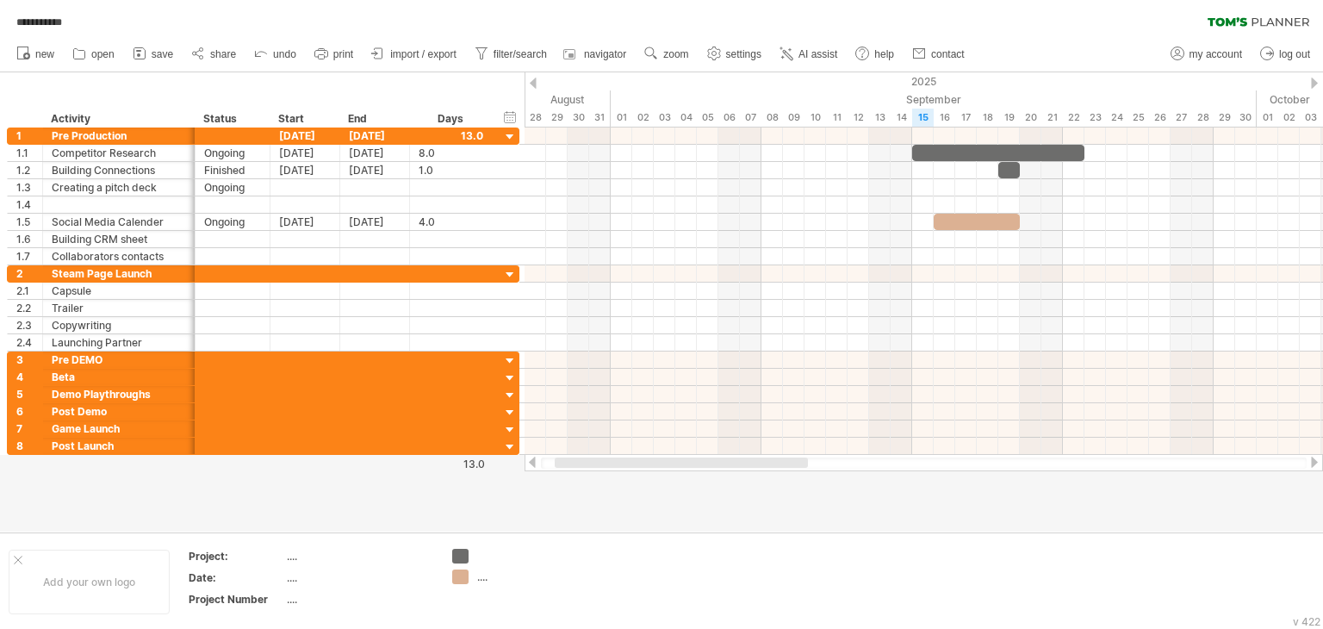
drag, startPoint x: 759, startPoint y: 460, endPoint x: 682, endPoint y: 459, distance: 76.6
click at [682, 459] on div at bounding box center [681, 462] width 253 height 10
click at [680, 57] on span "zoom" at bounding box center [675, 54] width 25 height 12
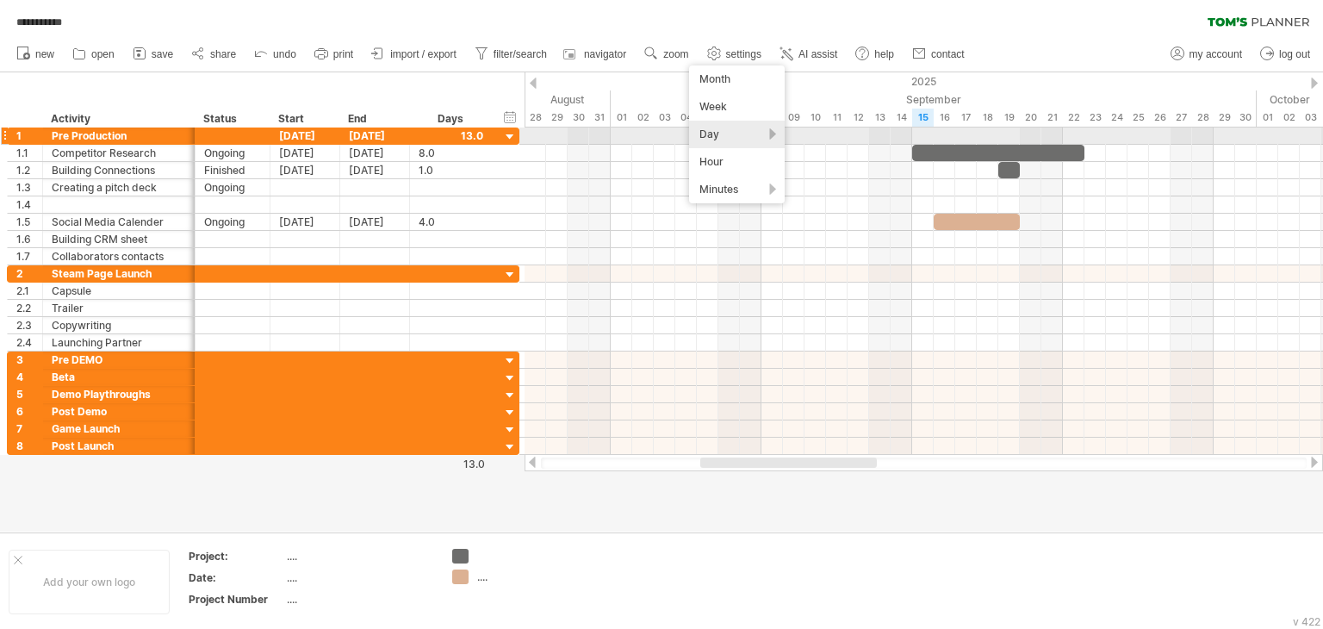
click at [730, 138] on div "Day" at bounding box center [737, 135] width 96 height 28
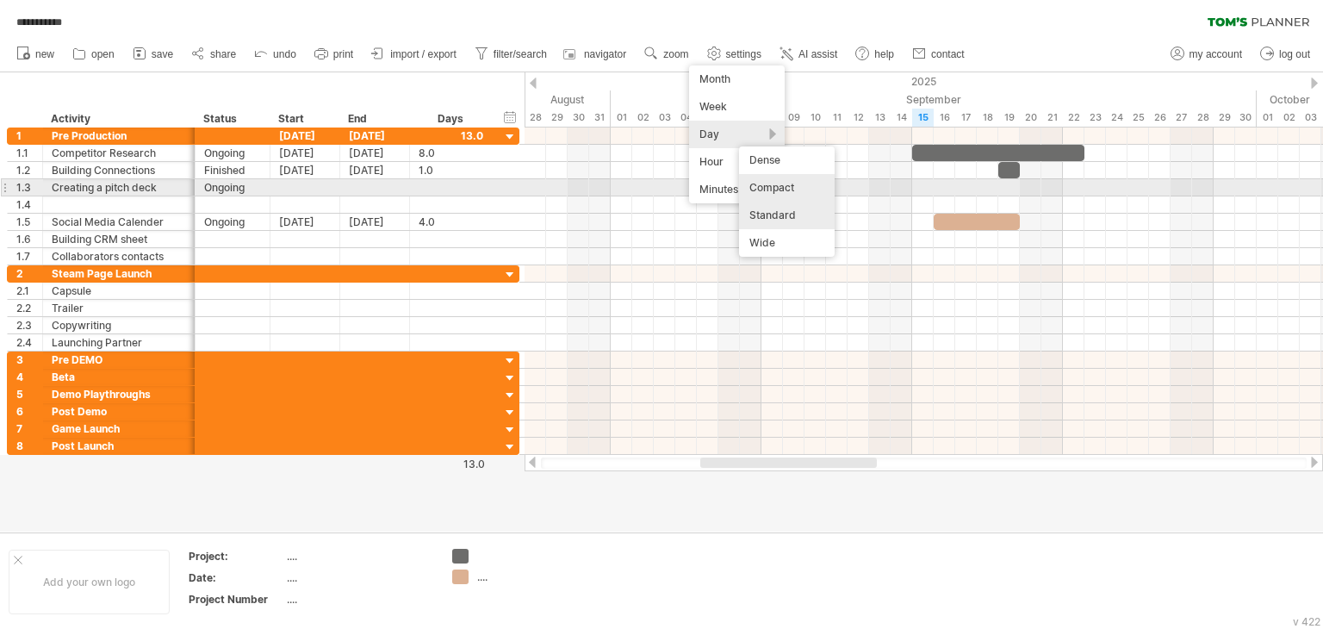
click at [764, 185] on div "Compact" at bounding box center [787, 188] width 96 height 28
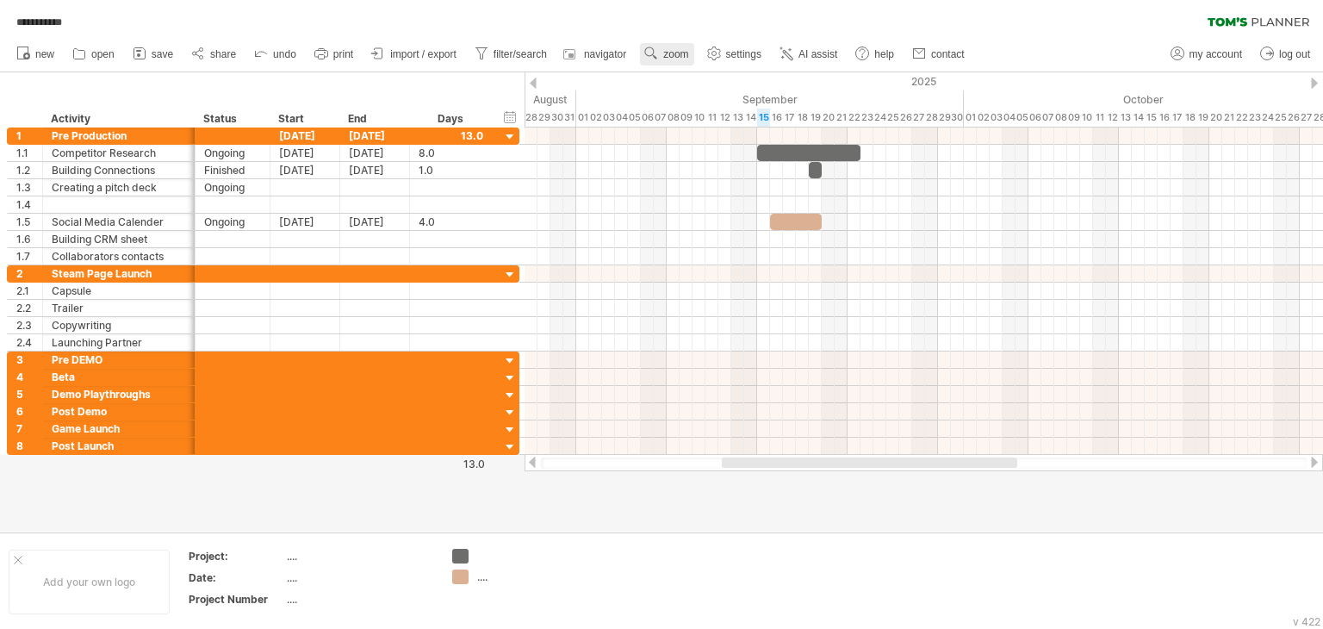
click at [685, 59] on span "zoom" at bounding box center [675, 54] width 25 height 12
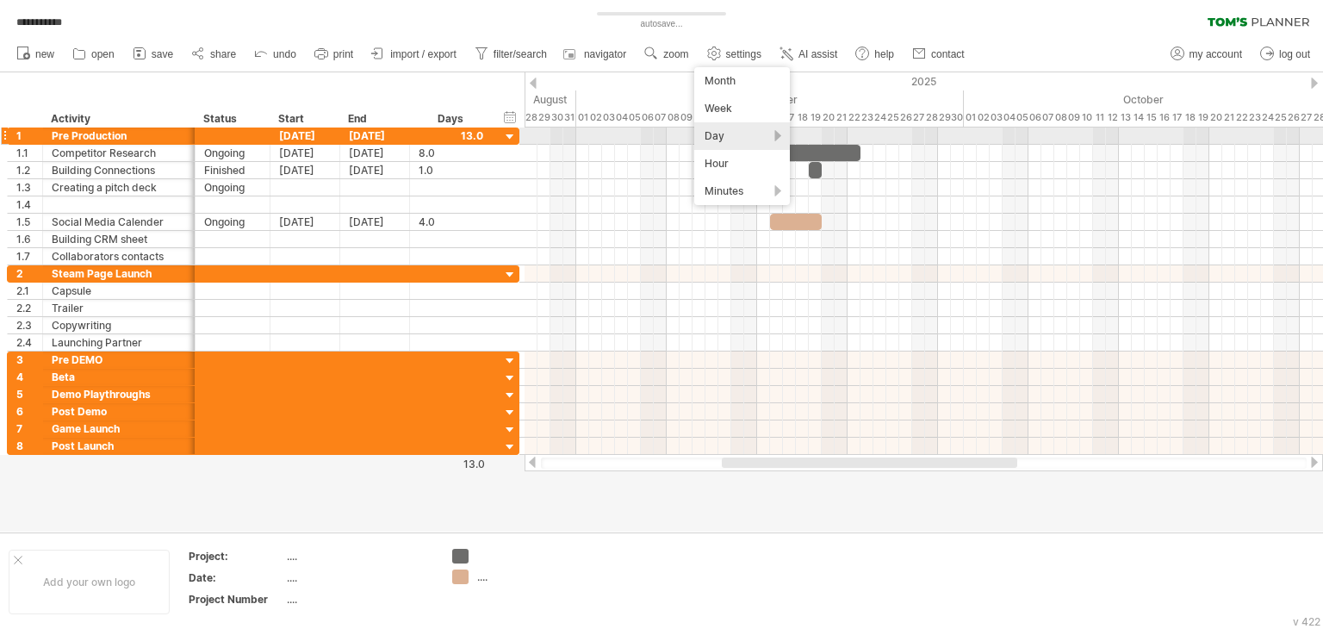
click at [728, 139] on div "Day" at bounding box center [742, 136] width 96 height 28
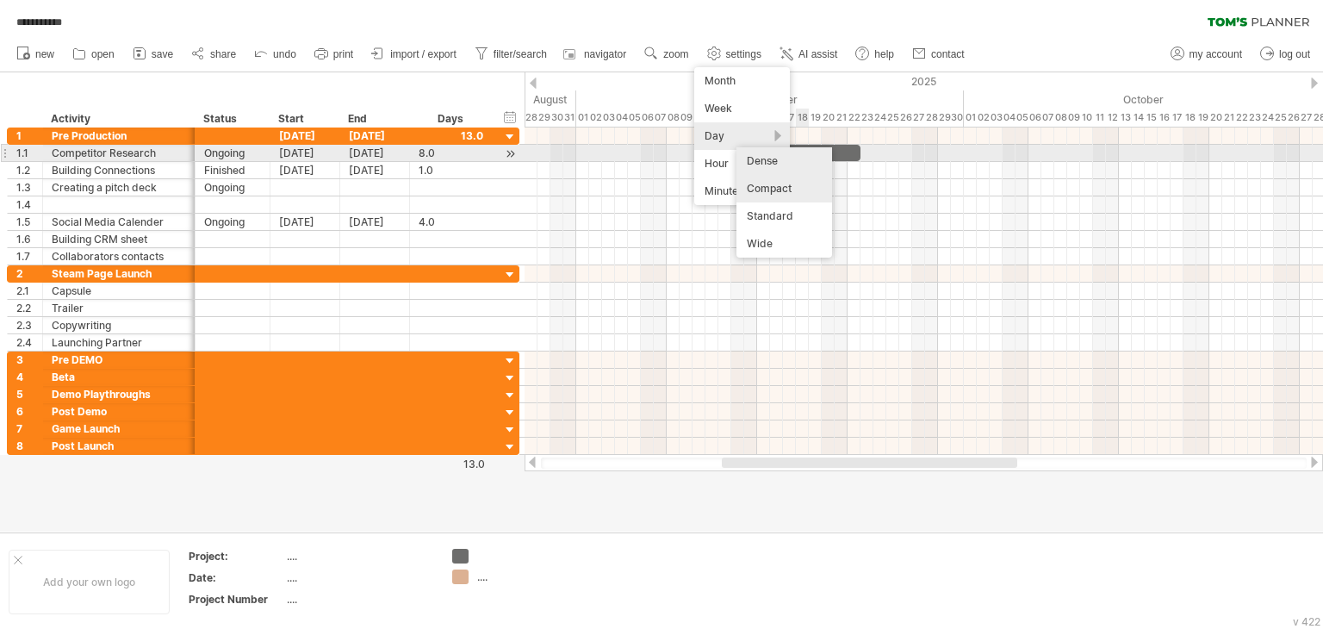
click at [807, 159] on div "Dense" at bounding box center [784, 161] width 96 height 28
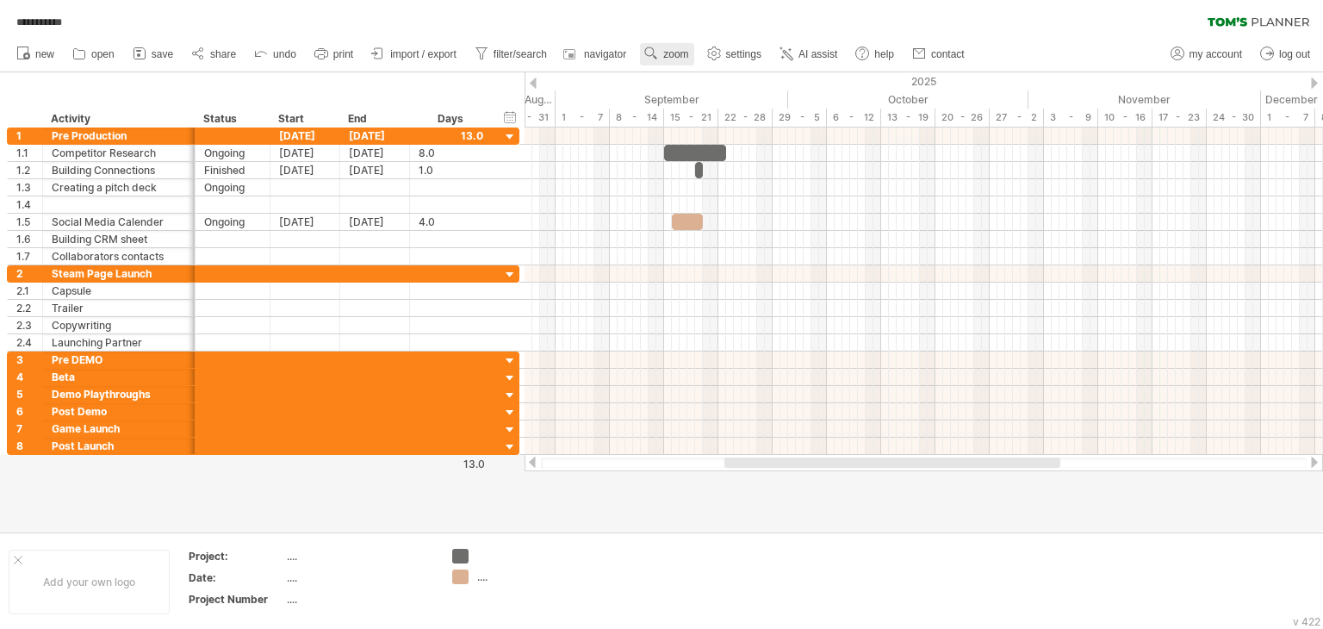
click at [682, 59] on span "zoom" at bounding box center [675, 54] width 25 height 12
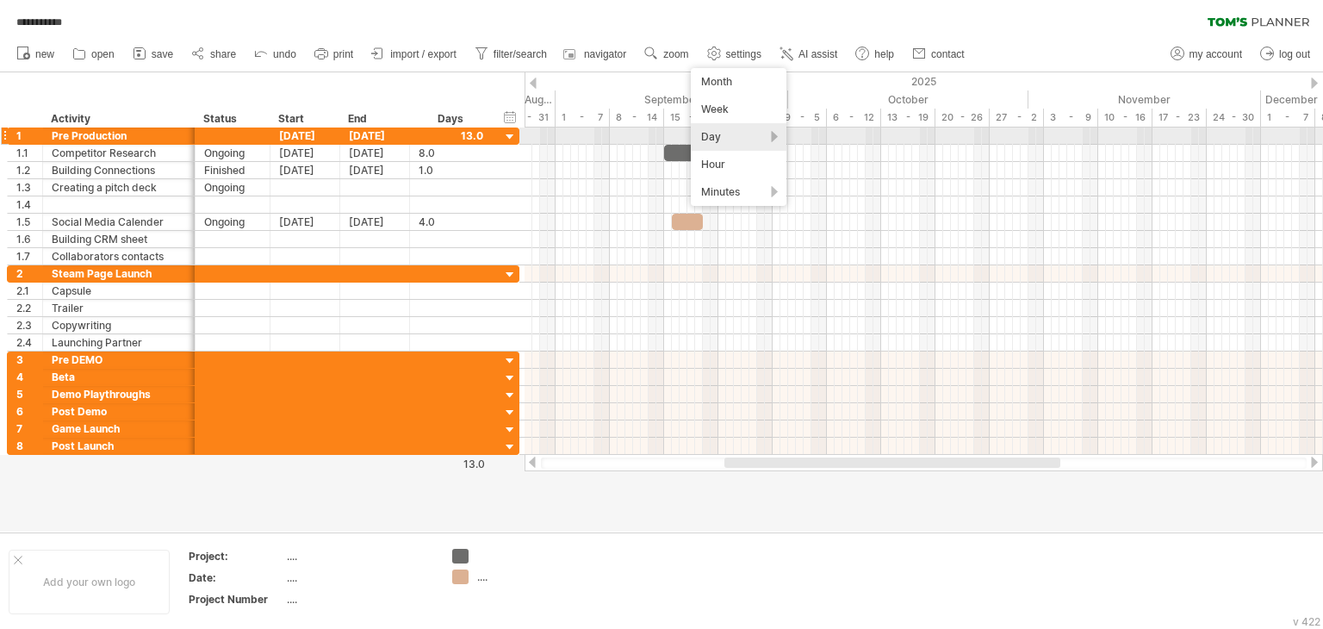
click at [718, 138] on div "Day" at bounding box center [739, 137] width 96 height 28
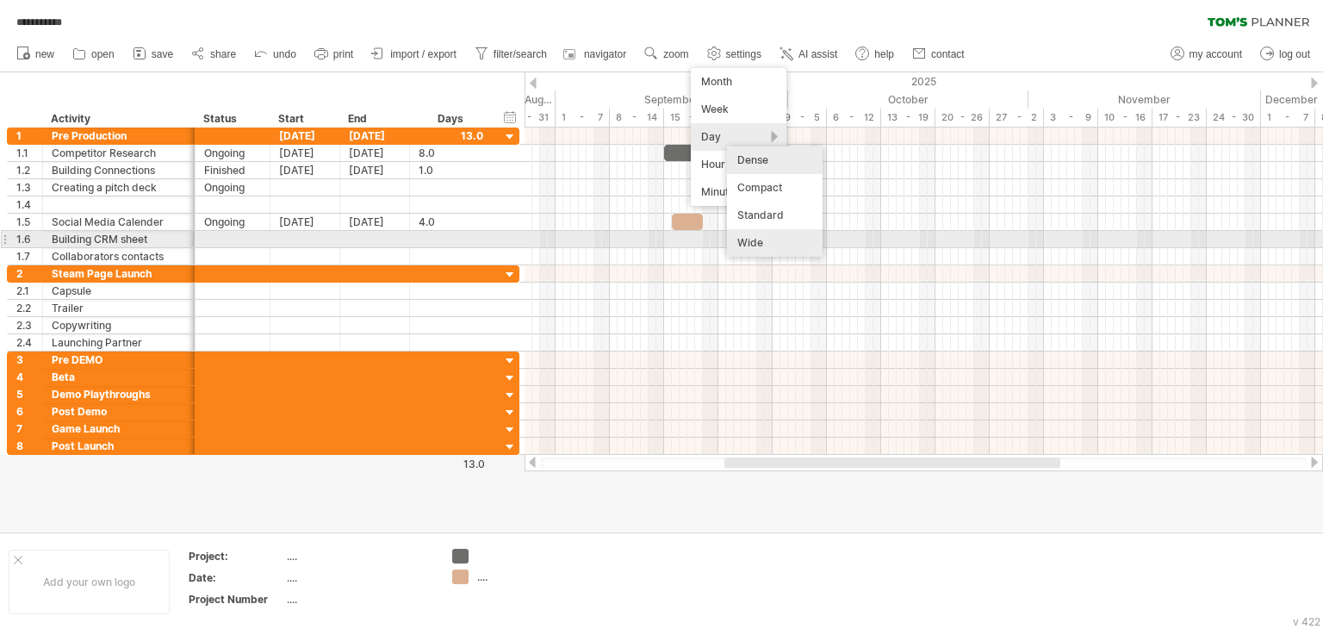
click at [785, 239] on div "Wide" at bounding box center [775, 243] width 96 height 28
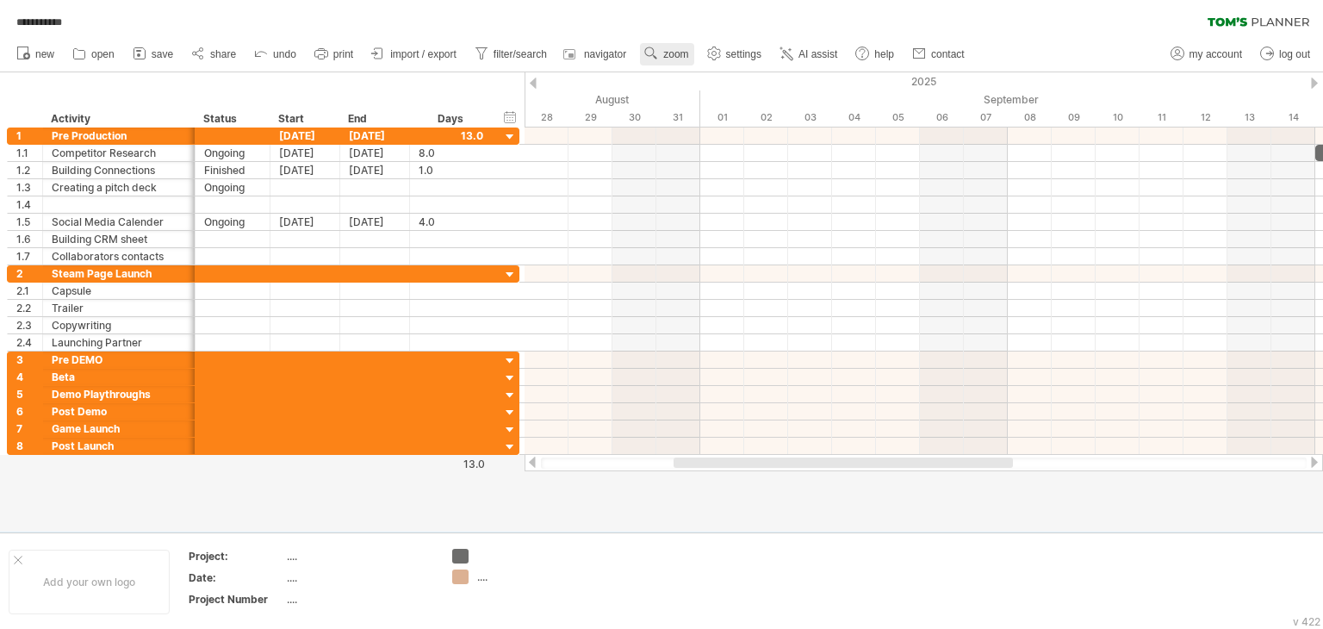
click at [669, 54] on span "zoom" at bounding box center [675, 54] width 25 height 12
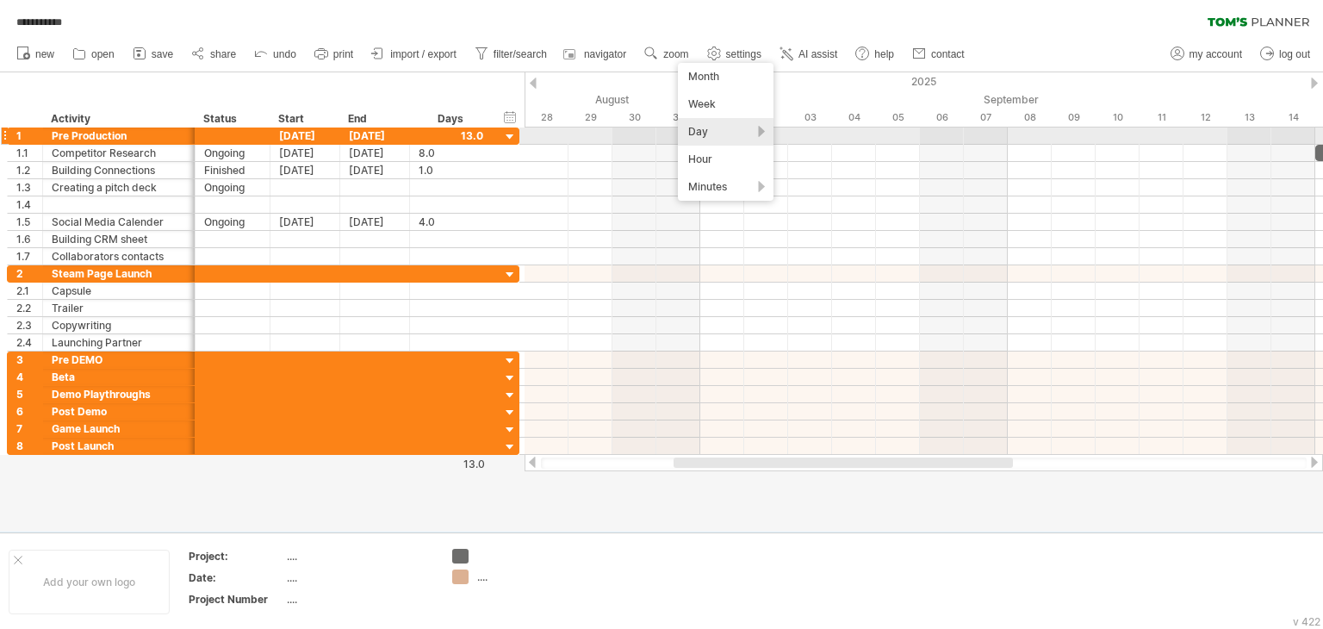
click at [720, 132] on div "Day" at bounding box center [726, 132] width 96 height 28
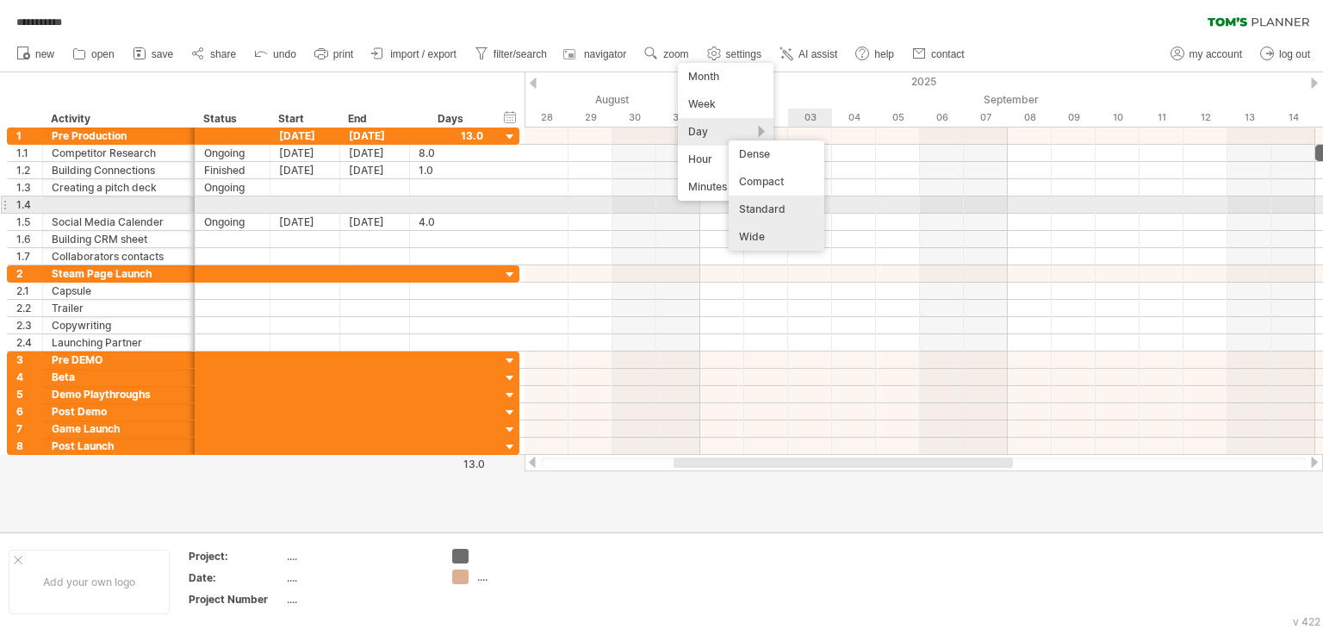
click at [783, 213] on div "Standard" at bounding box center [777, 209] width 96 height 28
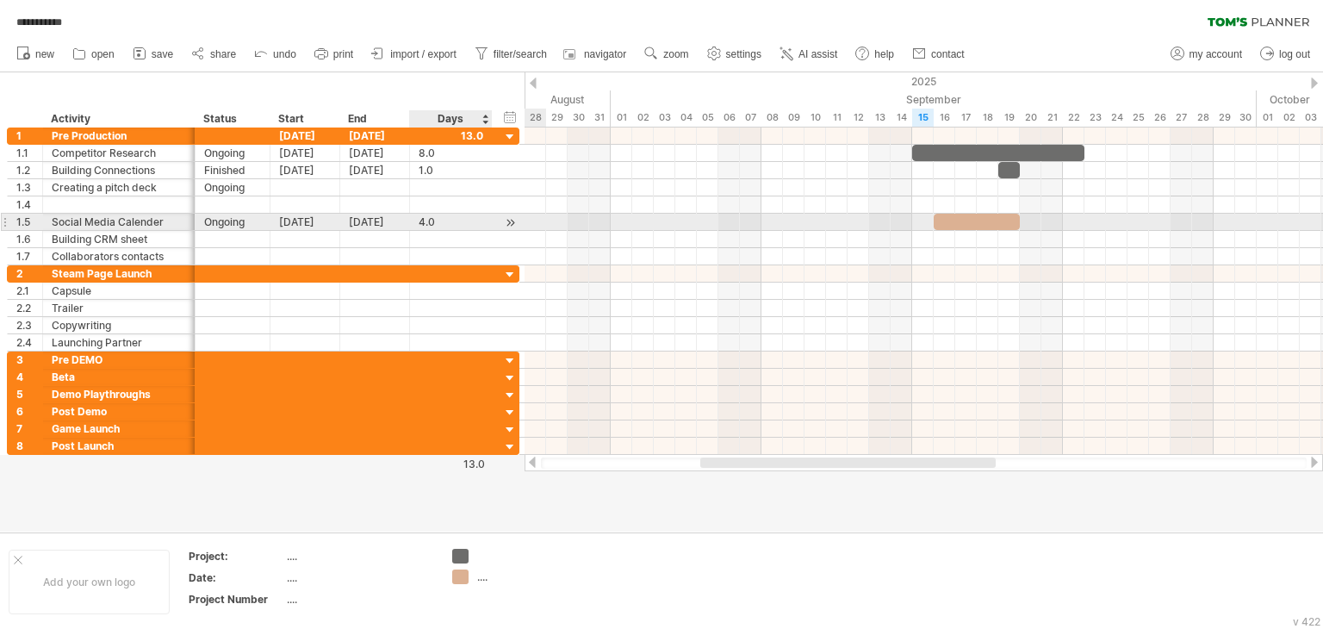
click at [509, 218] on div at bounding box center [510, 223] width 16 height 18
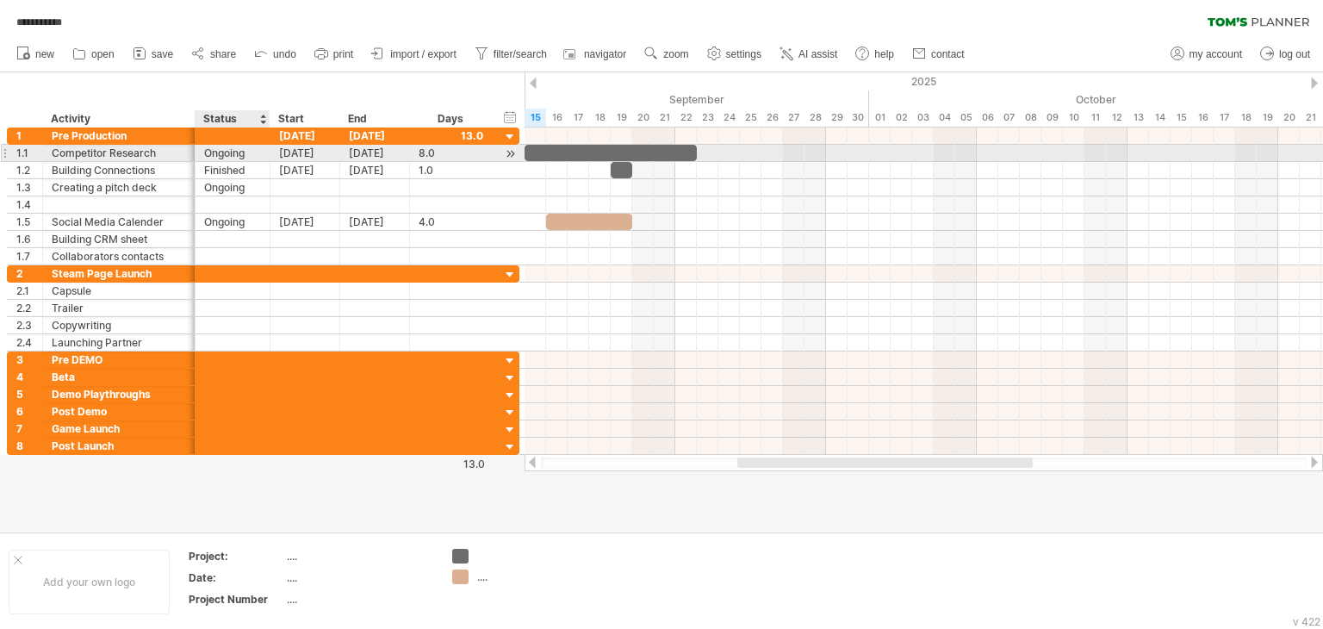
click at [231, 151] on div "Ongoing" at bounding box center [232, 153] width 57 height 16
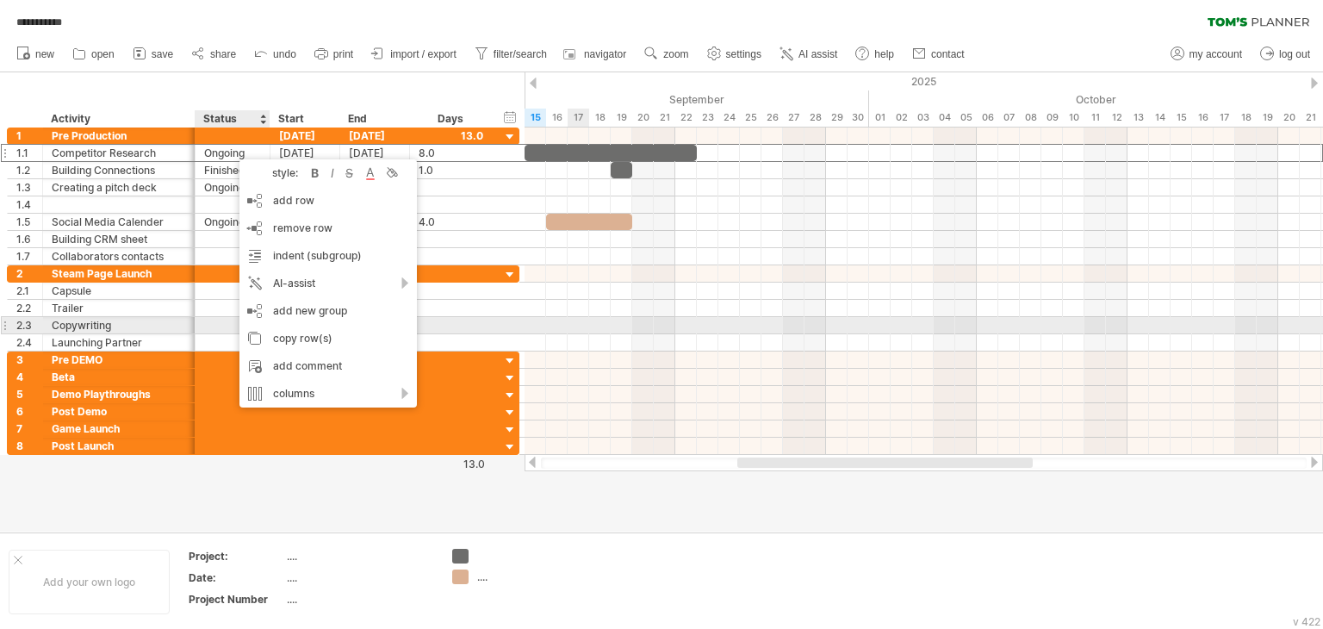
click at [589, 327] on div at bounding box center [923, 325] width 798 height 17
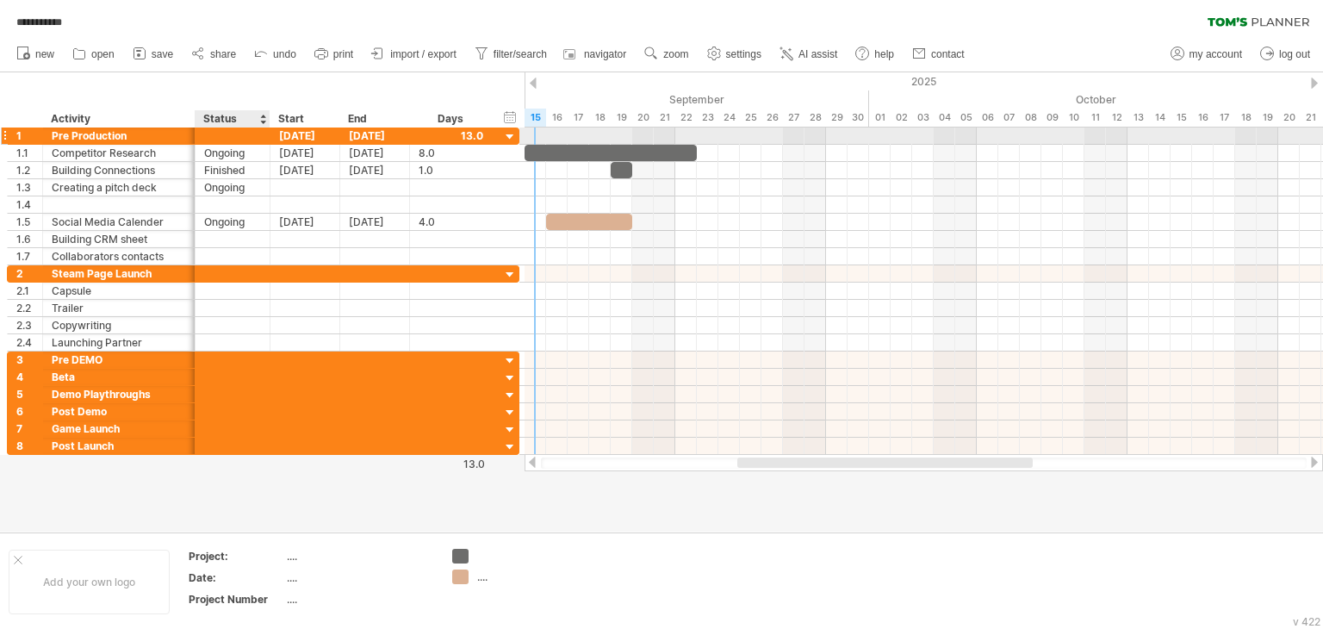
click at [507, 135] on div at bounding box center [510, 137] width 16 height 16
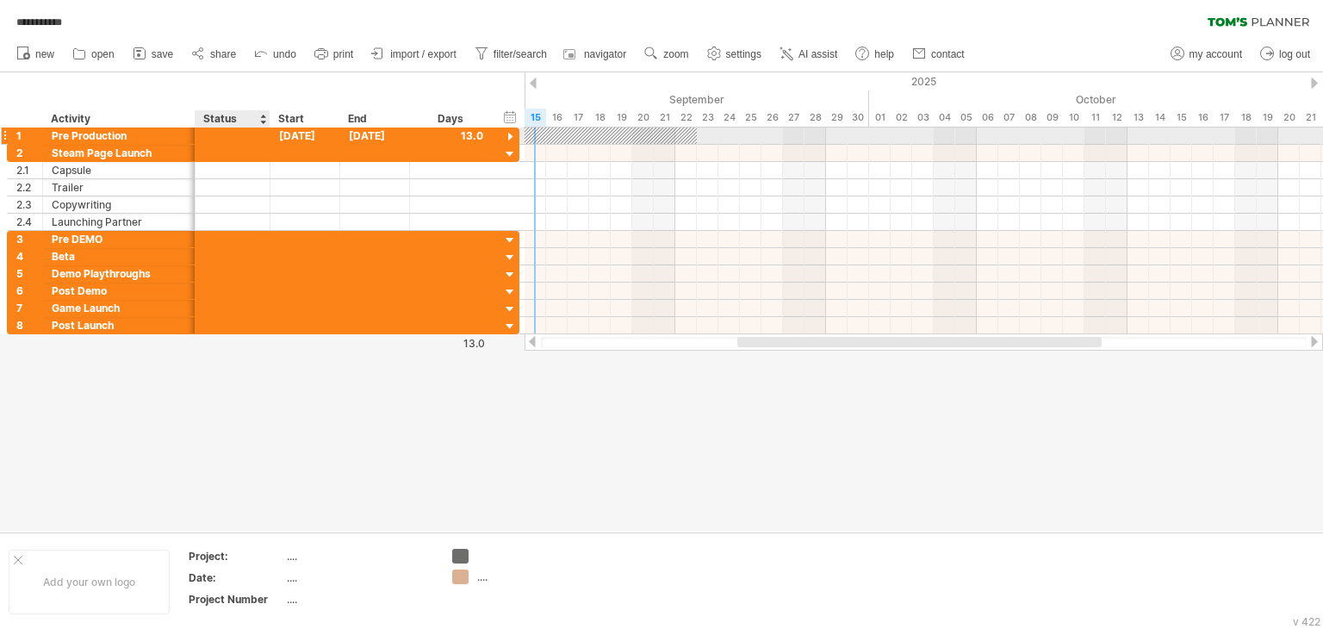
click at [507, 135] on div at bounding box center [510, 137] width 16 height 16
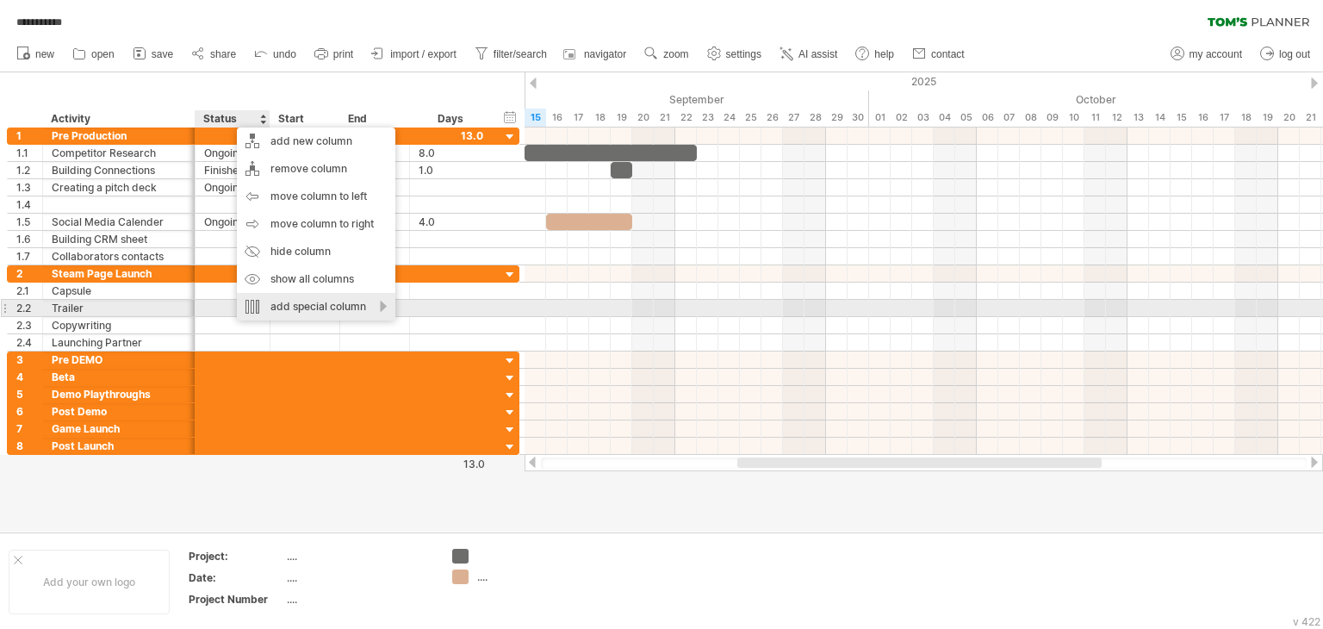
click at [353, 307] on div "add special column" at bounding box center [316, 307] width 158 height 28
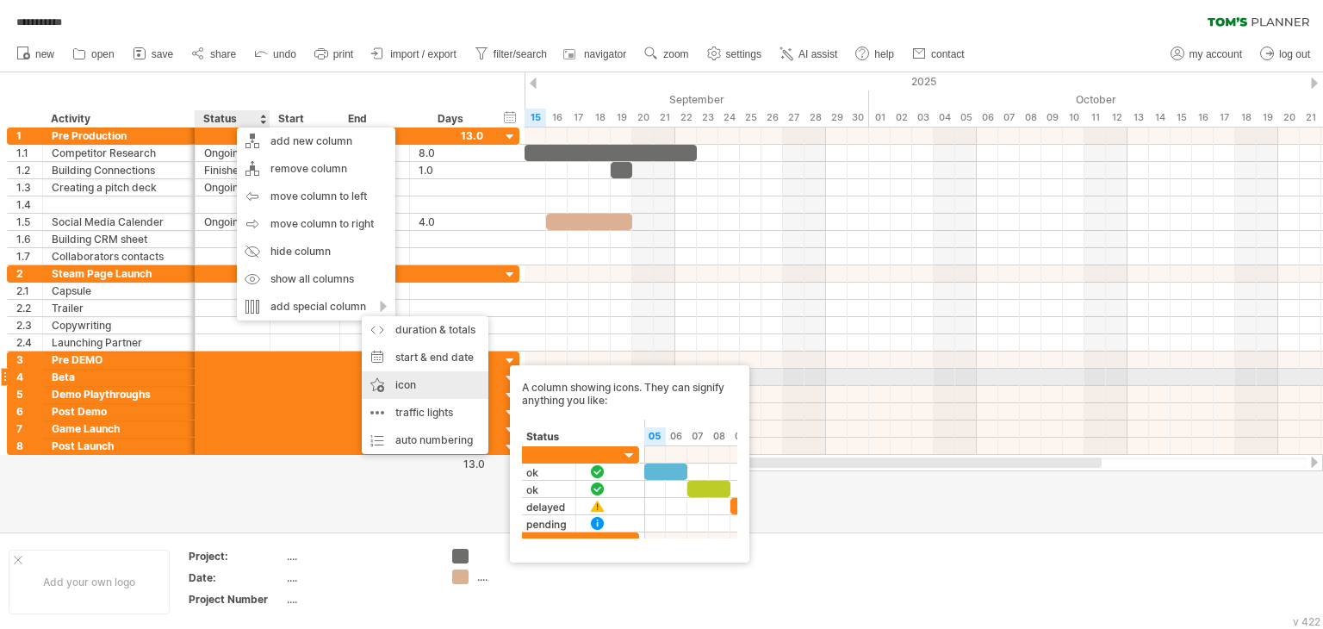
click at [422, 382] on div "icon A column showing icons. They can signify anything you like:" at bounding box center [425, 385] width 127 height 28
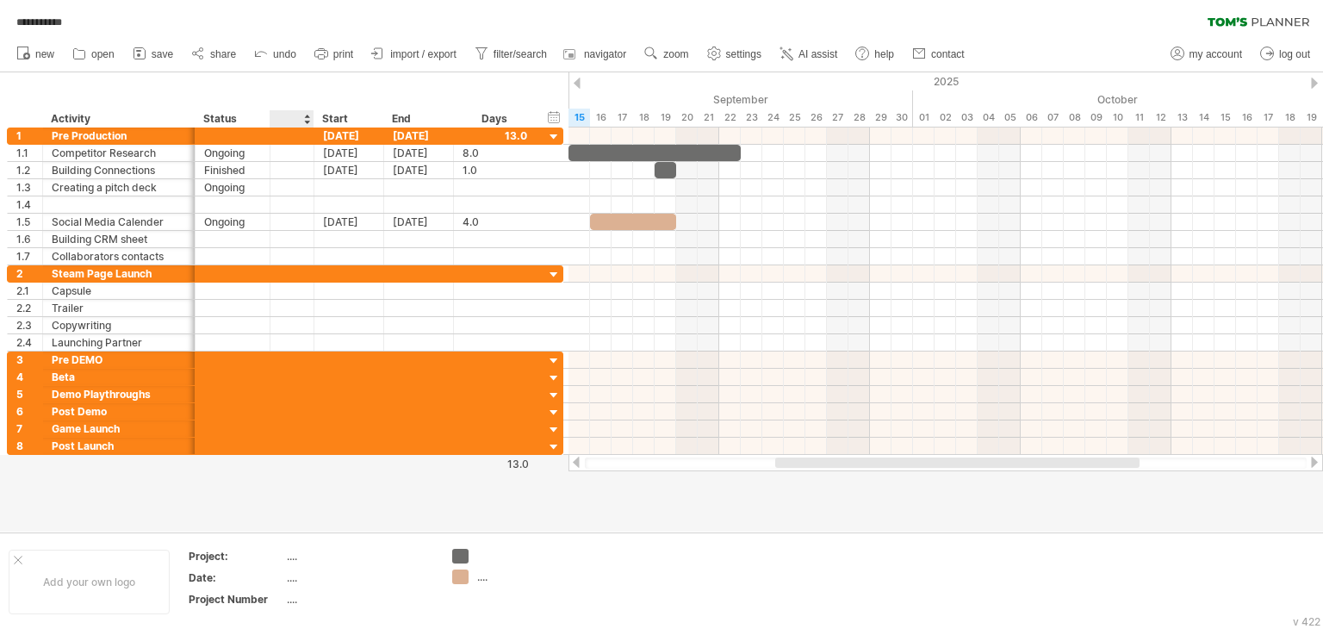
click at [282, 116] on div at bounding box center [291, 118] width 26 height 17
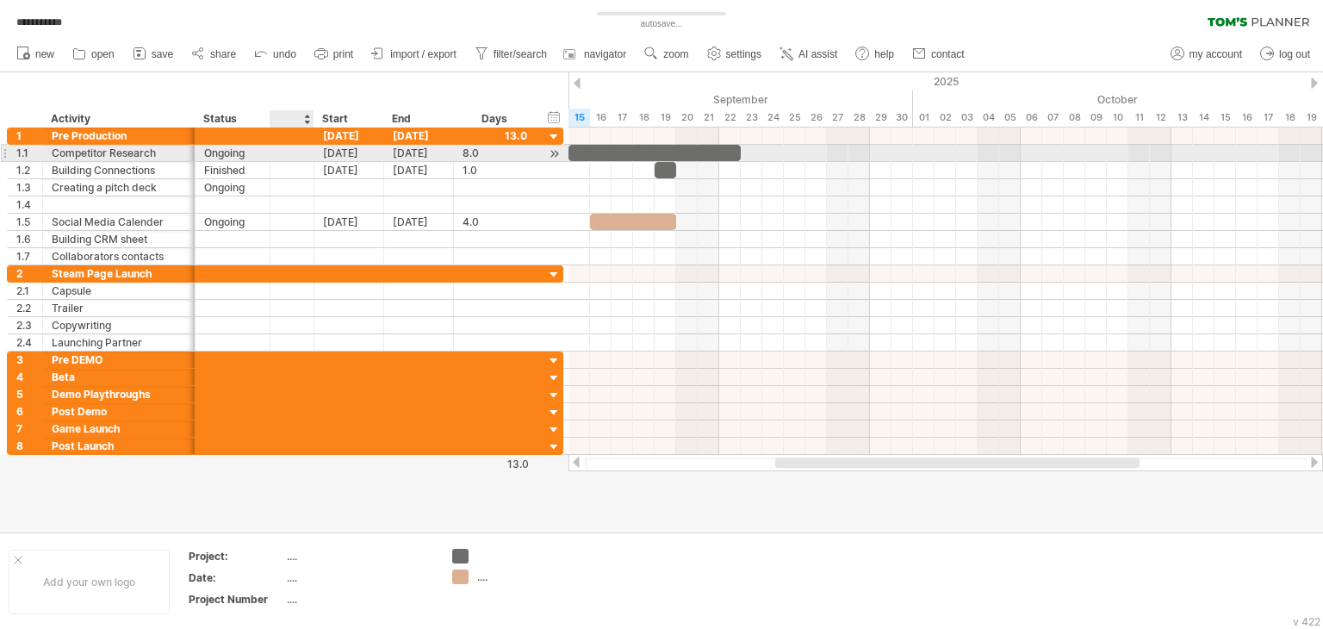
click at [293, 152] on div at bounding box center [291, 153] width 17 height 15
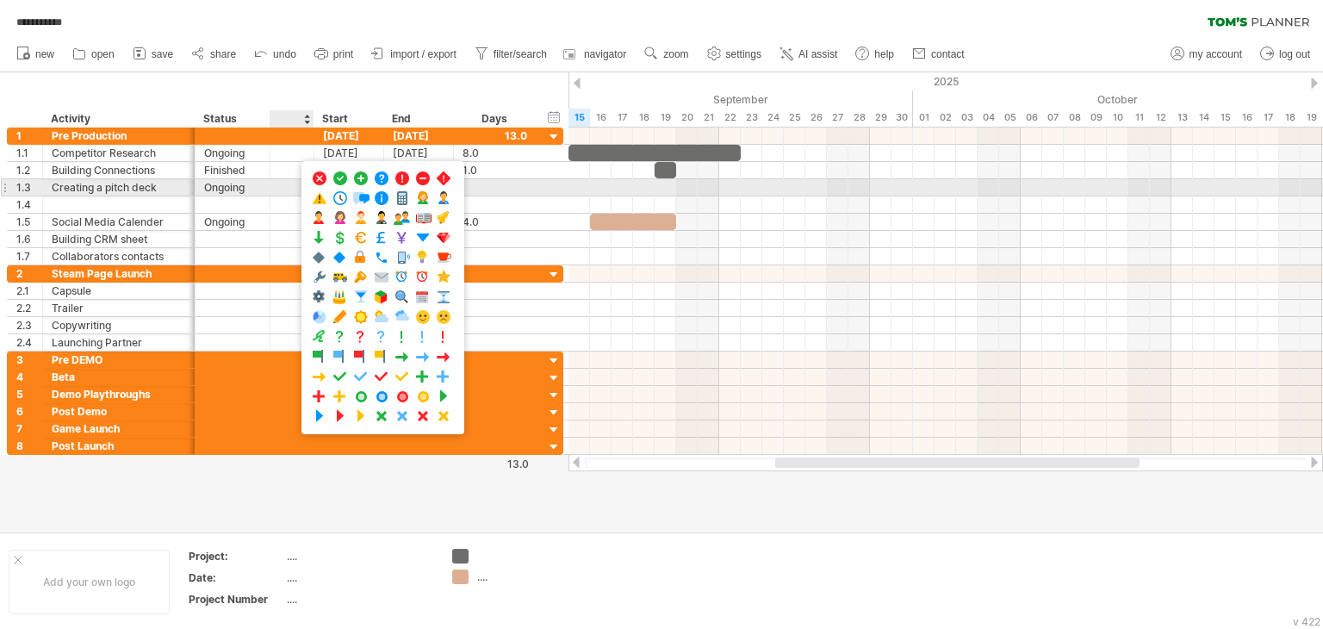
click at [270, 180] on div at bounding box center [292, 187] width 44 height 16
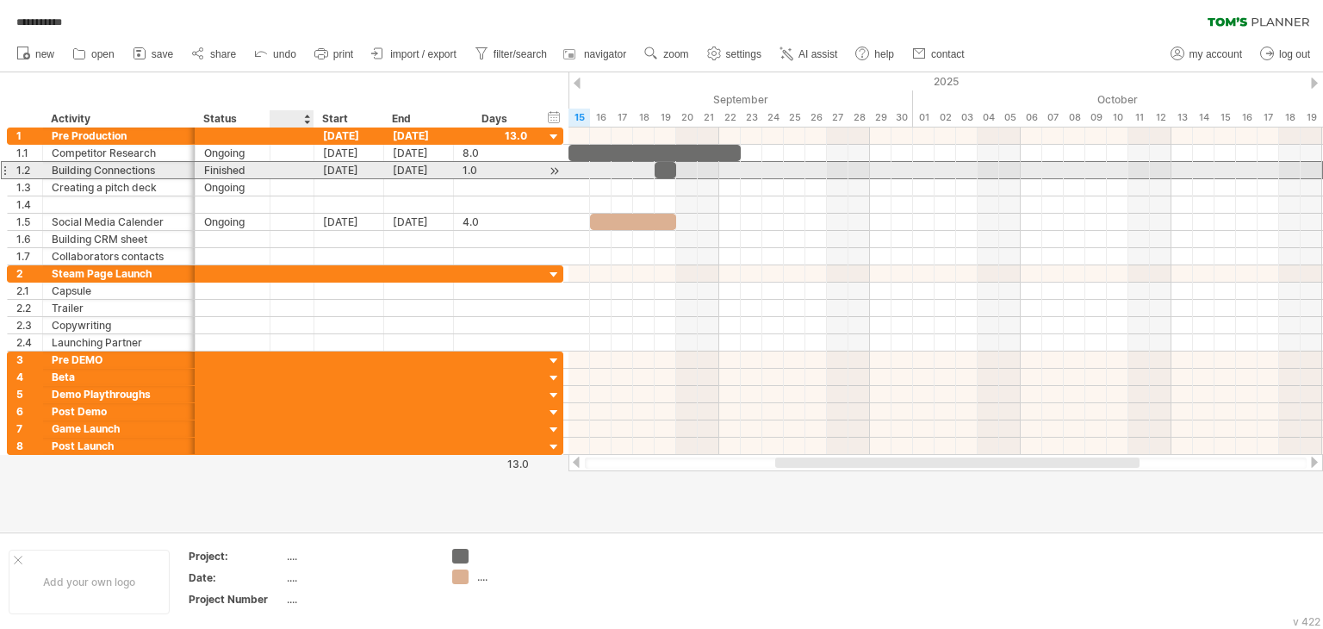
click at [285, 170] on div at bounding box center [291, 170] width 17 height 15
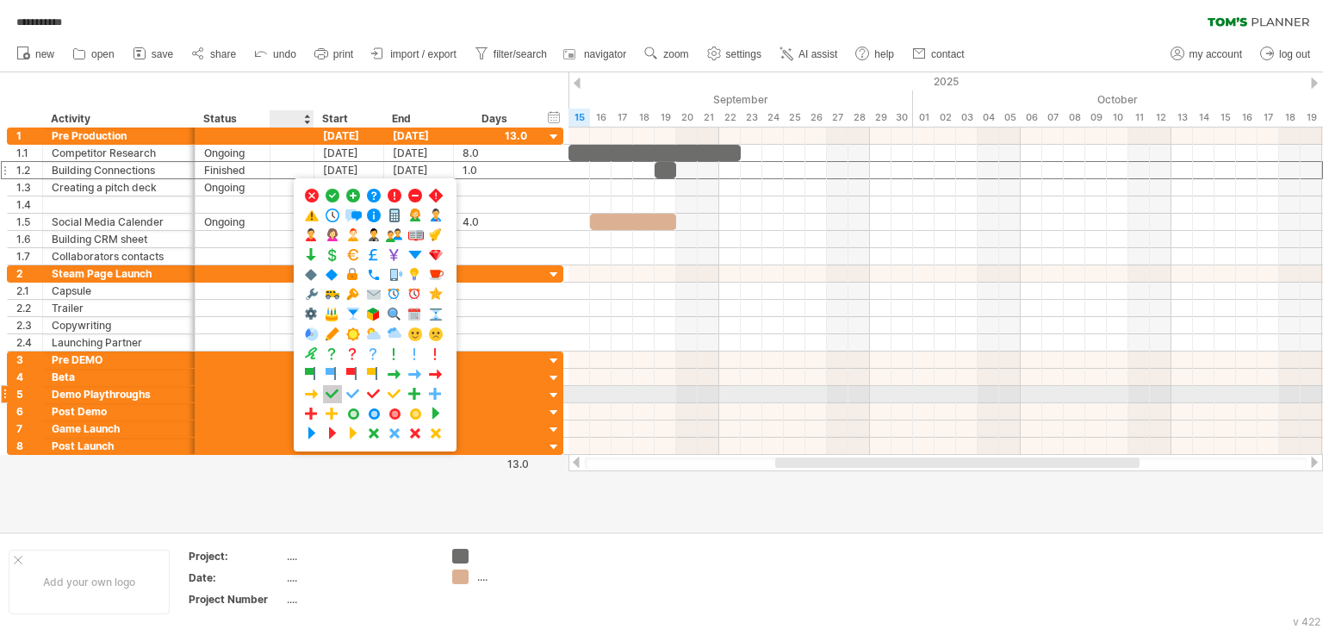
click at [331, 389] on span at bounding box center [332, 394] width 17 height 16
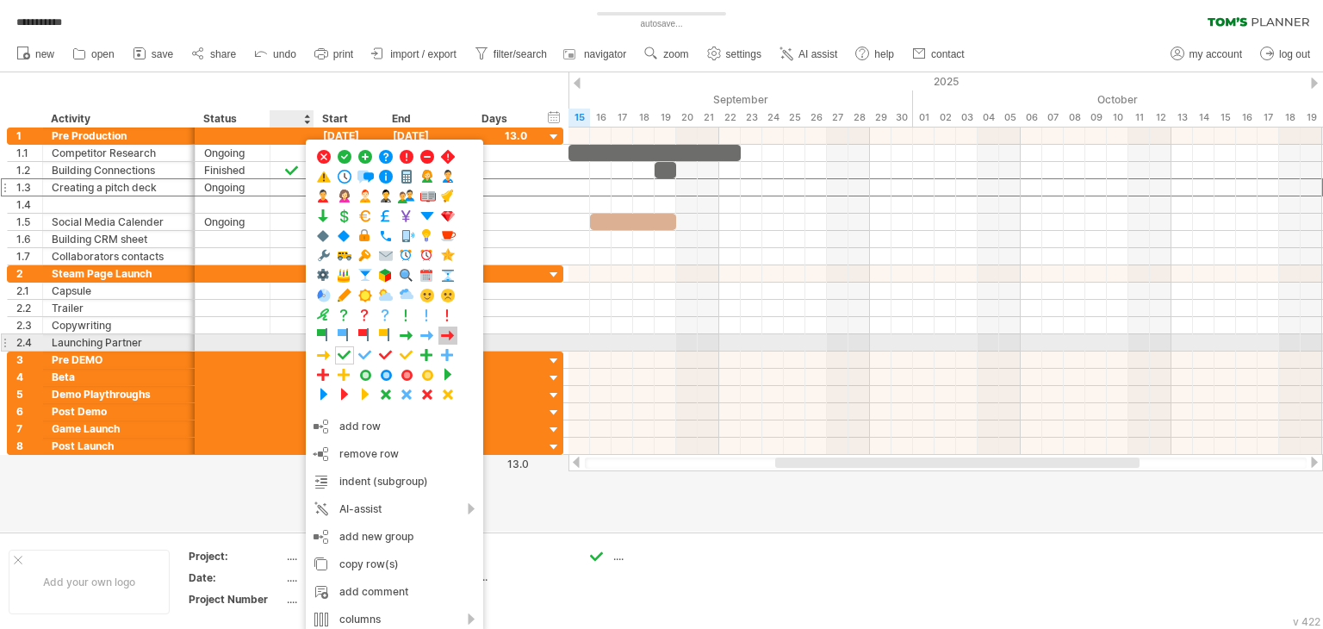
click at [444, 335] on span at bounding box center [447, 335] width 17 height 16
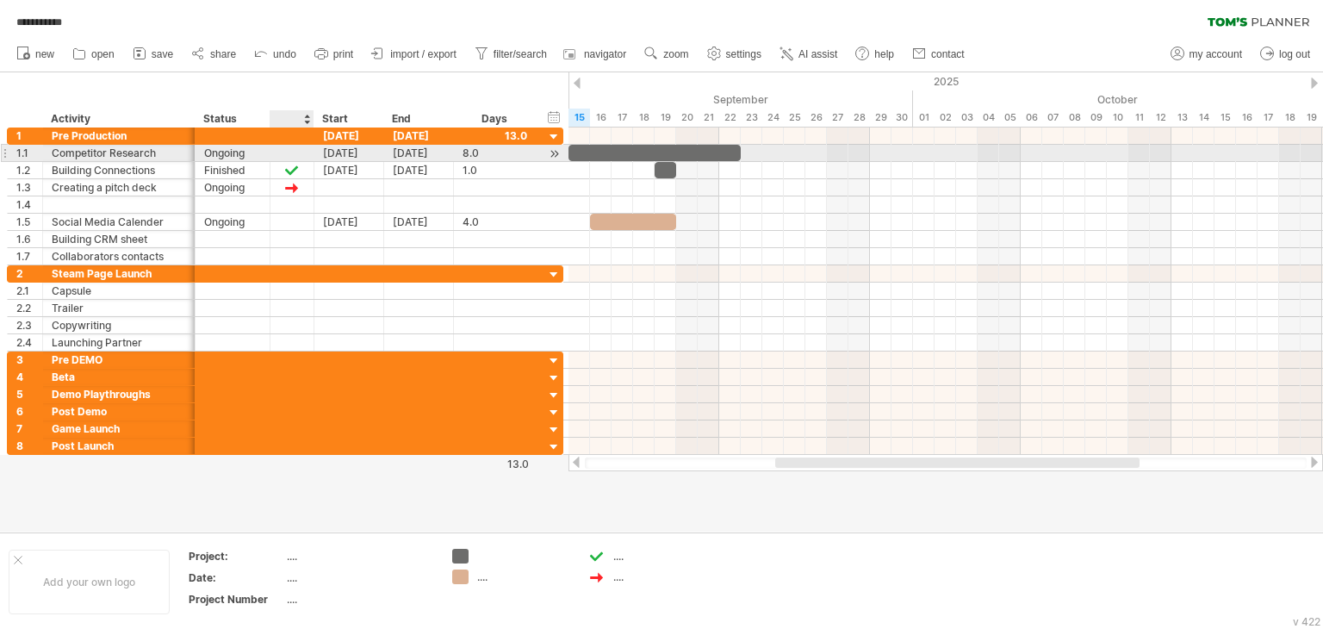
click at [288, 150] on div at bounding box center [291, 153] width 17 height 15
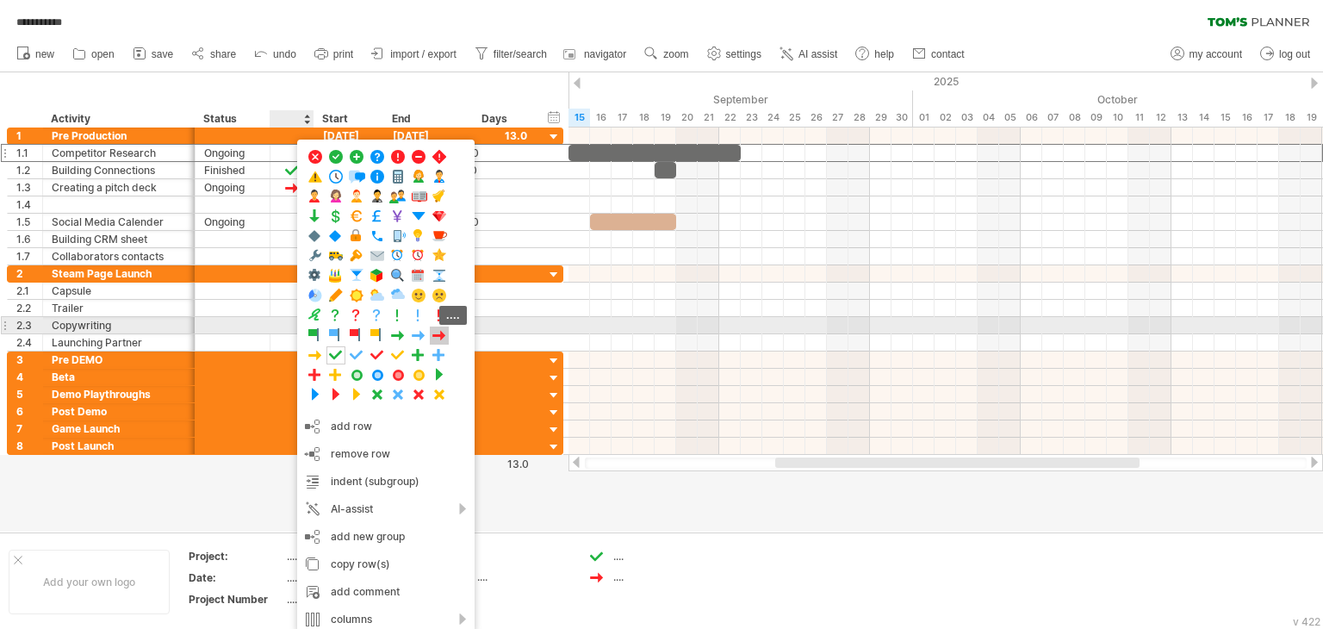
click at [436, 332] on span at bounding box center [439, 335] width 17 height 16
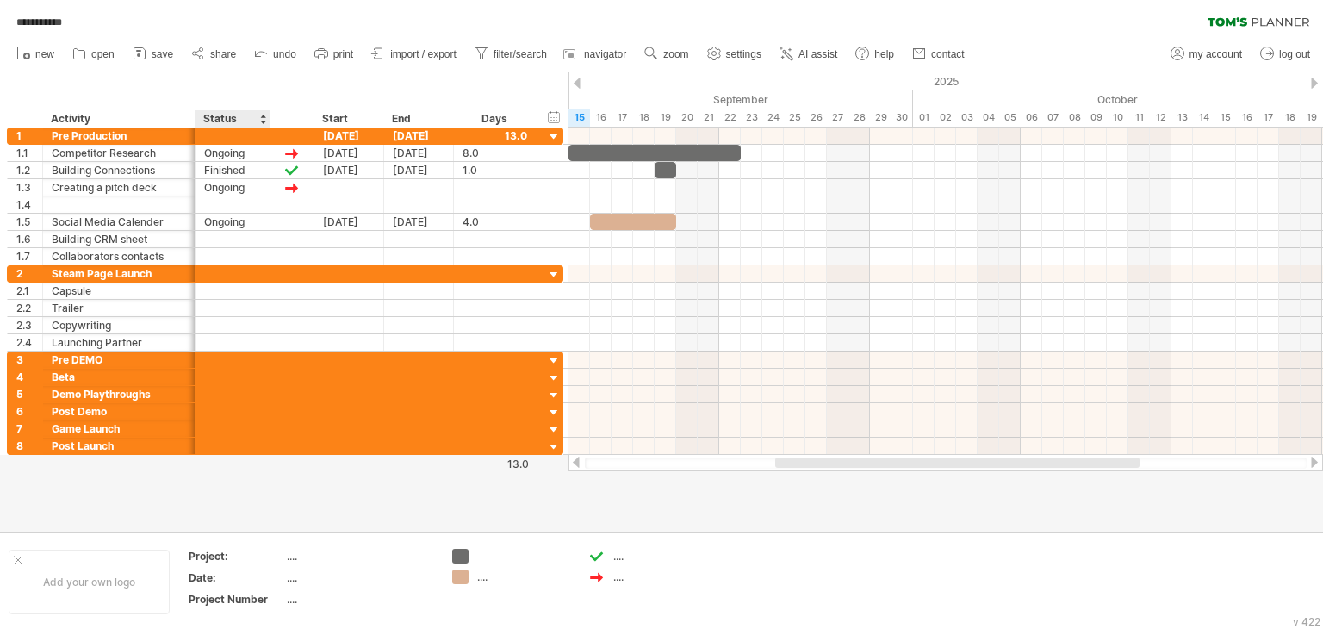
click at [226, 116] on div "Status" at bounding box center [231, 118] width 57 height 17
click at [226, 116] on input "******" at bounding box center [231, 118] width 57 height 17
click at [291, 116] on div at bounding box center [291, 118] width 26 height 17
paste input "******"
type input "******"
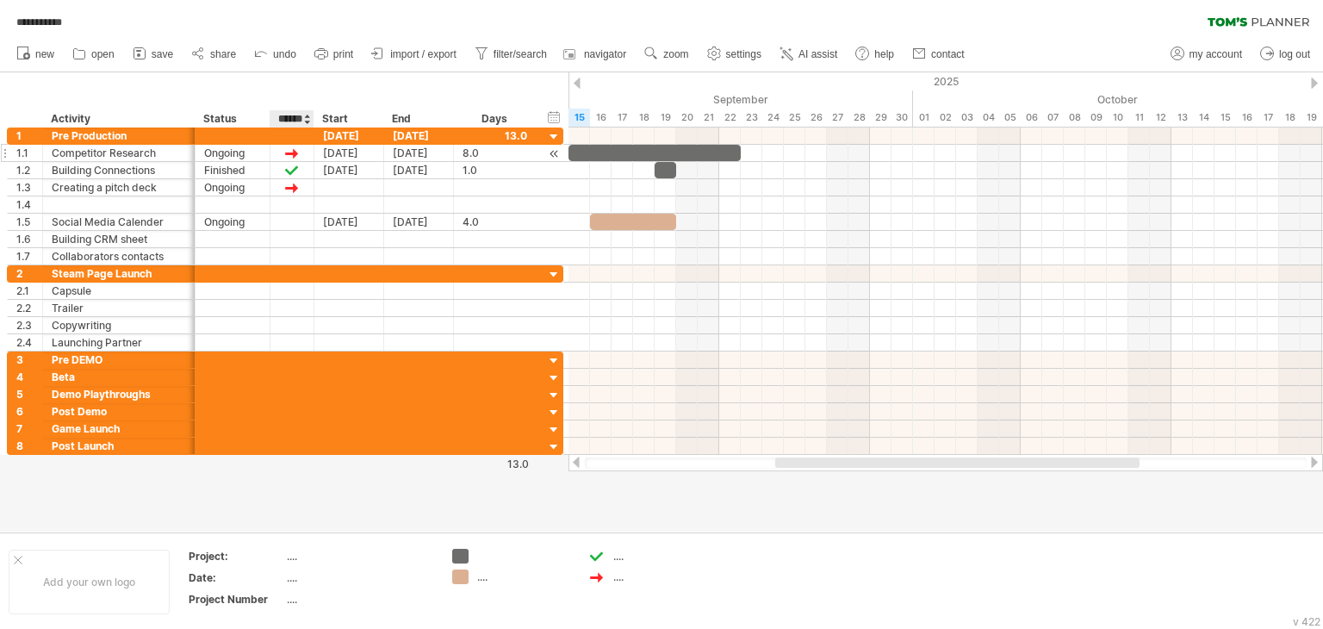
scroll to position [0, 7]
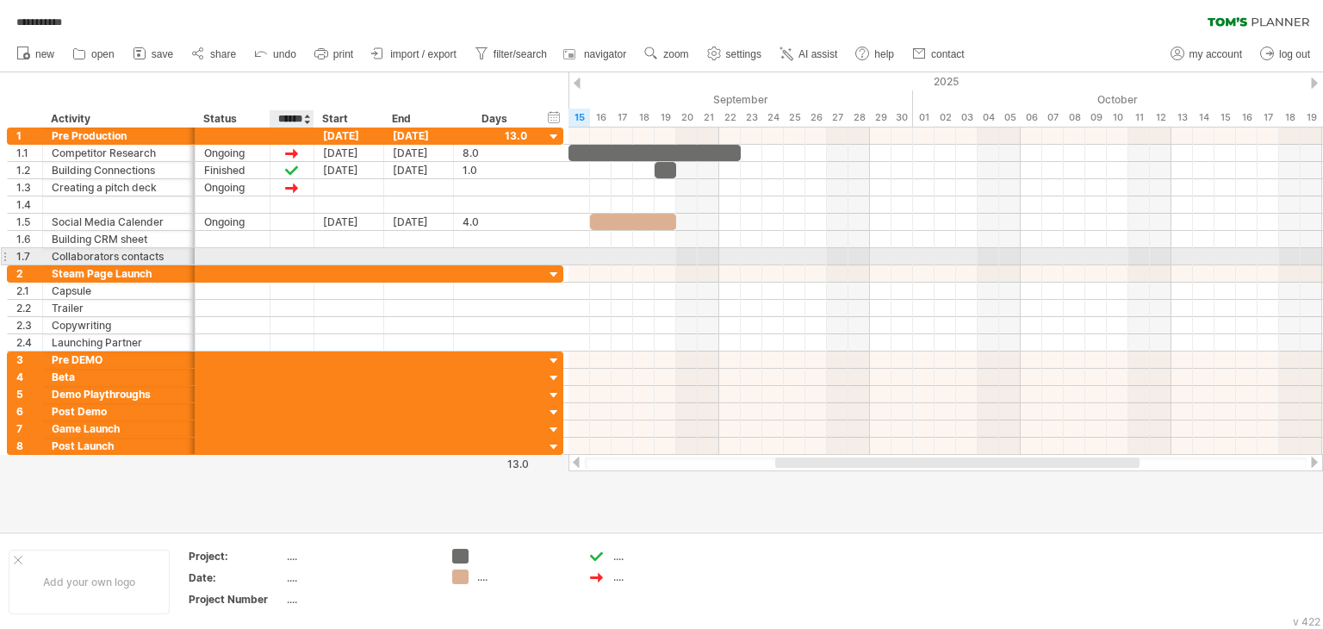
click at [307, 252] on div at bounding box center [311, 256] width 9 height 17
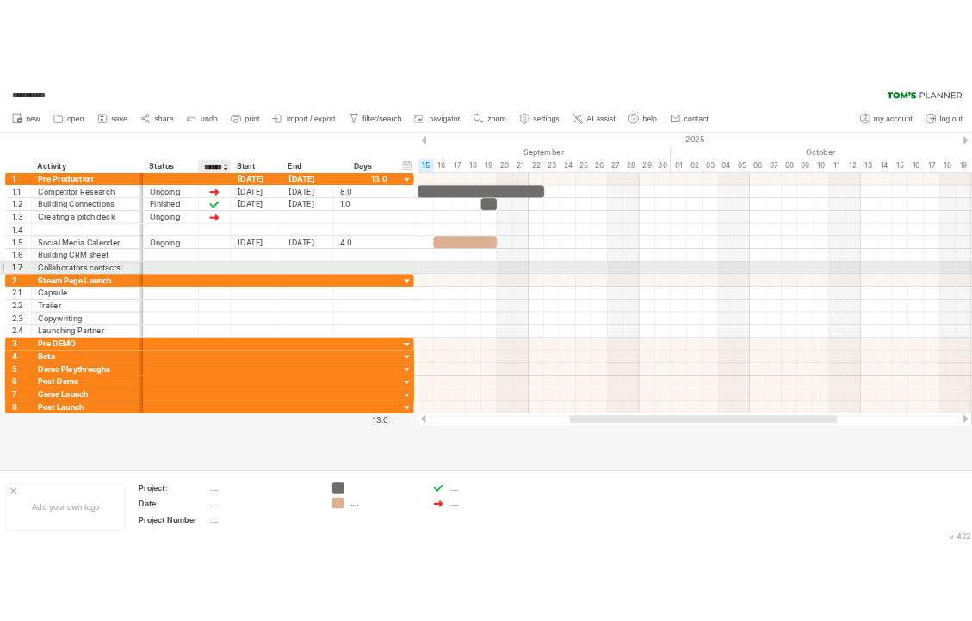
scroll to position [0, 0]
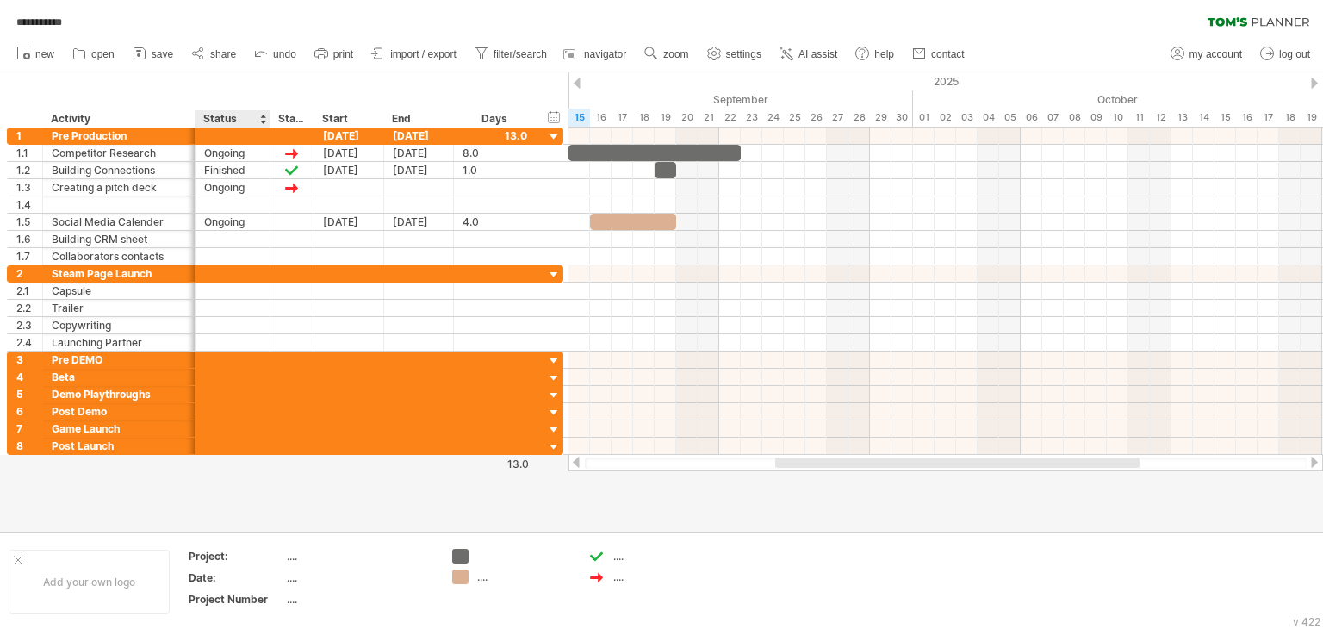
click at [233, 115] on div "Status" at bounding box center [231, 118] width 57 height 17
drag, startPoint x: 238, startPoint y: 116, endPoint x: 186, endPoint y: 115, distance: 51.7
click at [186, 115] on div "******** Activity ****** Status ****** Status Start End Days" at bounding box center [271, 118] width 529 height 17
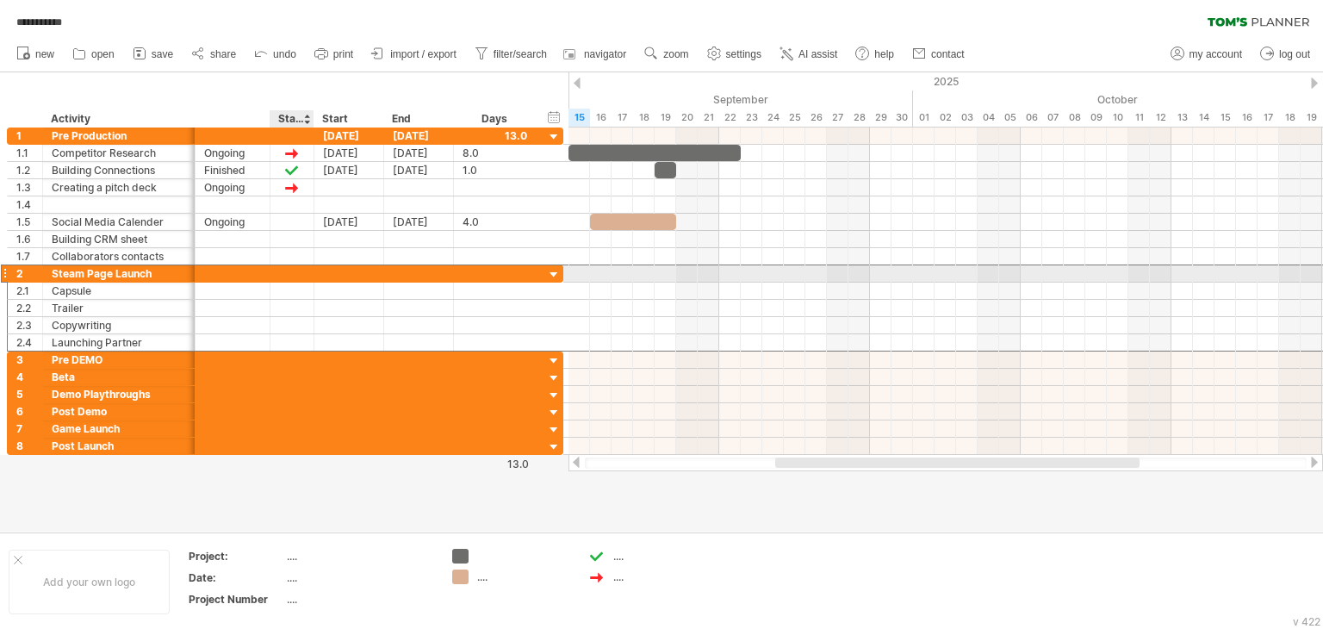
click at [283, 269] on div at bounding box center [291, 273] width 17 height 15
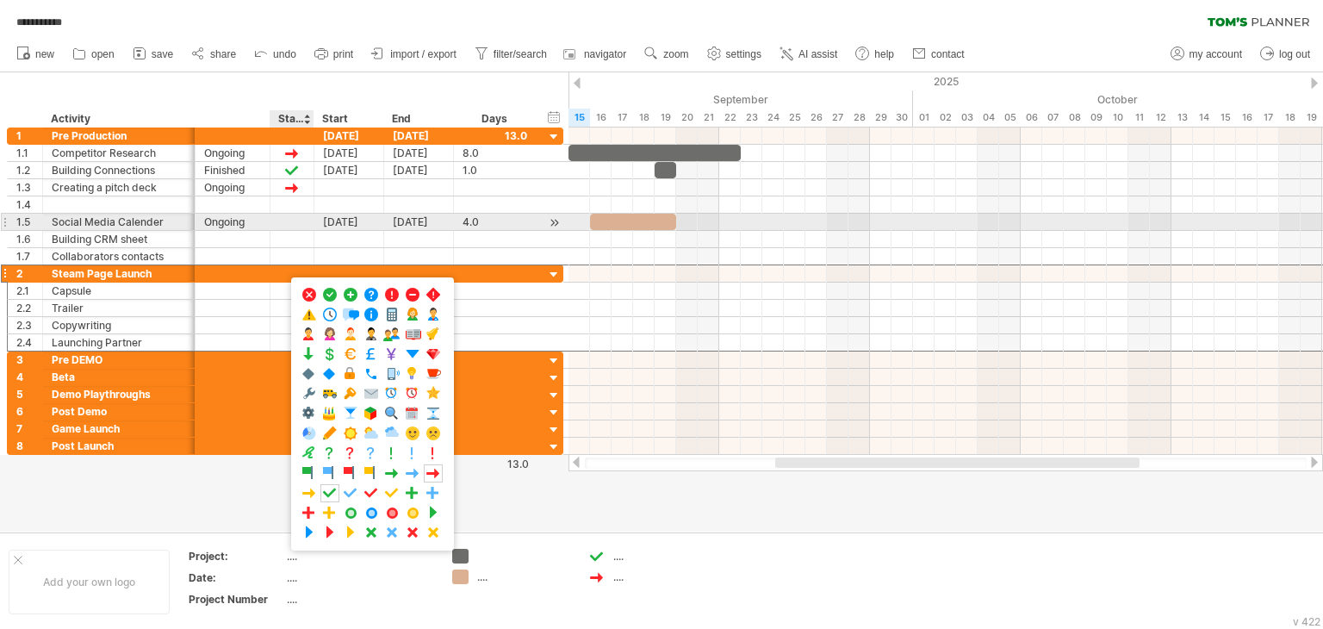
click at [254, 221] on div "Ongoing" at bounding box center [232, 222] width 57 height 16
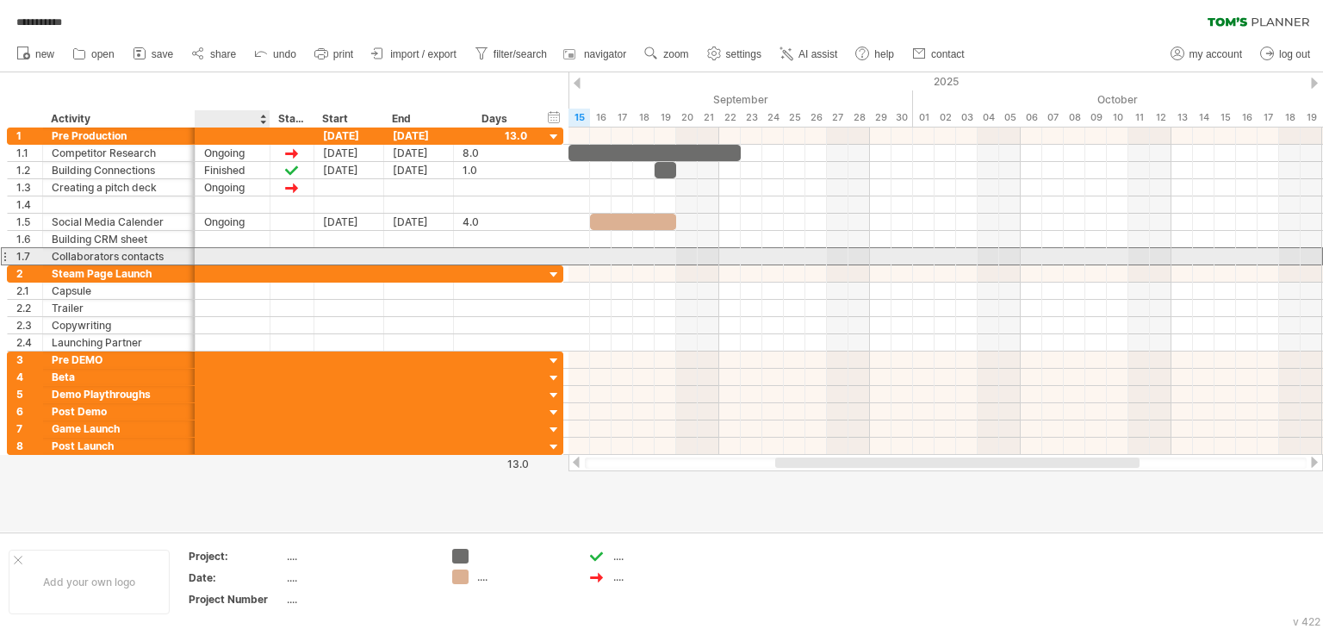
click at [260, 252] on div at bounding box center [232, 256] width 75 height 16
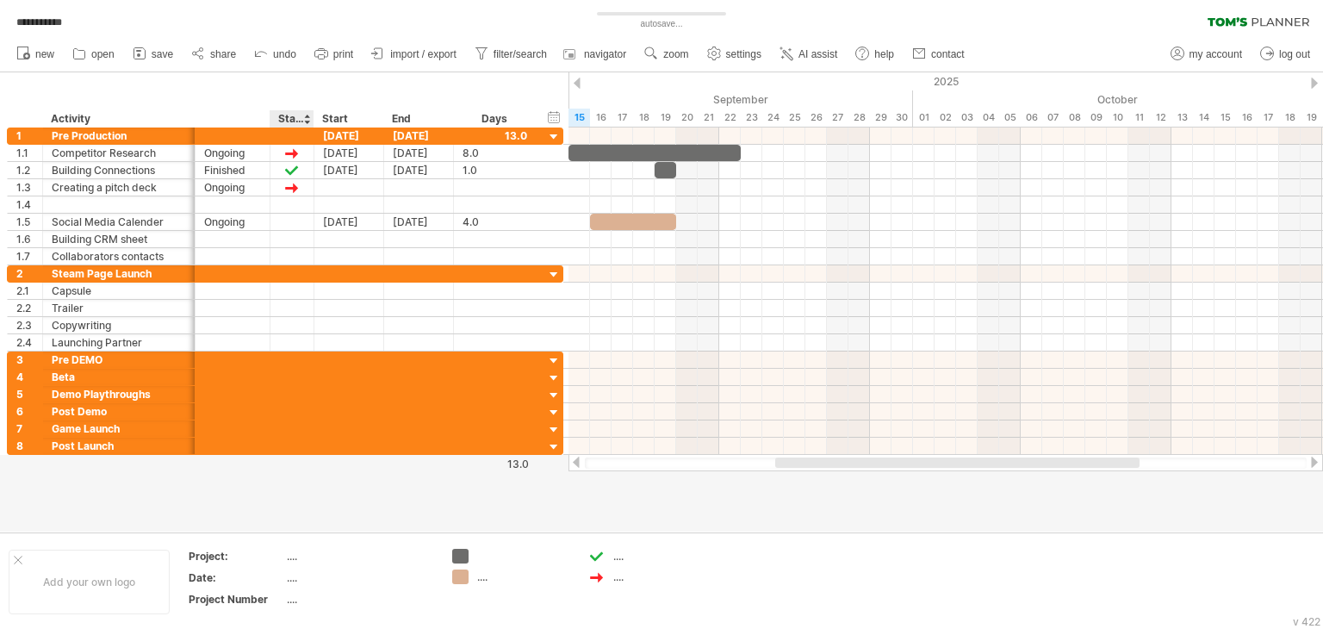
click at [320, 121] on div "Start" at bounding box center [348, 118] width 70 height 17
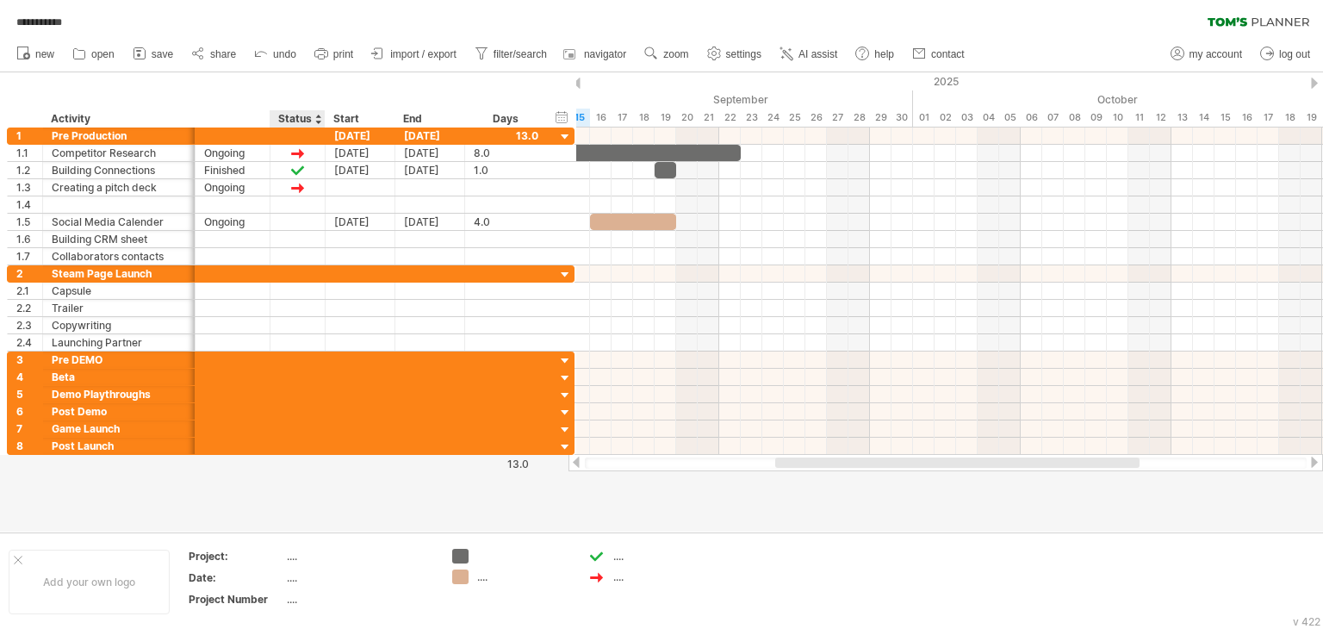
drag, startPoint x: 310, startPoint y: 119, endPoint x: 321, endPoint y: 120, distance: 11.2
click at [321, 120] on div at bounding box center [324, 118] width 6 height 17
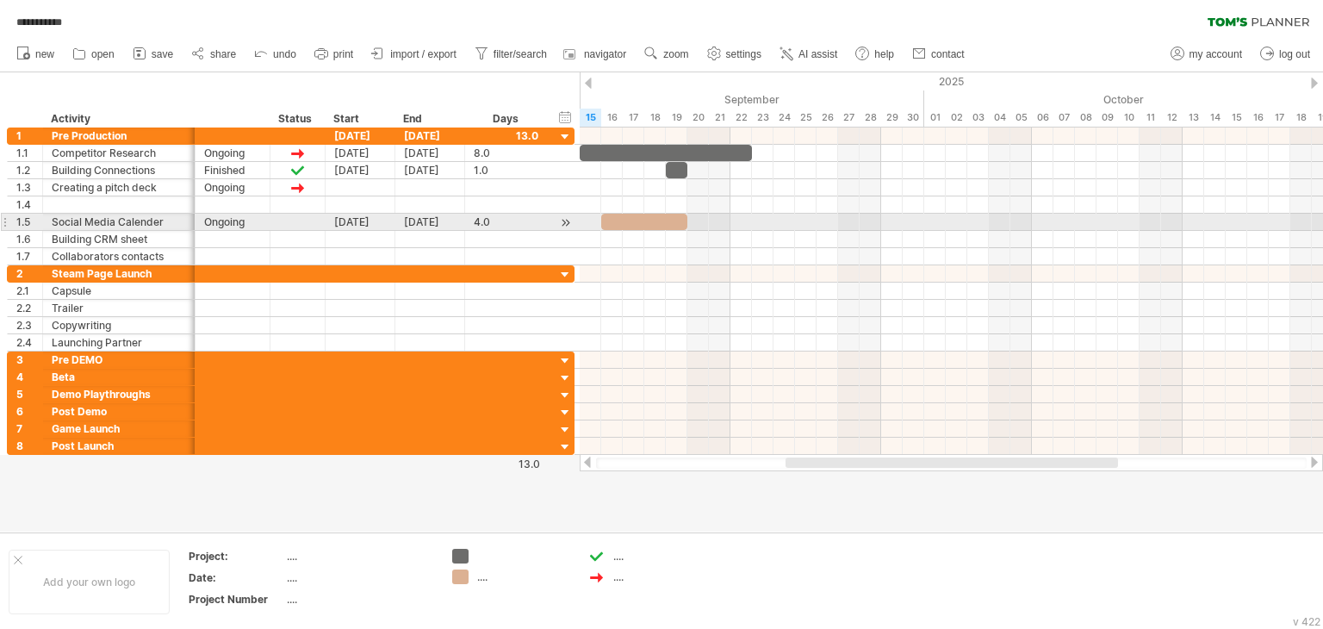
click at [296, 222] on div at bounding box center [297, 221] width 17 height 15
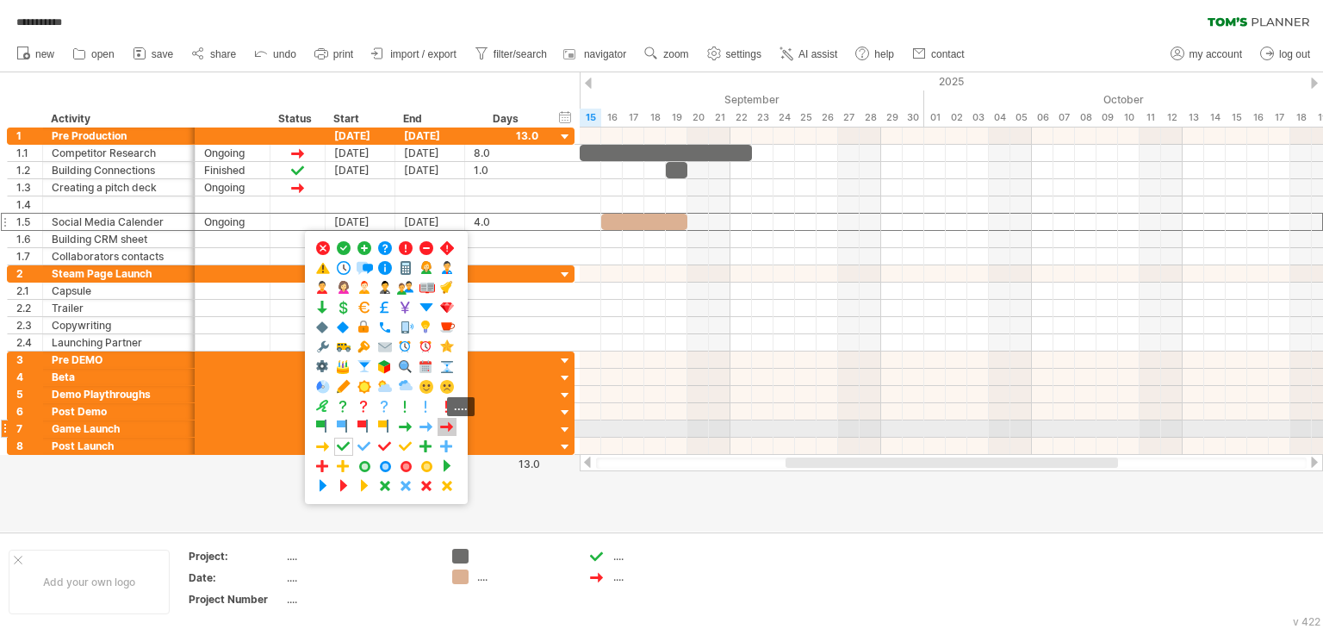
click at [449, 426] on span at bounding box center [446, 427] width 17 height 16
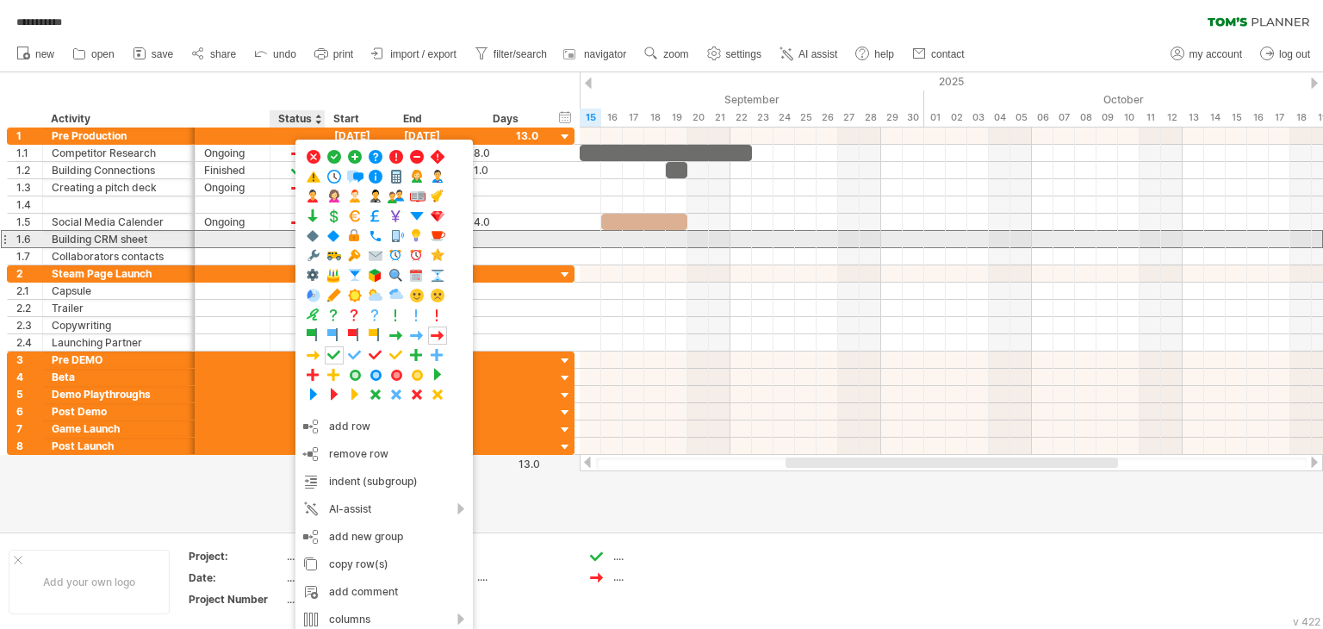
click at [272, 233] on div at bounding box center [297, 239] width 55 height 16
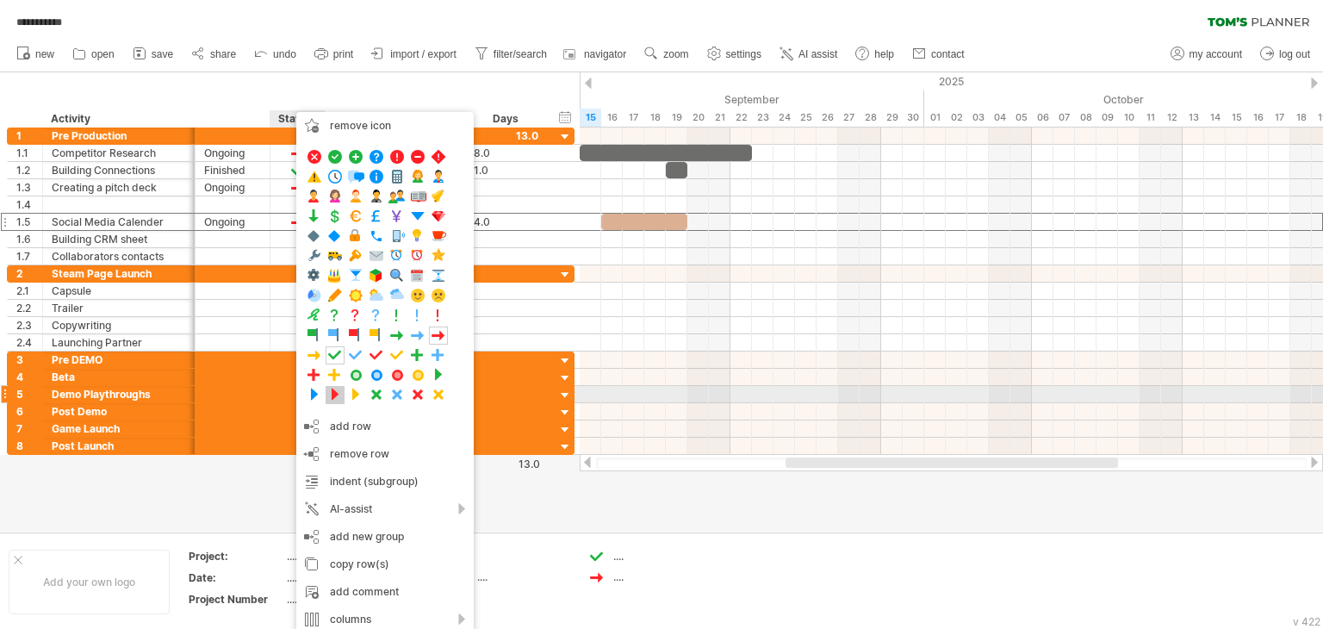
click at [339, 388] on span at bounding box center [334, 395] width 17 height 16
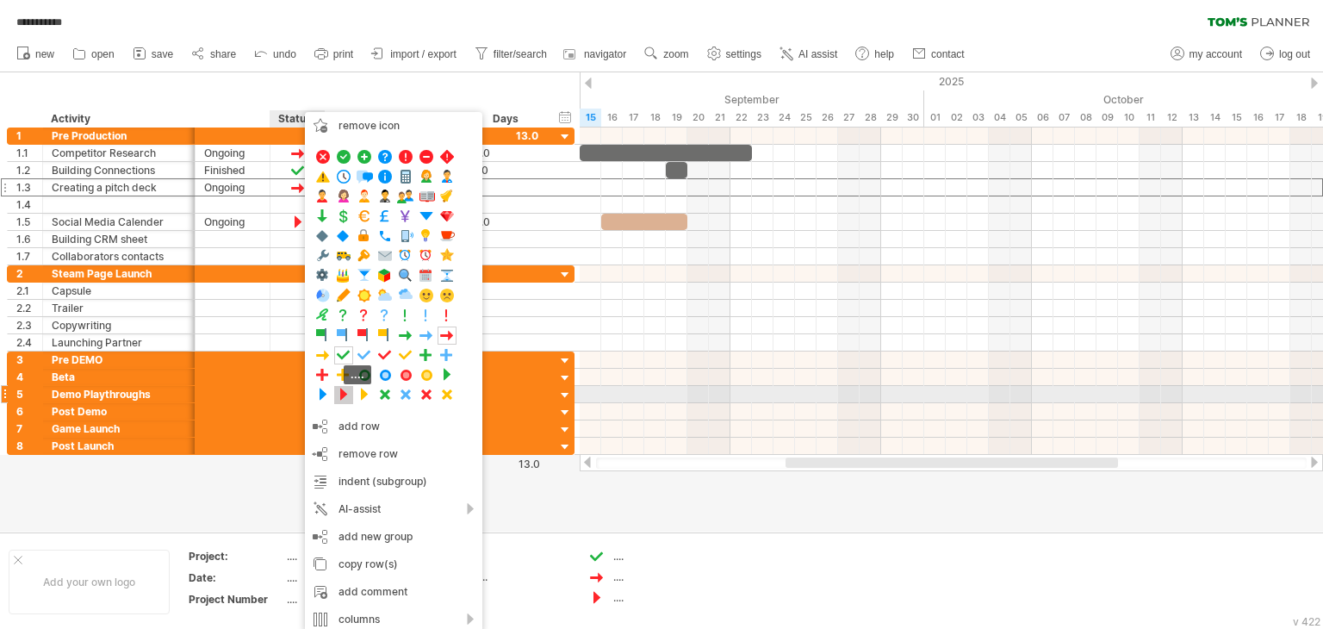
click at [344, 389] on span at bounding box center [343, 395] width 17 height 16
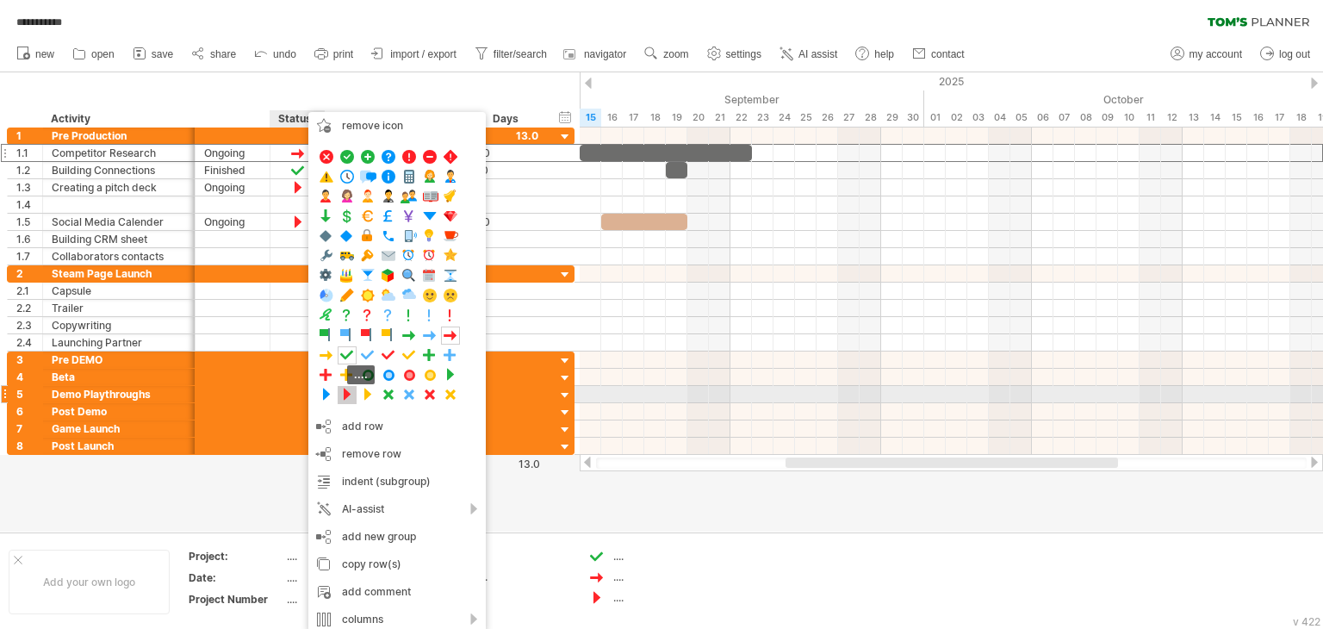
click at [347, 388] on span at bounding box center [346, 395] width 17 height 16
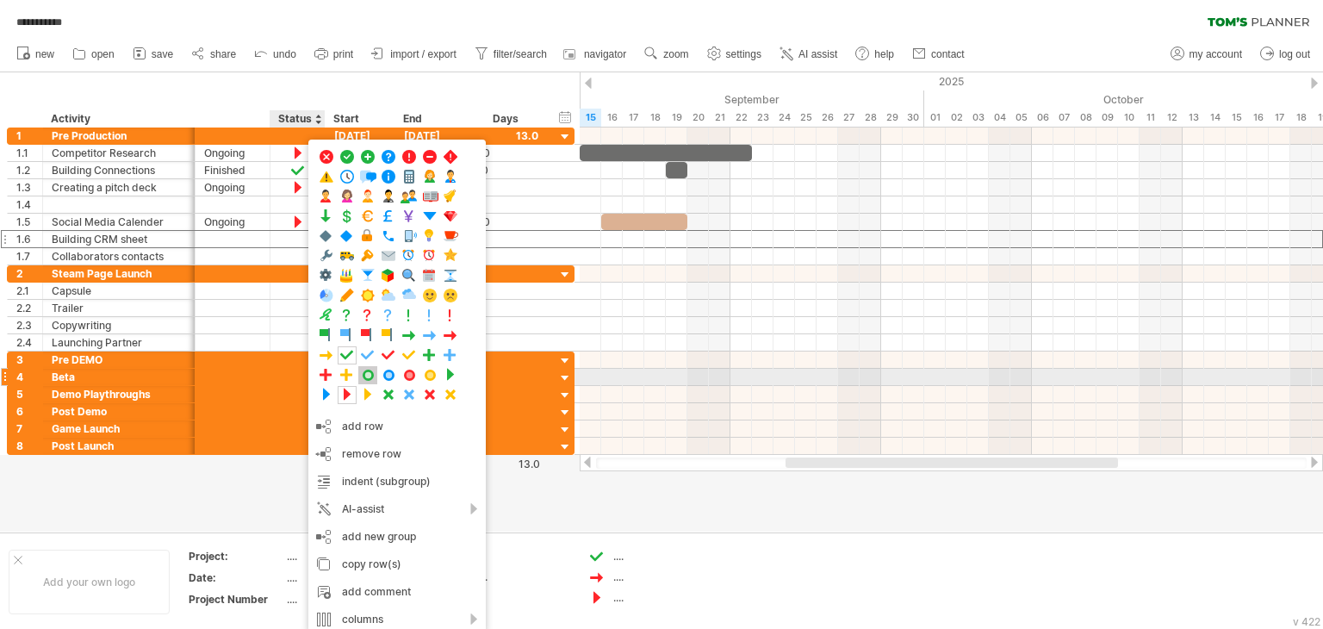
click at [370, 370] on span at bounding box center [367, 375] width 17 height 16
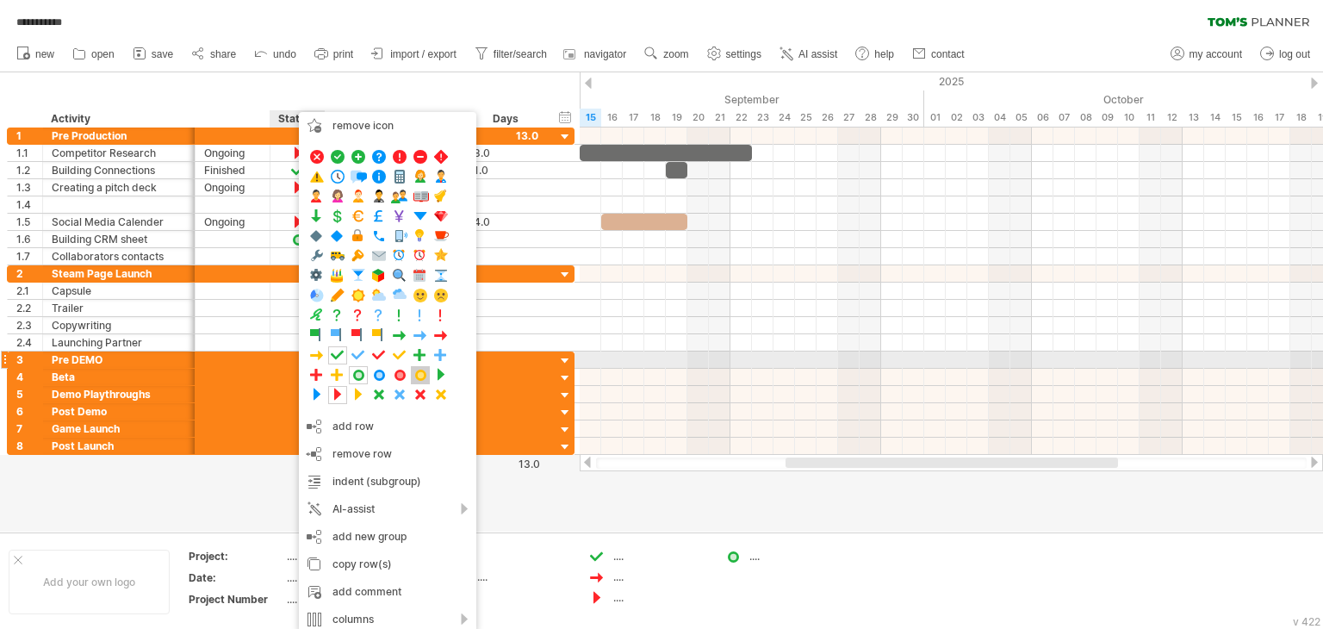
click at [420, 368] on span at bounding box center [420, 375] width 17 height 16
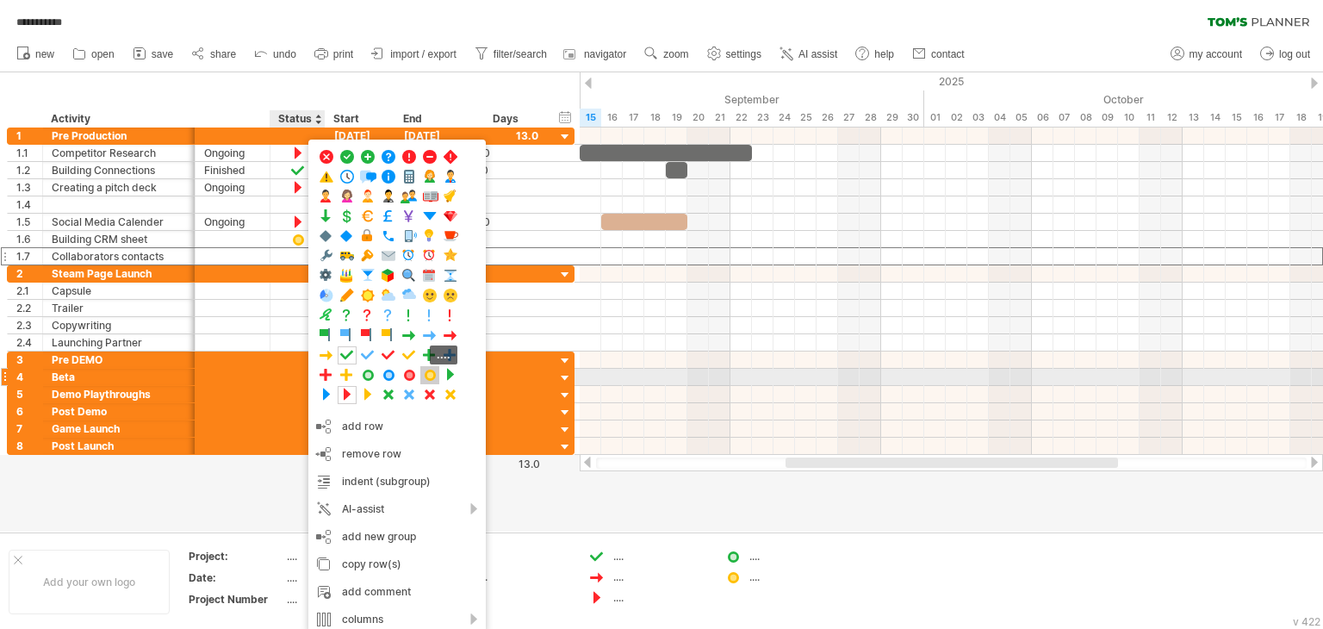
click at [425, 375] on span at bounding box center [429, 375] width 17 height 16
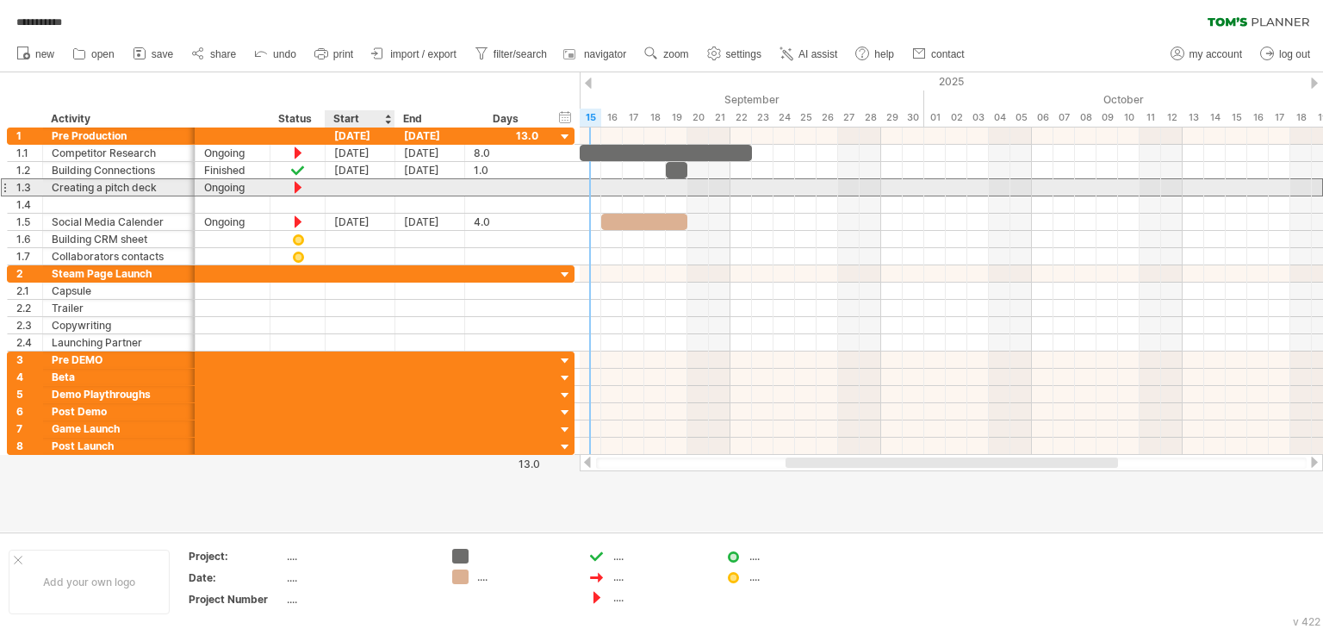
click at [378, 183] on div at bounding box center [361, 187] width 70 height 16
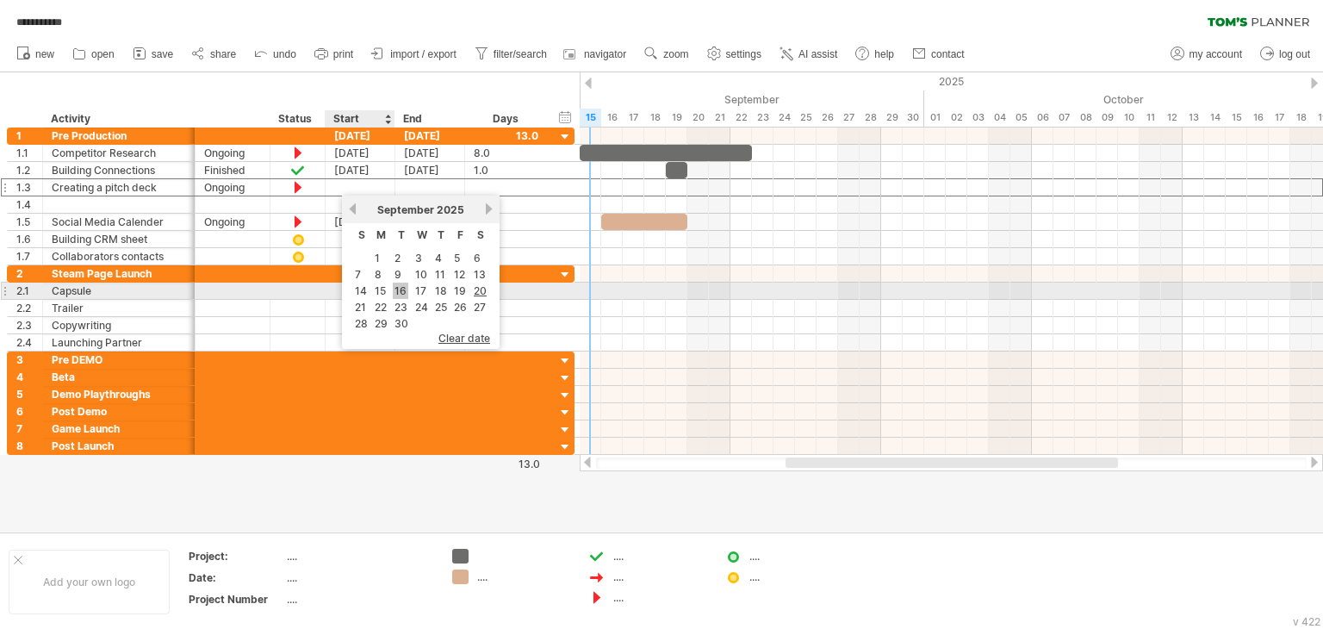
click at [403, 287] on link "16" at bounding box center [401, 290] width 16 height 16
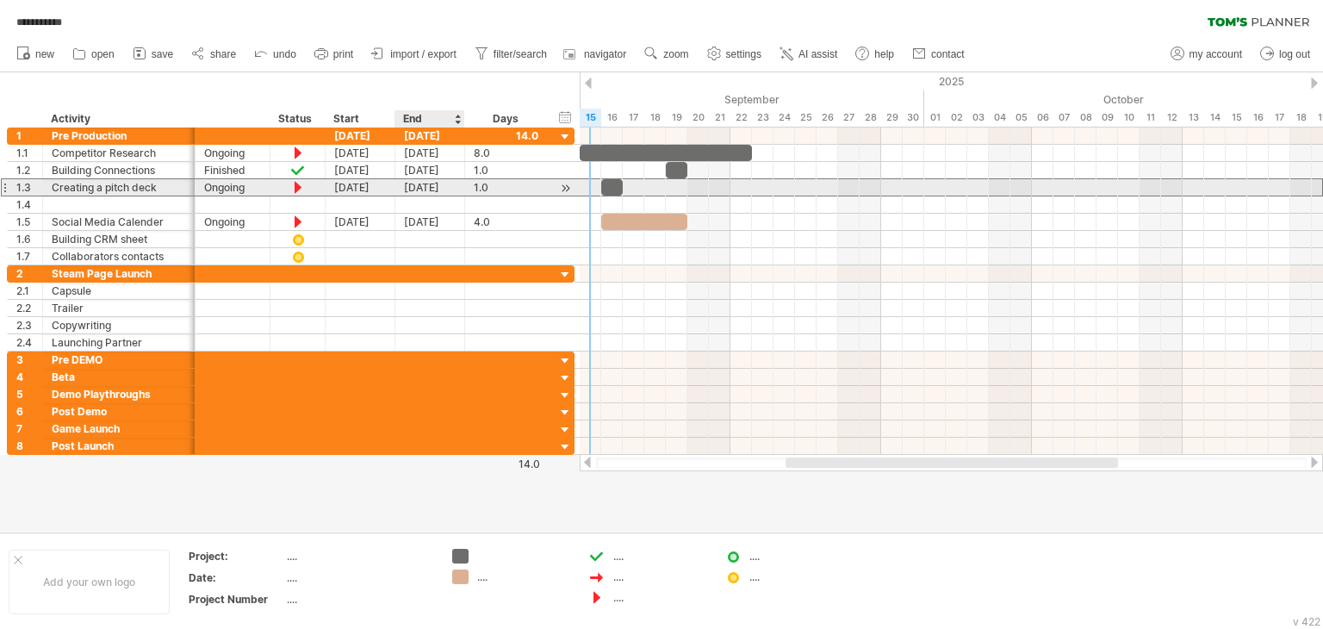
click at [431, 187] on div "[DATE]" at bounding box center [430, 187] width 70 height 16
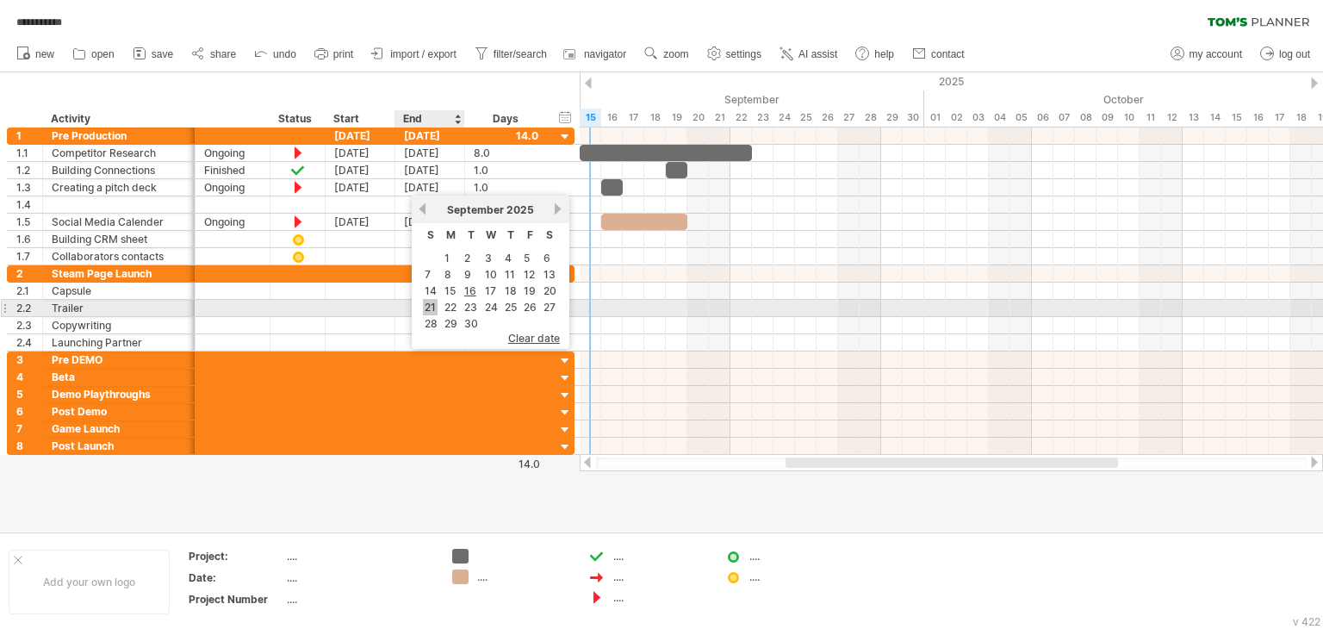
click at [431, 306] on link "21" at bounding box center [430, 307] width 15 height 16
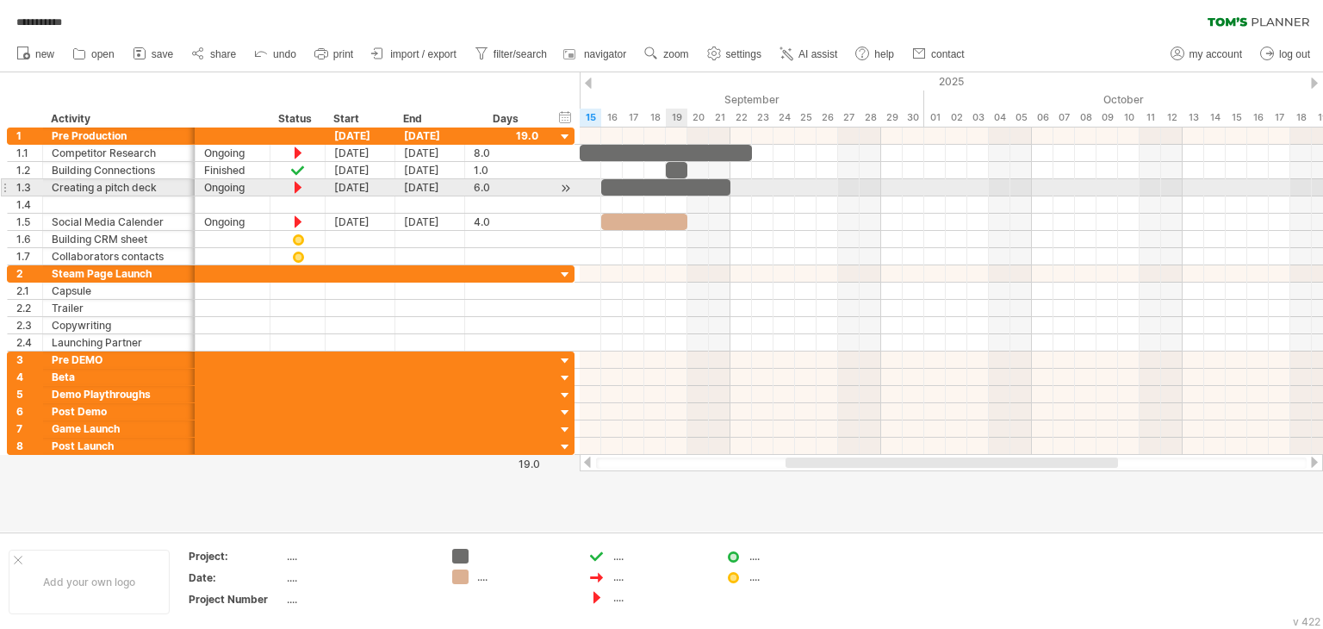
click at [666, 190] on div at bounding box center [665, 187] width 129 height 16
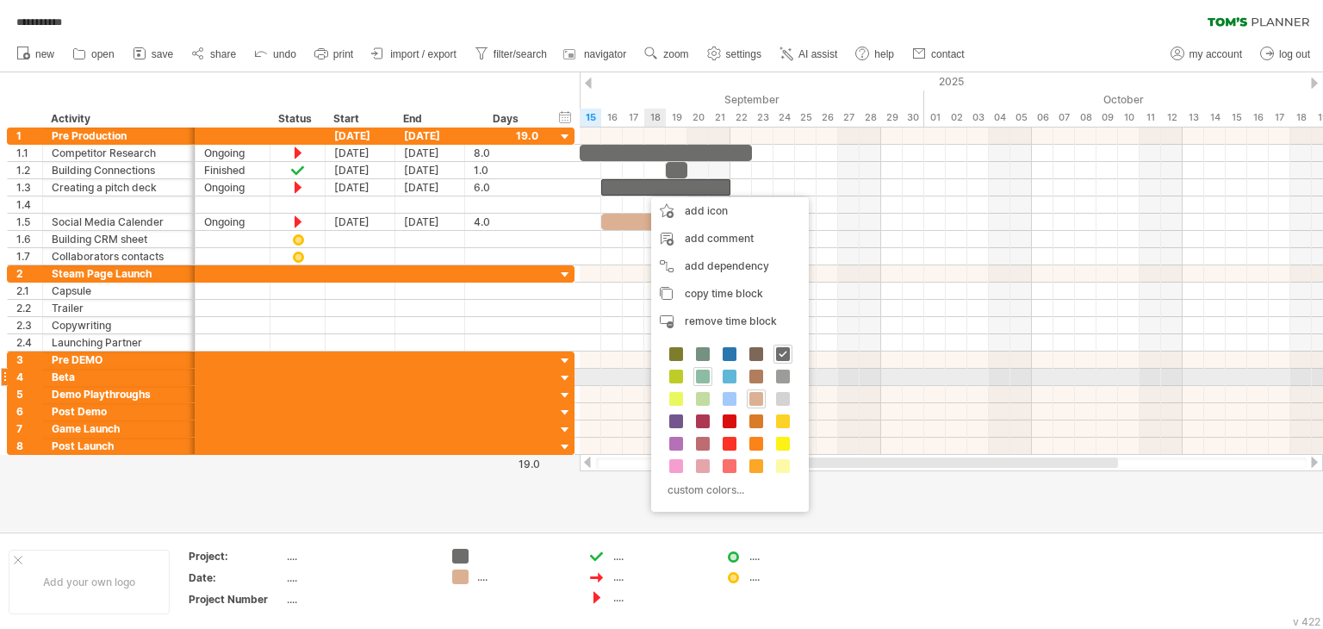
click at [703, 374] on span at bounding box center [703, 376] width 14 height 14
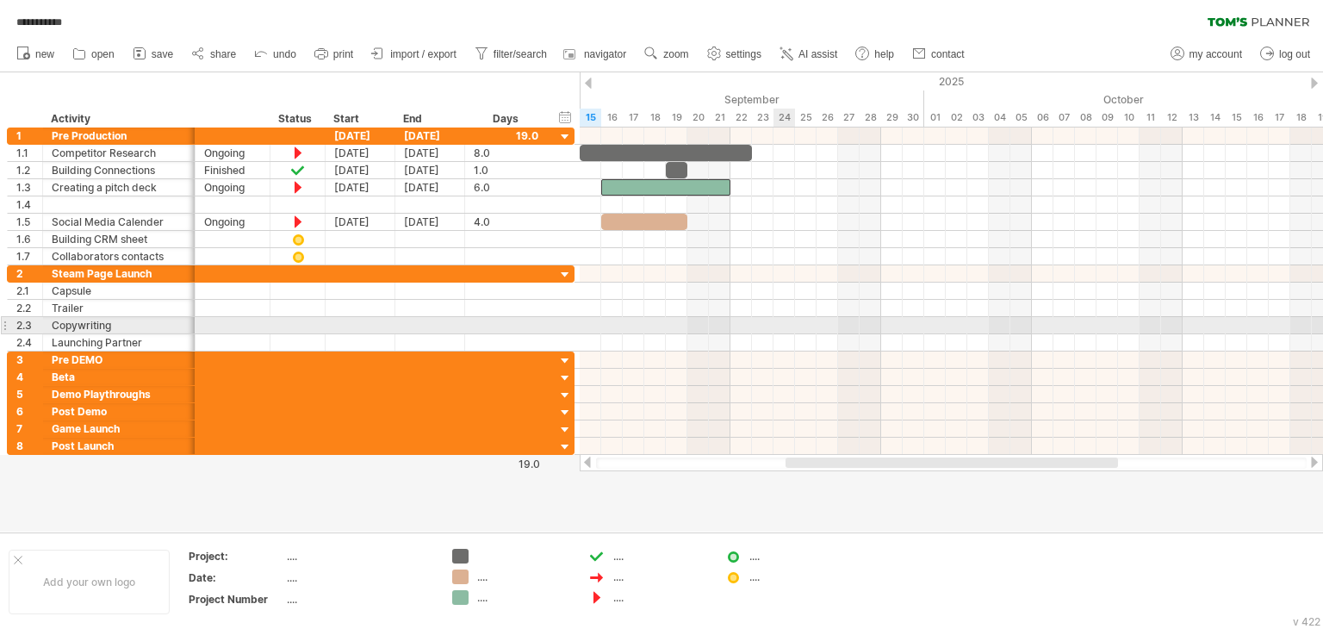
click at [793, 321] on div at bounding box center [951, 325] width 743 height 17
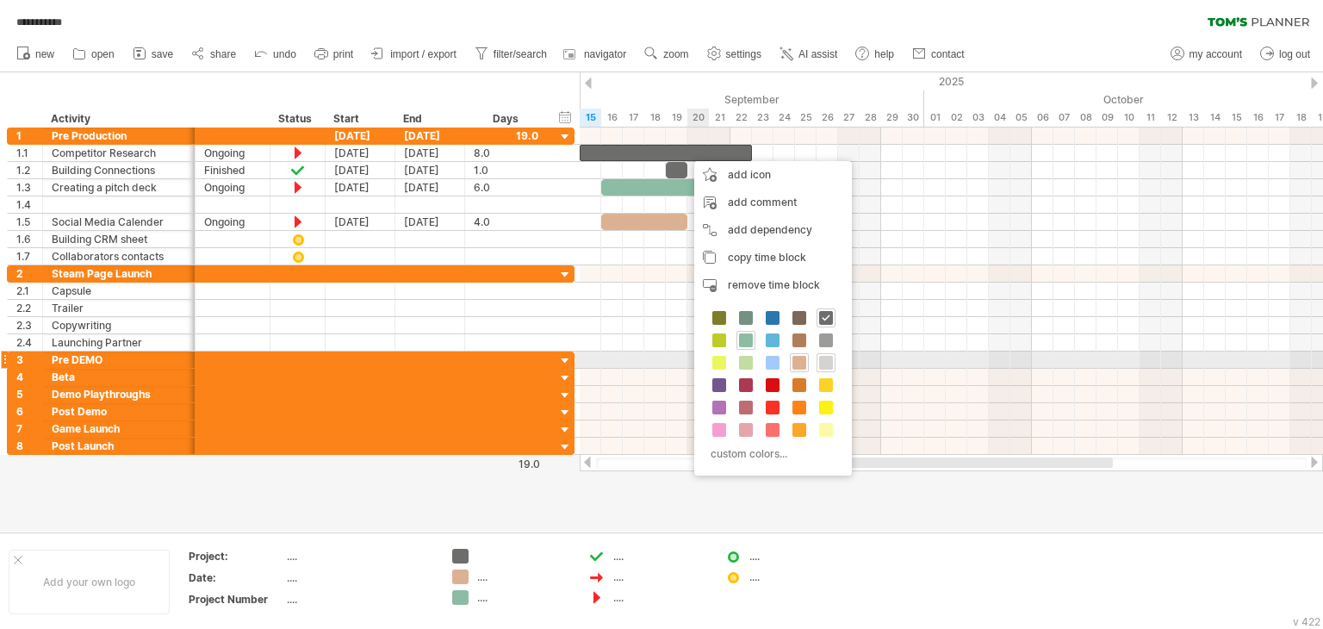
click at [828, 358] on span at bounding box center [826, 363] width 14 height 14
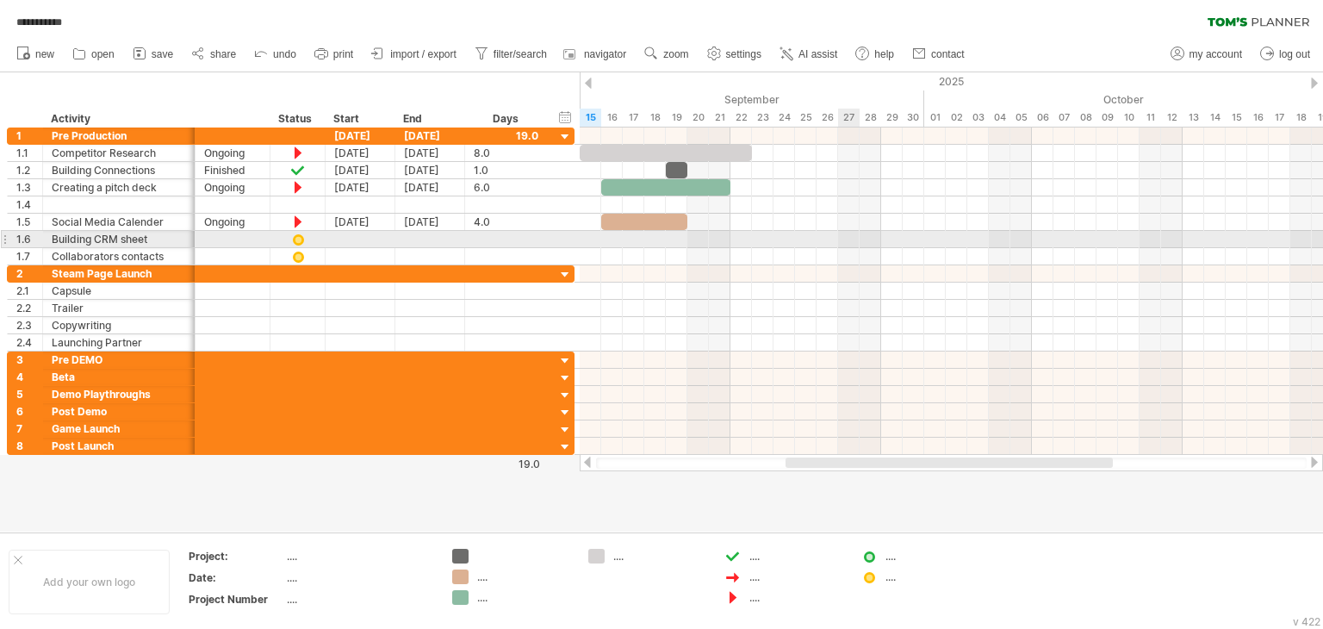
click at [840, 248] on div at bounding box center [951, 256] width 743 height 17
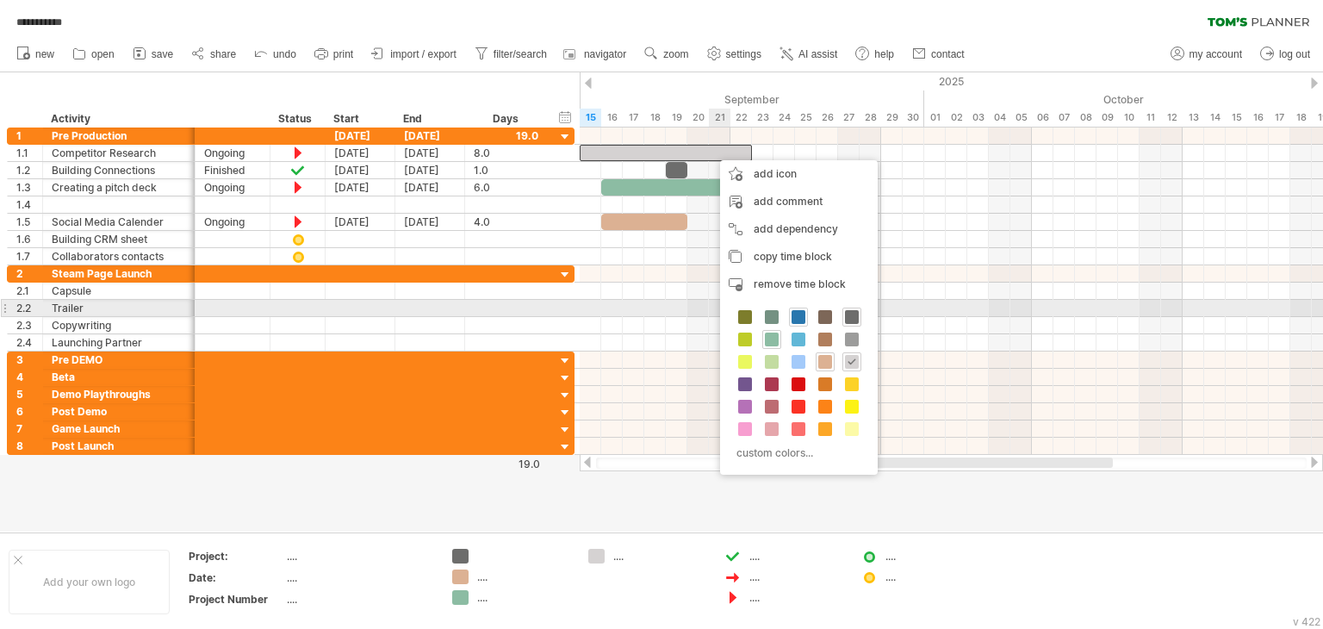
click at [804, 313] on div at bounding box center [798, 316] width 19 height 19
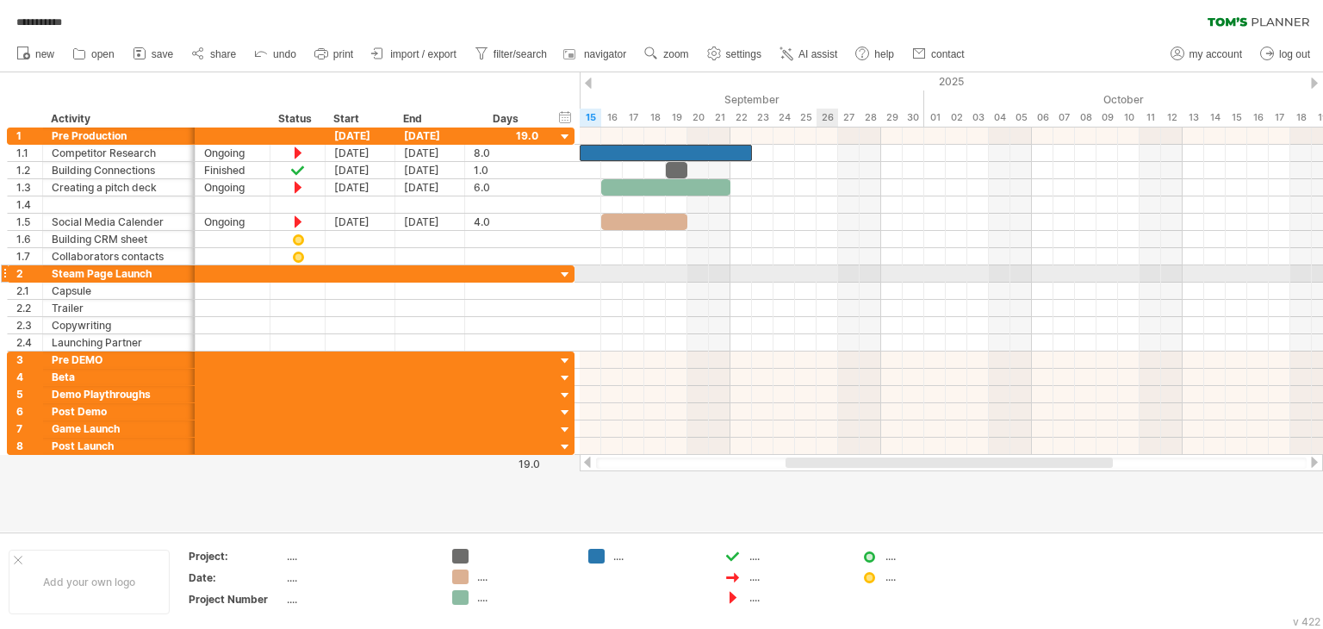
click at [829, 269] on div at bounding box center [951, 273] width 743 height 17
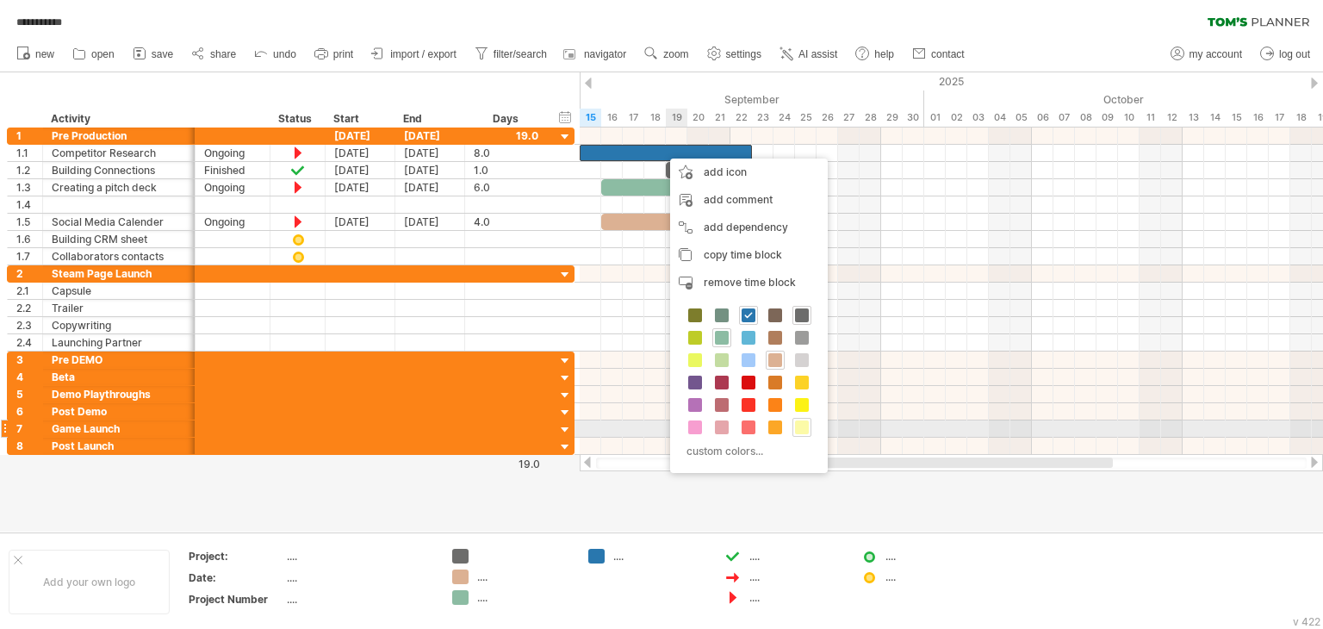
click at [803, 428] on span at bounding box center [802, 427] width 14 height 14
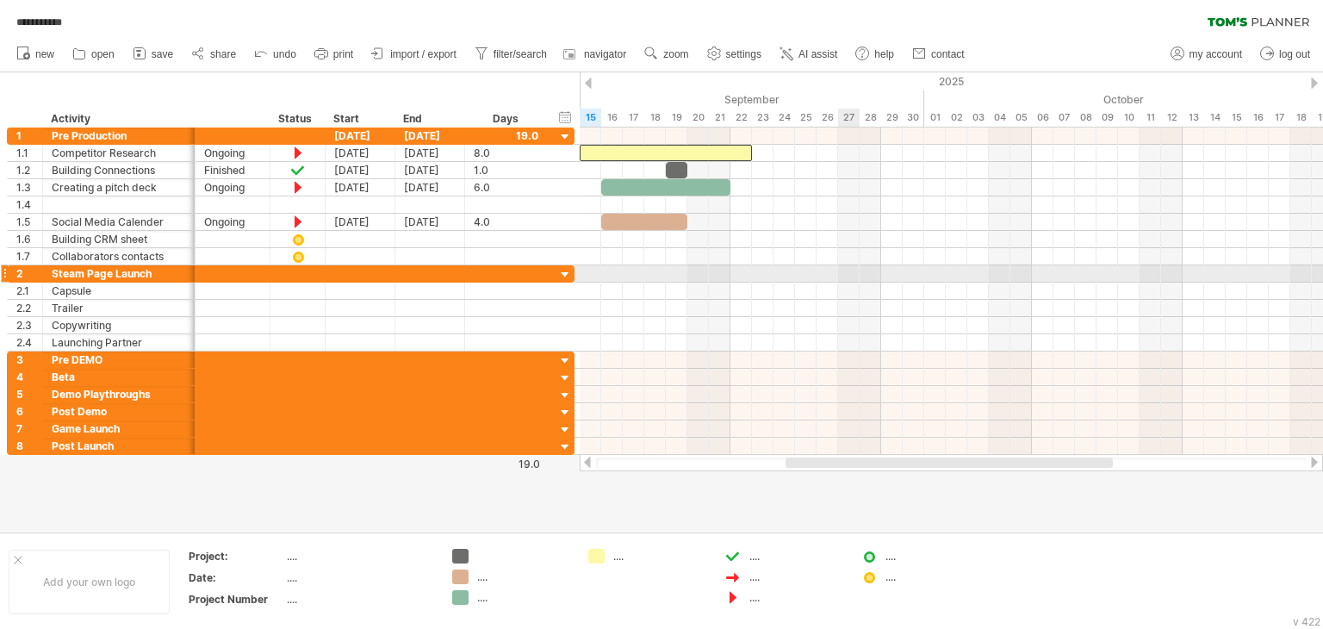
click at [851, 266] on div at bounding box center [951, 273] width 743 height 17
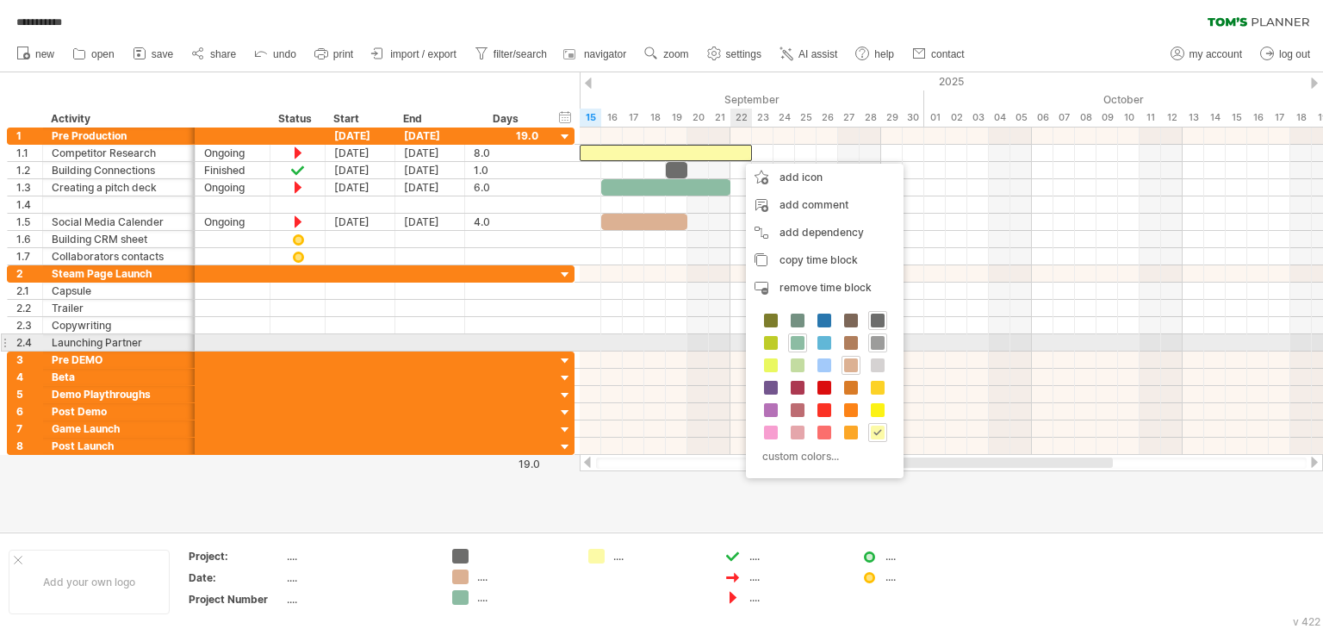
click at [877, 344] on span at bounding box center [878, 343] width 14 height 14
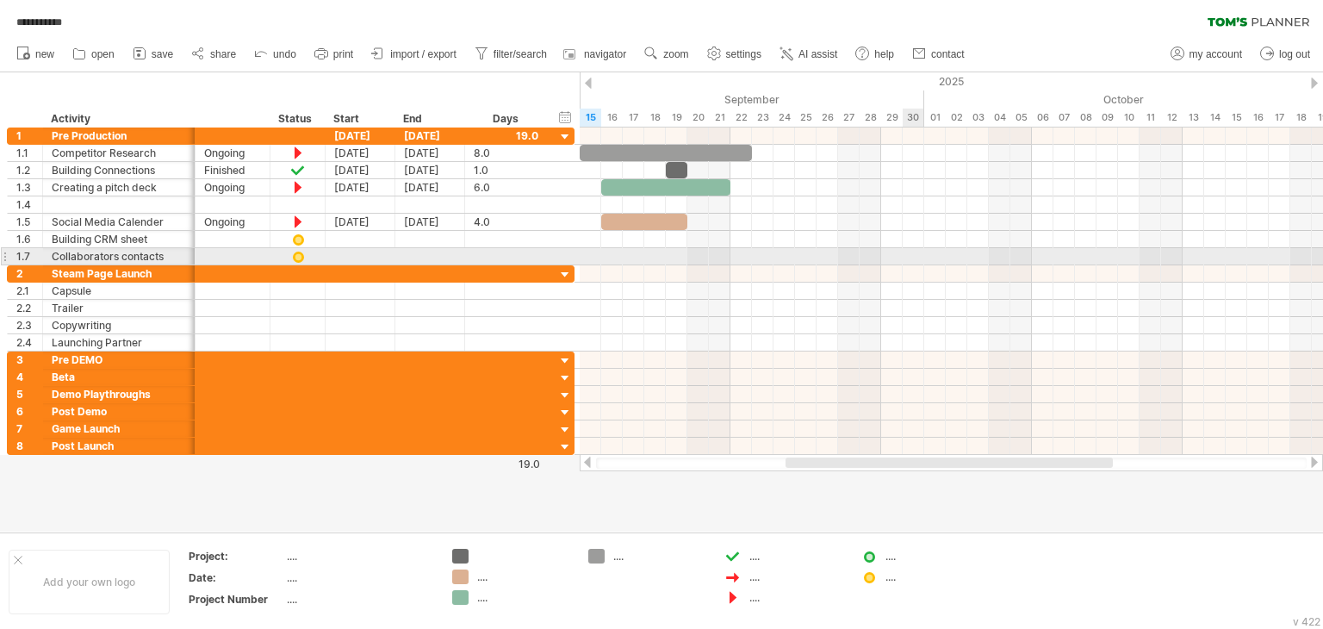
click at [902, 253] on div at bounding box center [951, 256] width 743 height 17
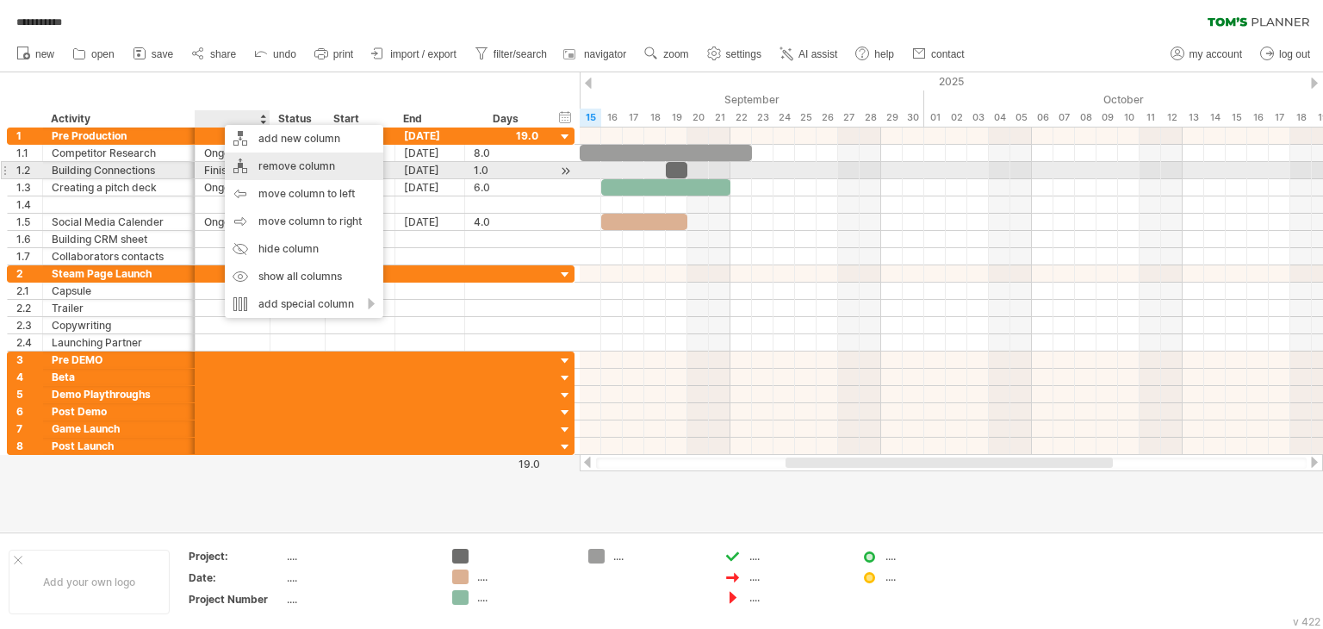
click at [314, 169] on div "remove column" at bounding box center [304, 166] width 158 height 28
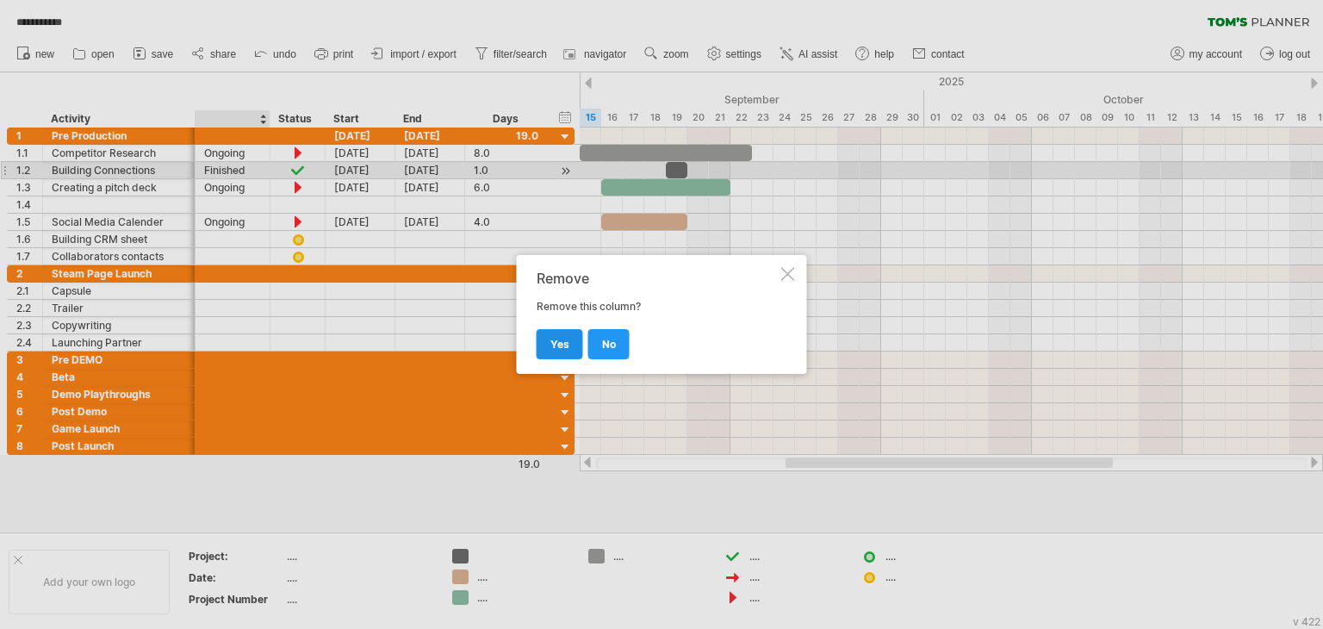
click at [556, 344] on span "yes" at bounding box center [559, 344] width 19 height 13
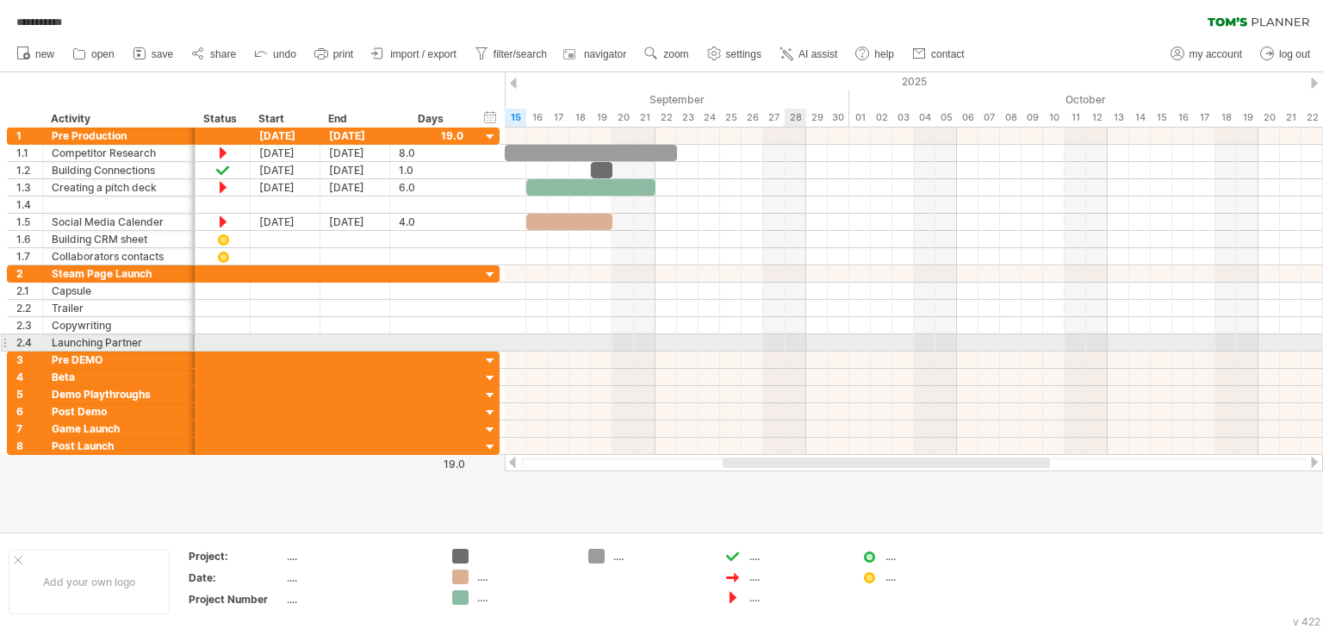
click at [784, 342] on div at bounding box center [914, 342] width 818 height 17
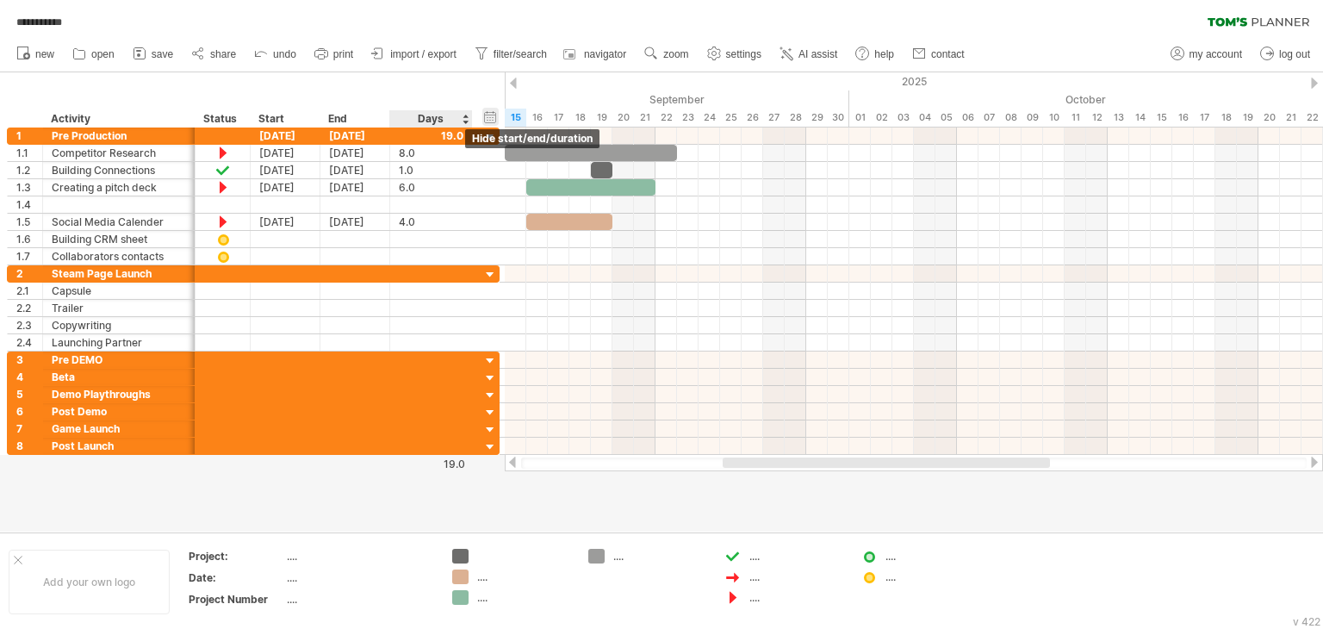
click at [483, 115] on div "hide start/end/duration show start/end/duration" at bounding box center [490, 117] width 16 height 18
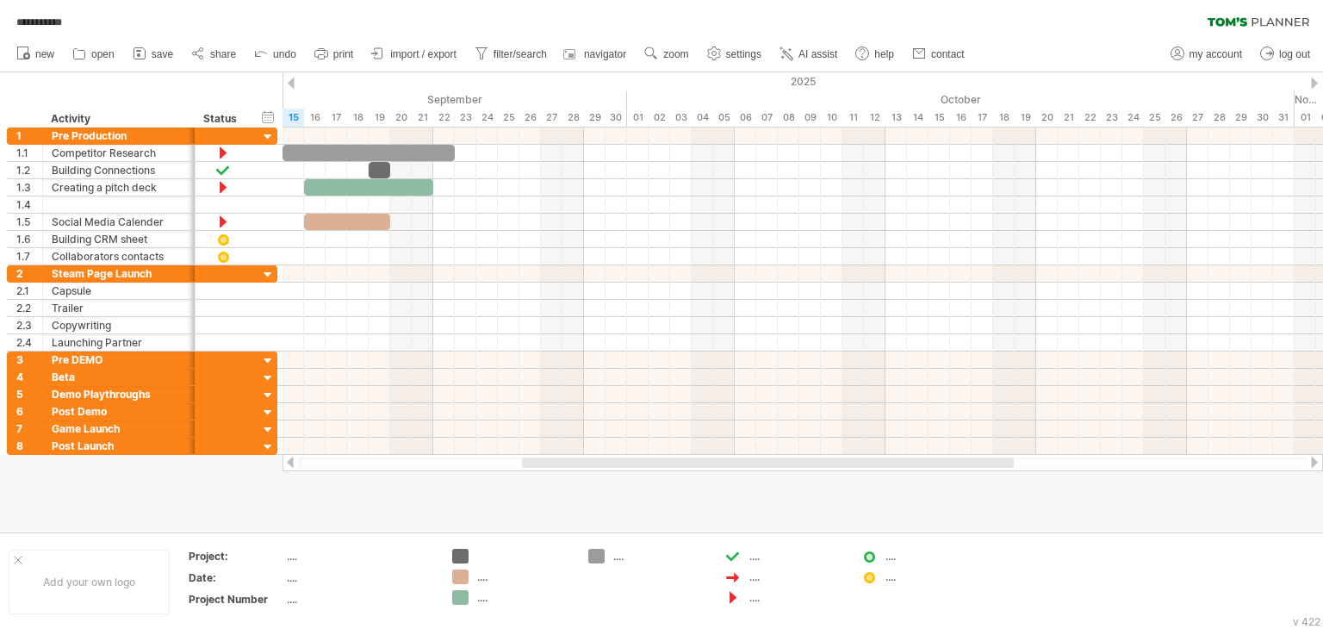
drag, startPoint x: 566, startPoint y: 462, endPoint x: 560, endPoint y: 468, distance: 9.2
click at [560, 468] on div at bounding box center [802, 462] width 1040 height 17
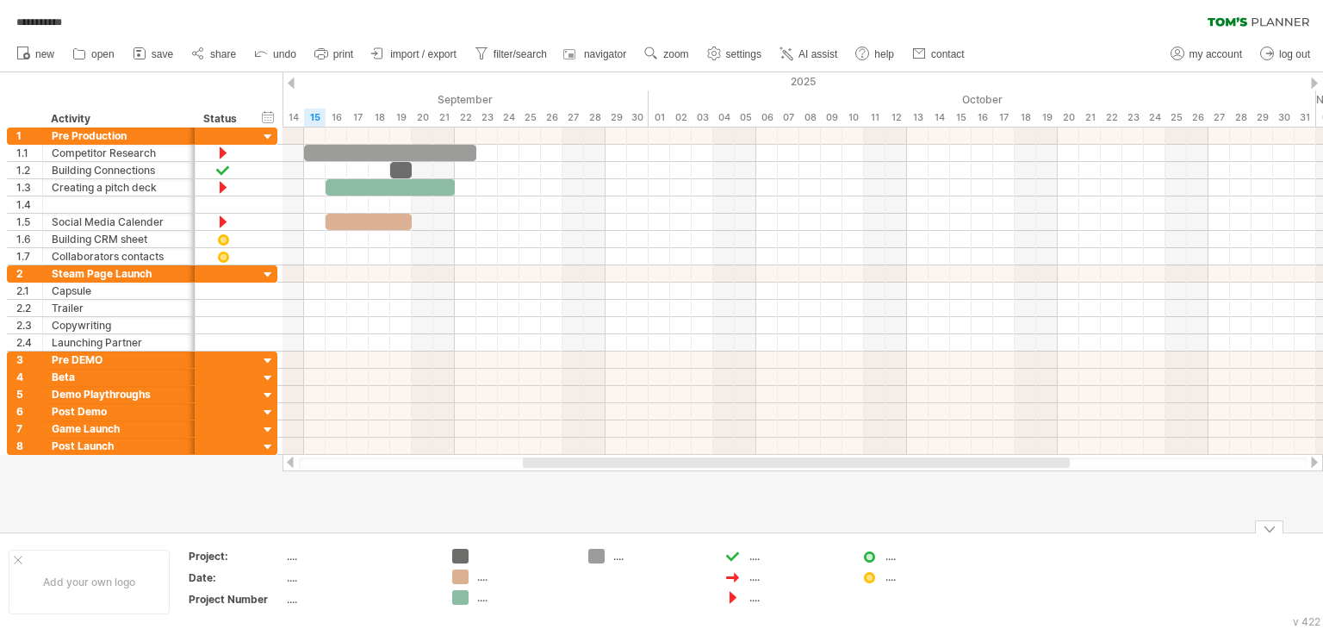
click at [759, 559] on div "...." at bounding box center [796, 556] width 94 height 15
type input "********"
click at [791, 560] on span "remove icon" at bounding box center [802, 559] width 61 height 13
click at [756, 580] on div "...." at bounding box center [796, 576] width 94 height 15
type input "*******"
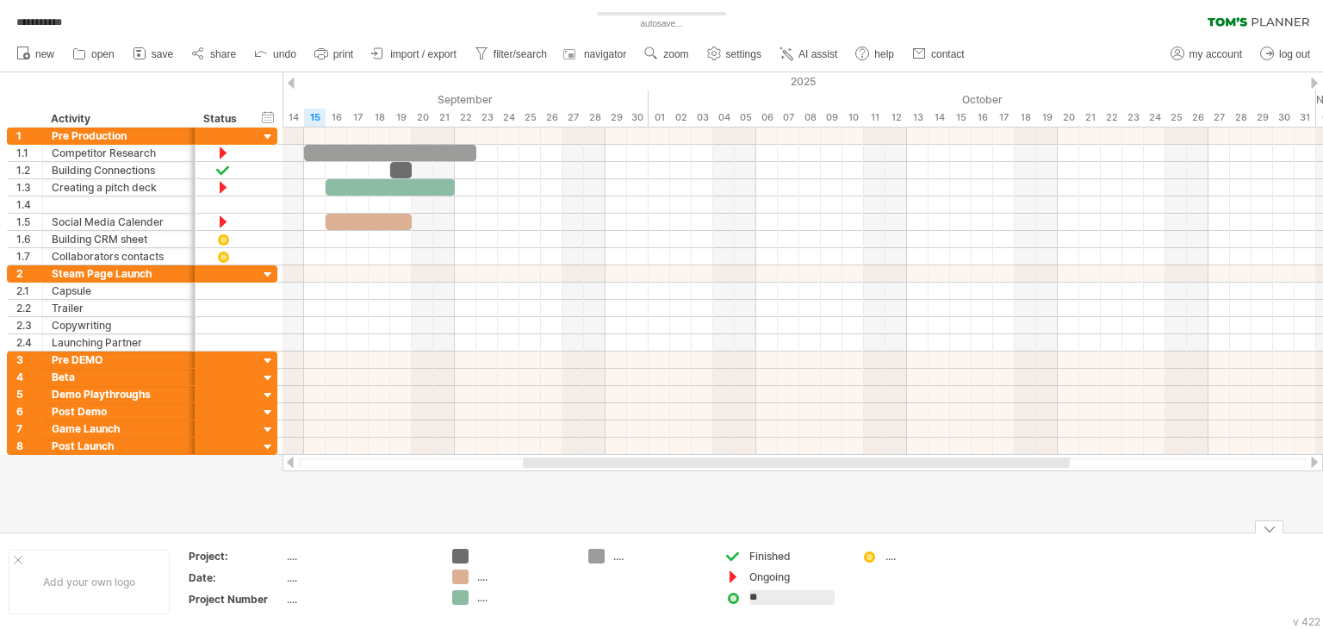
type input "***"
click at [747, 600] on div "TBD" at bounding box center [783, 597] width 119 height 15
click at [803, 559] on span "remove icon" at bounding box center [815, 559] width 61 height 13
click at [778, 596] on div at bounding box center [796, 597] width 94 height 15
type input "*"
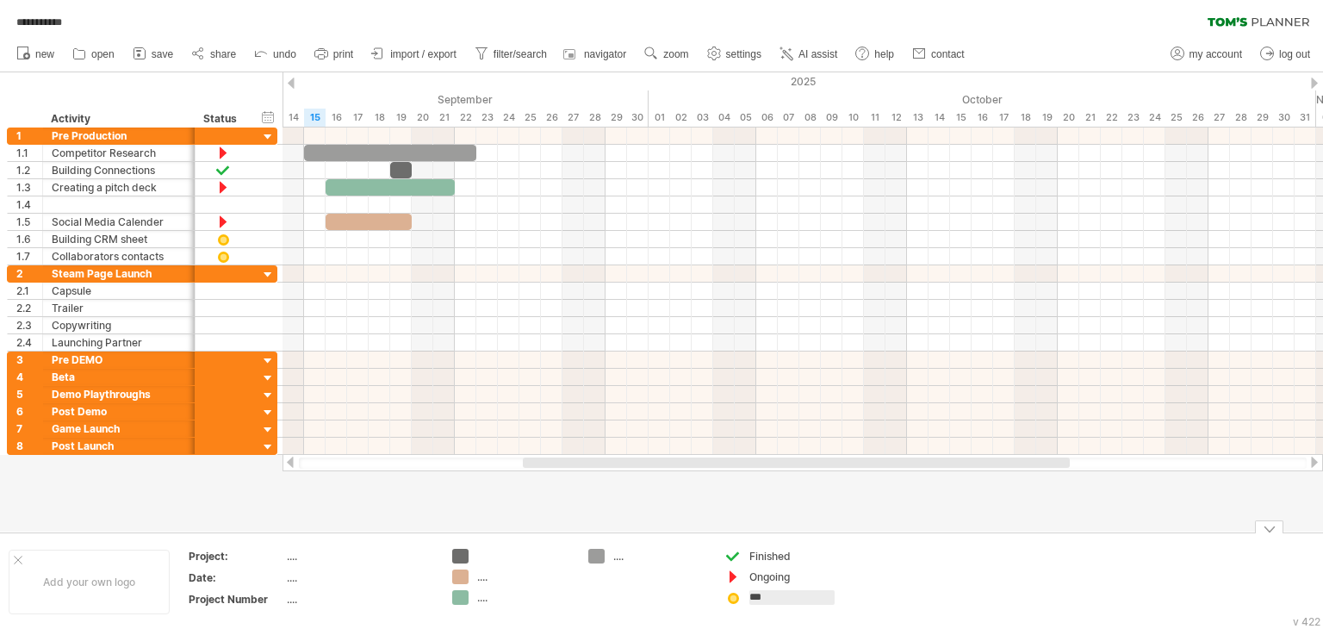
type input "***"
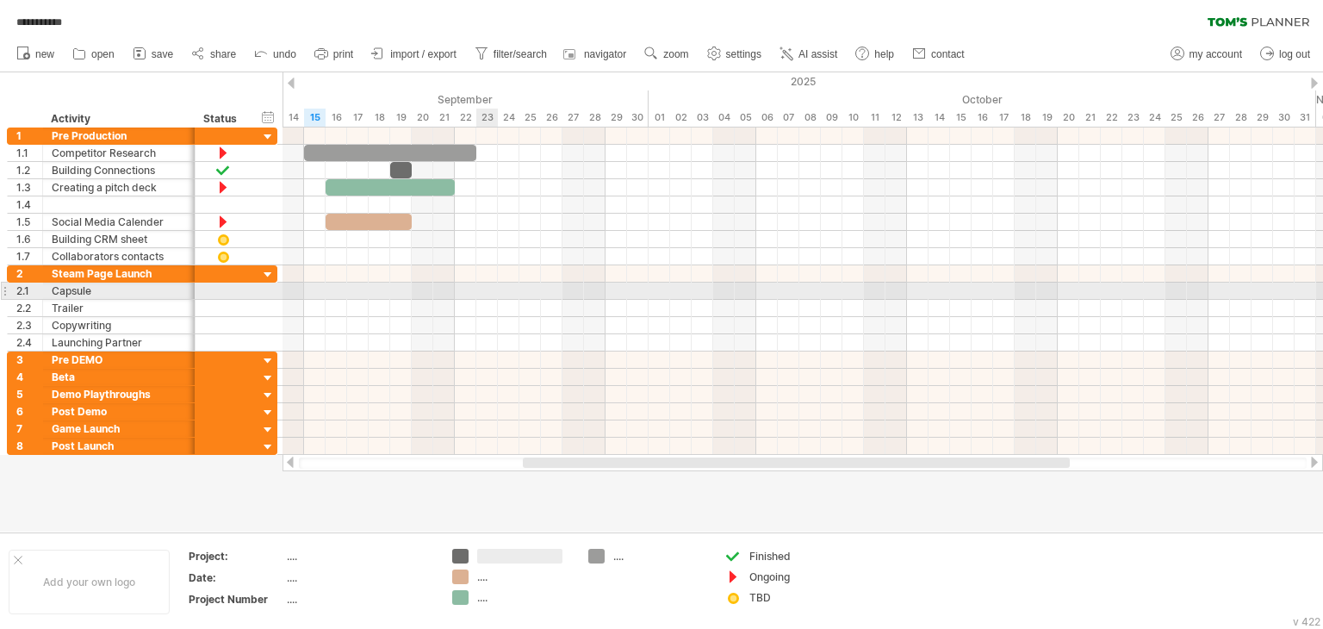
click at [477, 295] on div at bounding box center [802, 290] width 1040 height 17
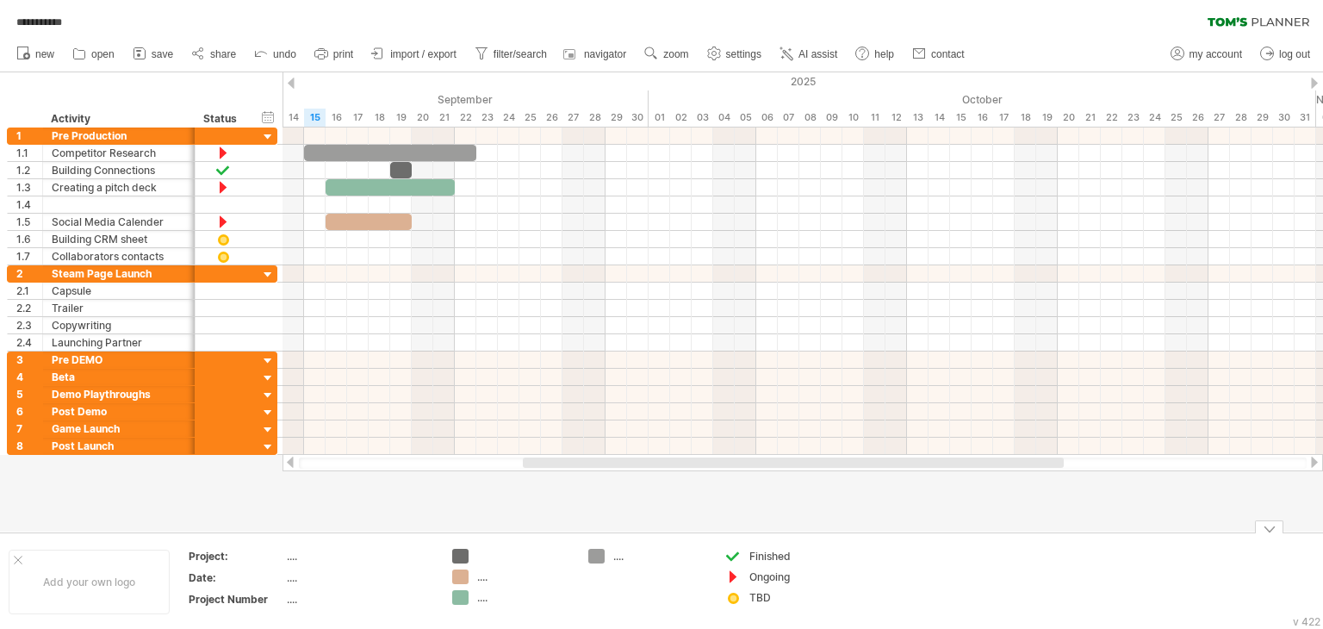
click at [289, 556] on div "...." at bounding box center [359, 556] width 145 height 15
type input "*"
type input "**********"
click at [96, 582] on div "Add your own logo" at bounding box center [89, 581] width 161 height 65
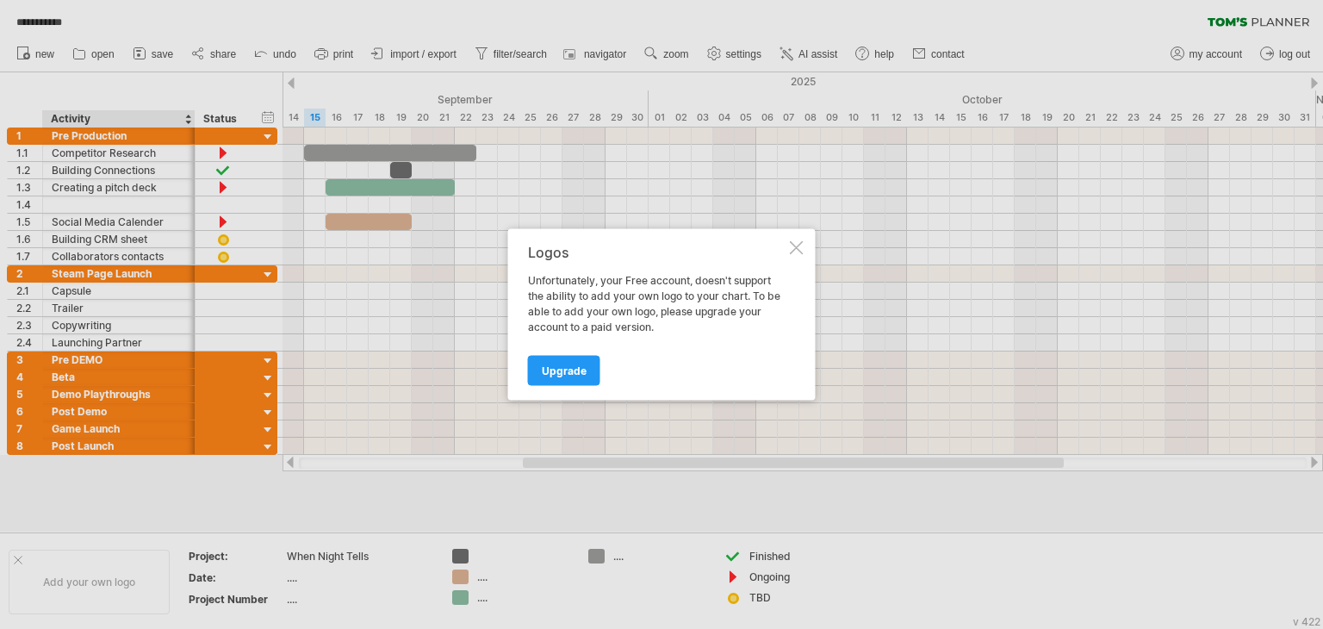
click at [800, 243] on div at bounding box center [797, 248] width 14 height 14
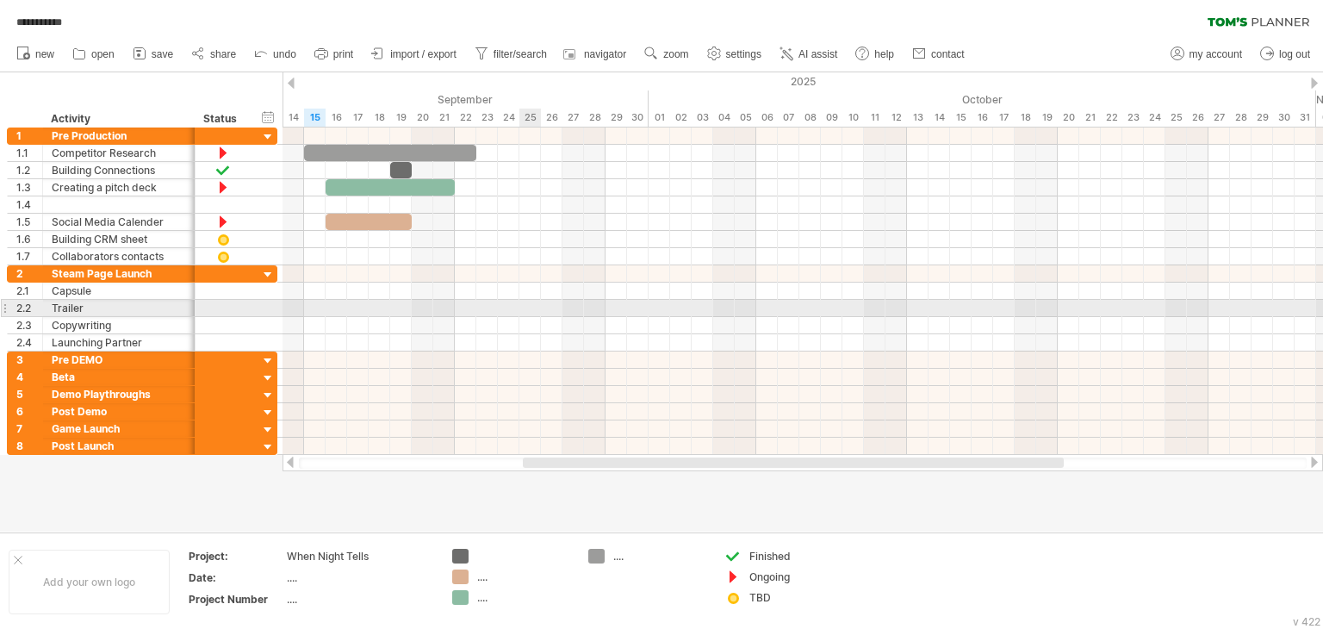
click at [538, 317] on div at bounding box center [802, 325] width 1040 height 17
